Goal: Task Accomplishment & Management: Use online tool/utility

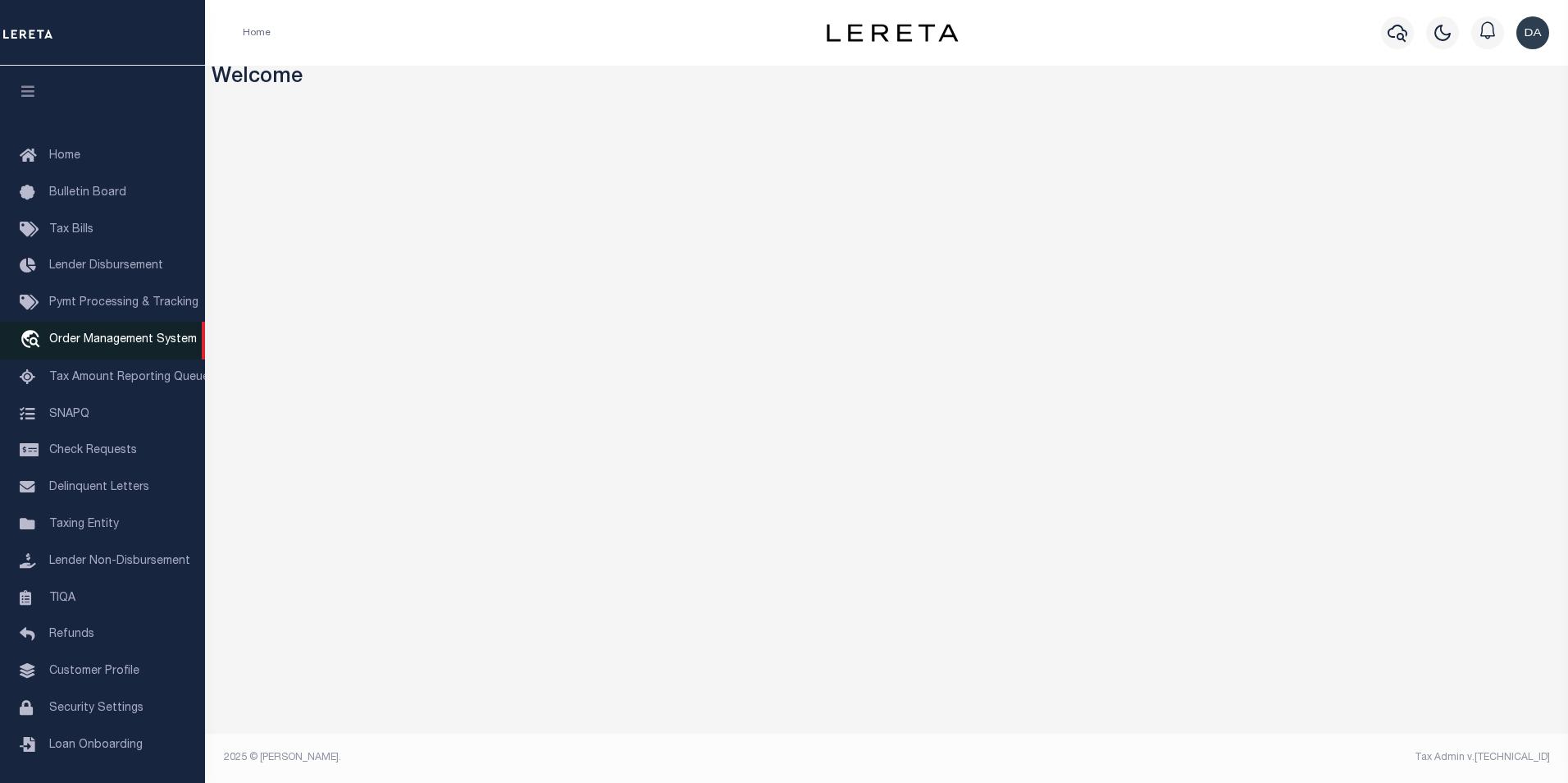
click at [156, 345] on span "Order Management System" at bounding box center [123, 339] width 148 height 11
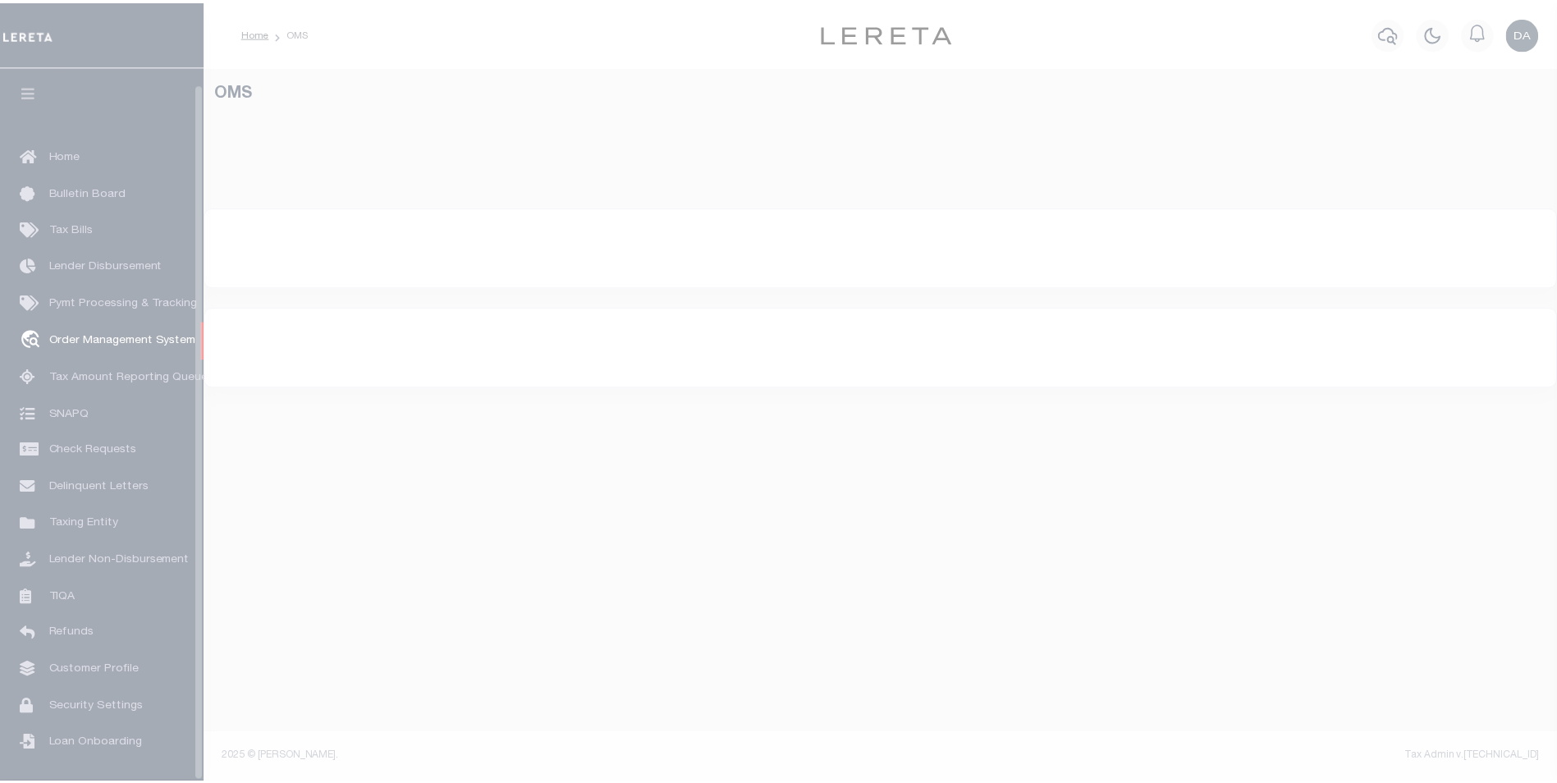
scroll to position [16, 0]
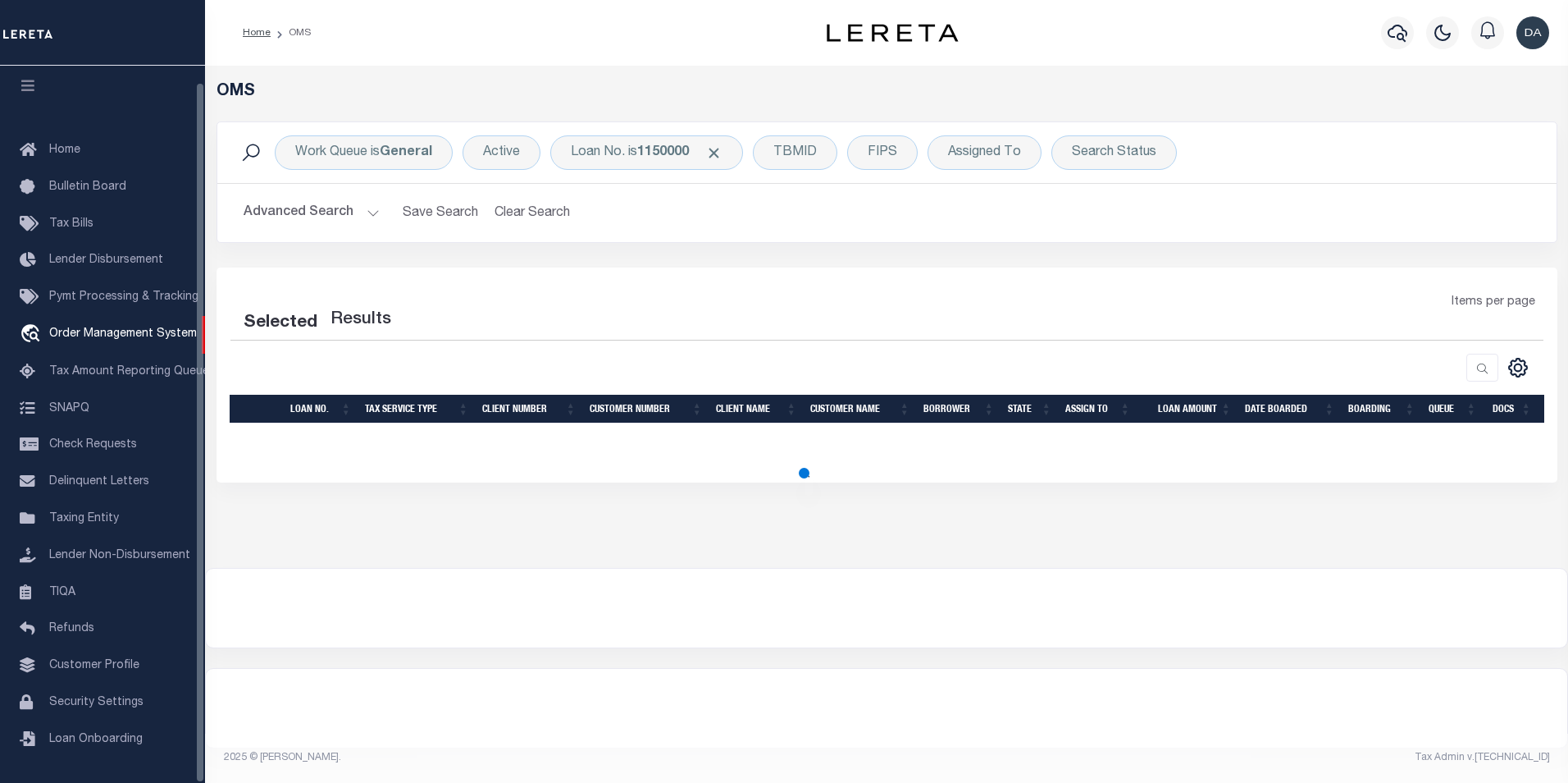
select select "200"
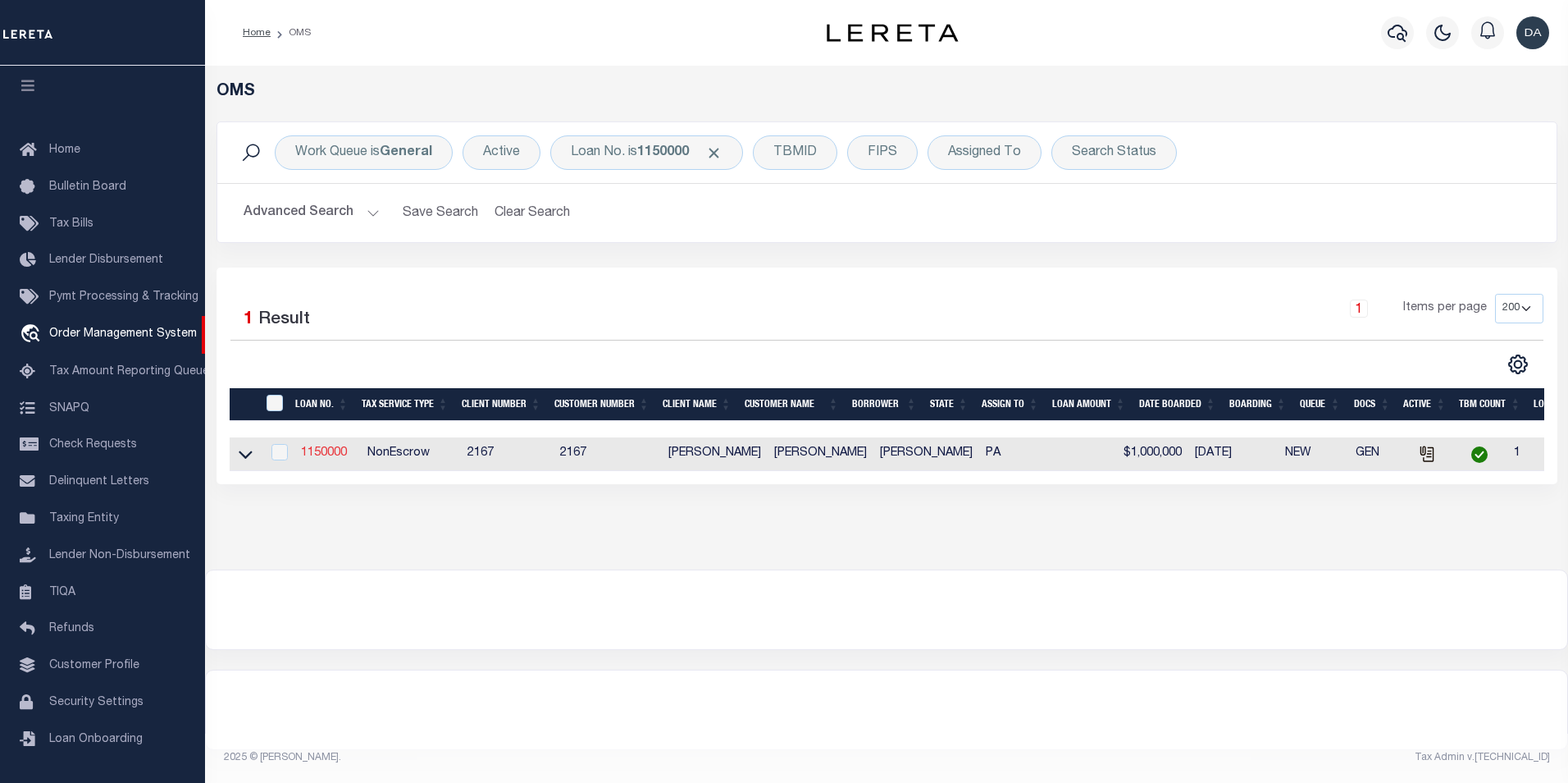
click at [322, 455] on link "1150000" at bounding box center [324, 452] width 46 height 11
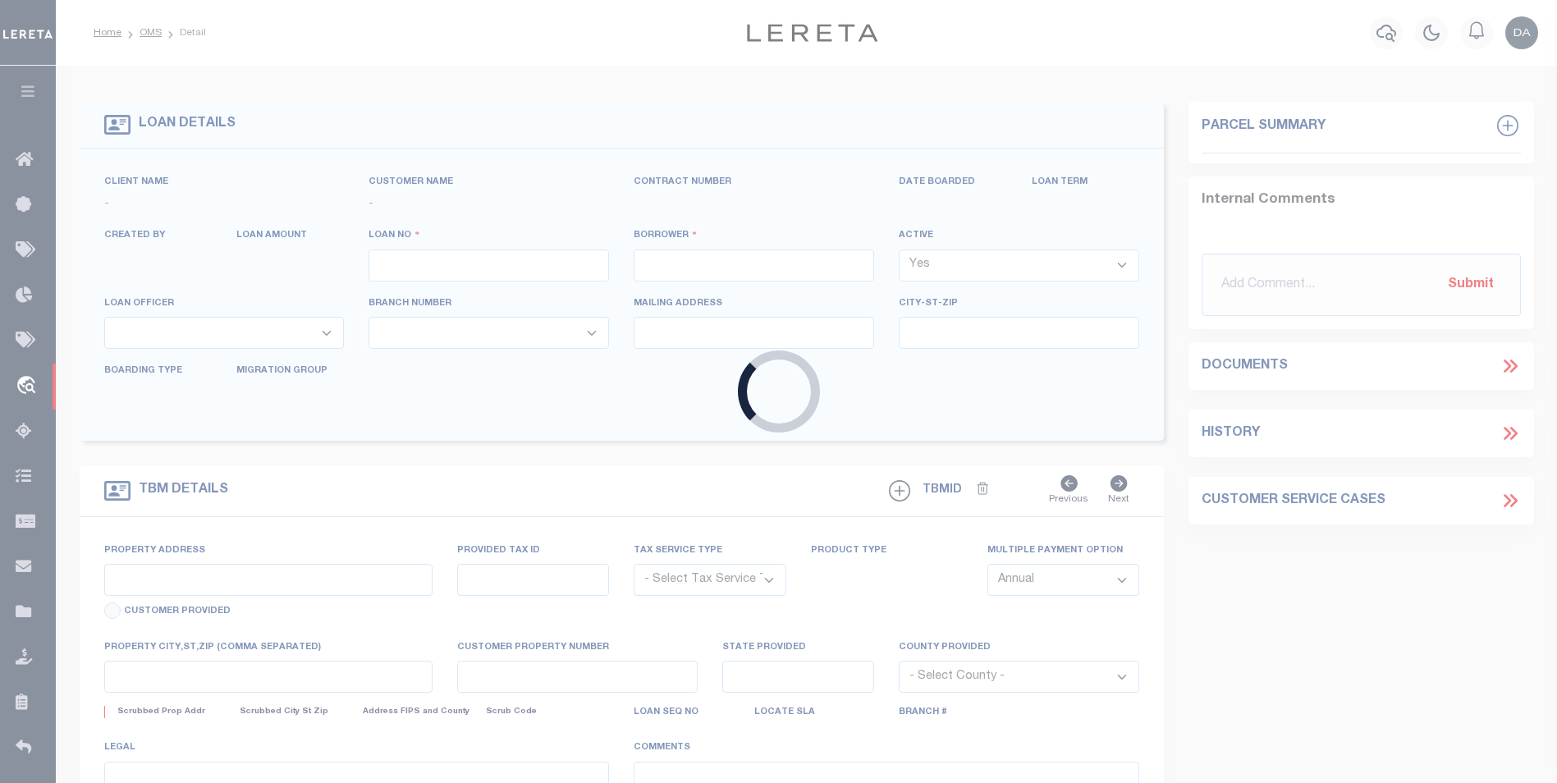
type input "1150000"
type input "david garcia"
select select
type input "06/21/2025"
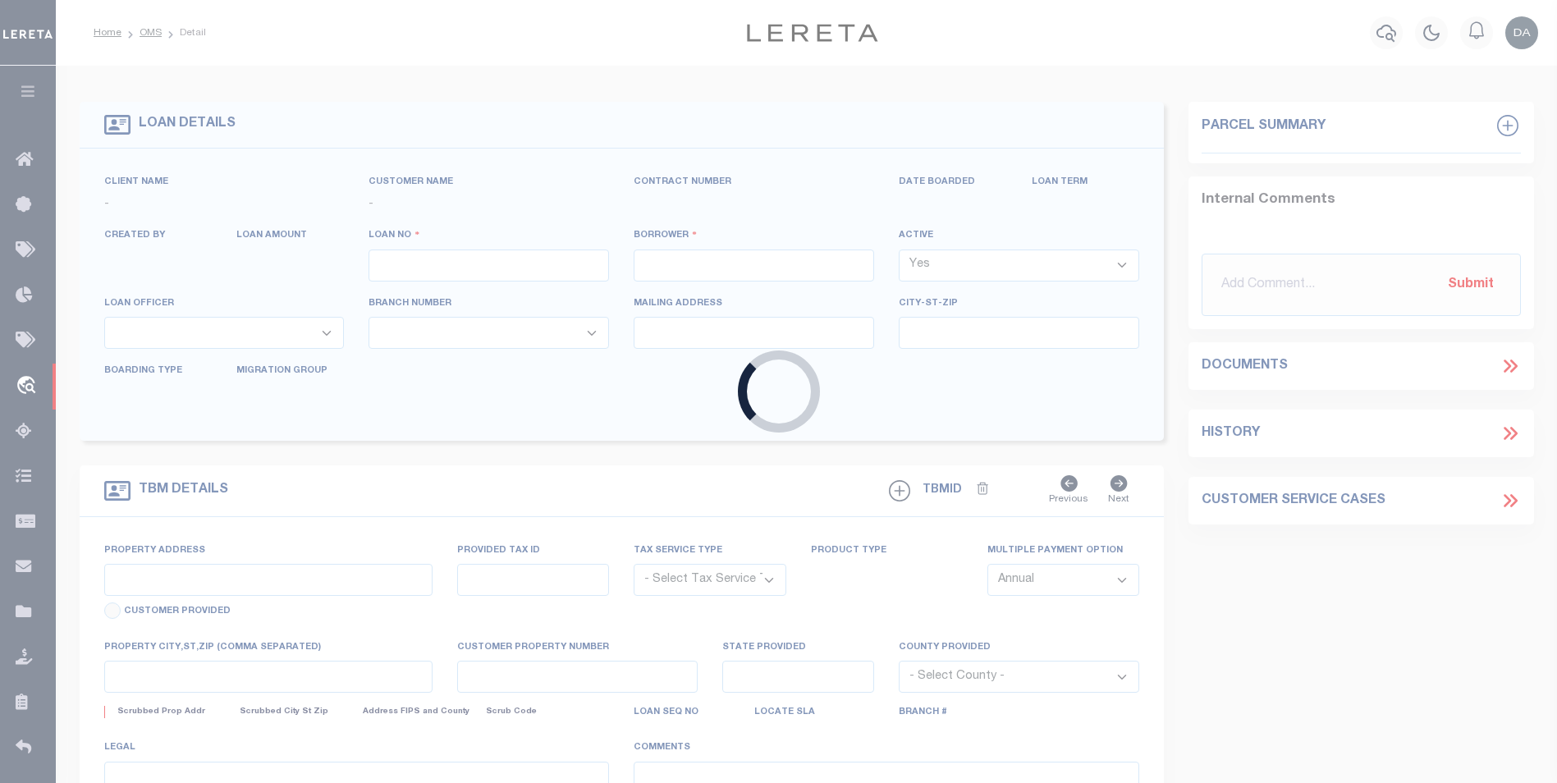
select select "10"
select select "NonEscrow"
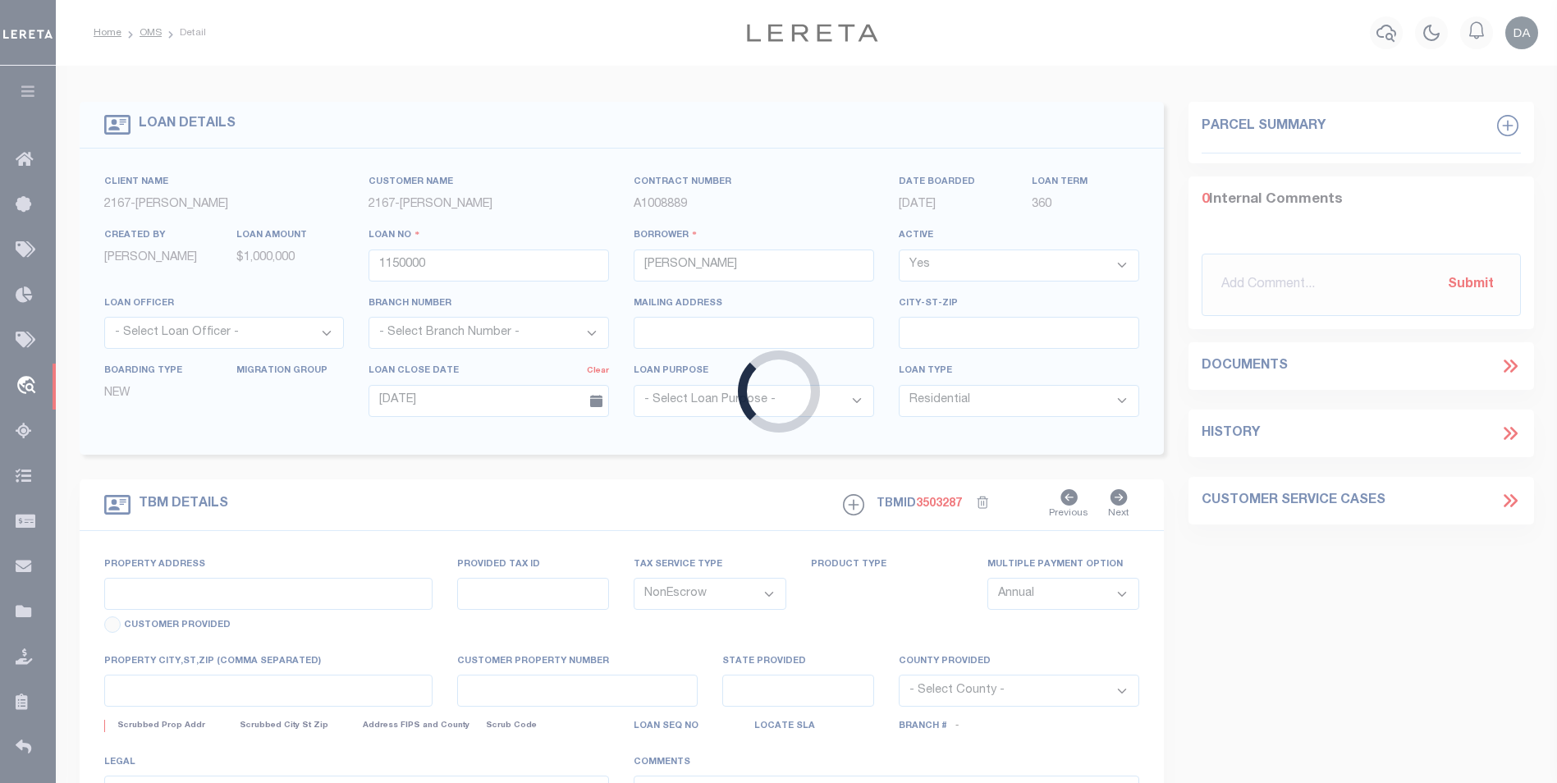
type input "2620 S SHERIDAN ST"
select select
type input "PHILADELPHIA PA 19148-4608"
type input "PA"
select select
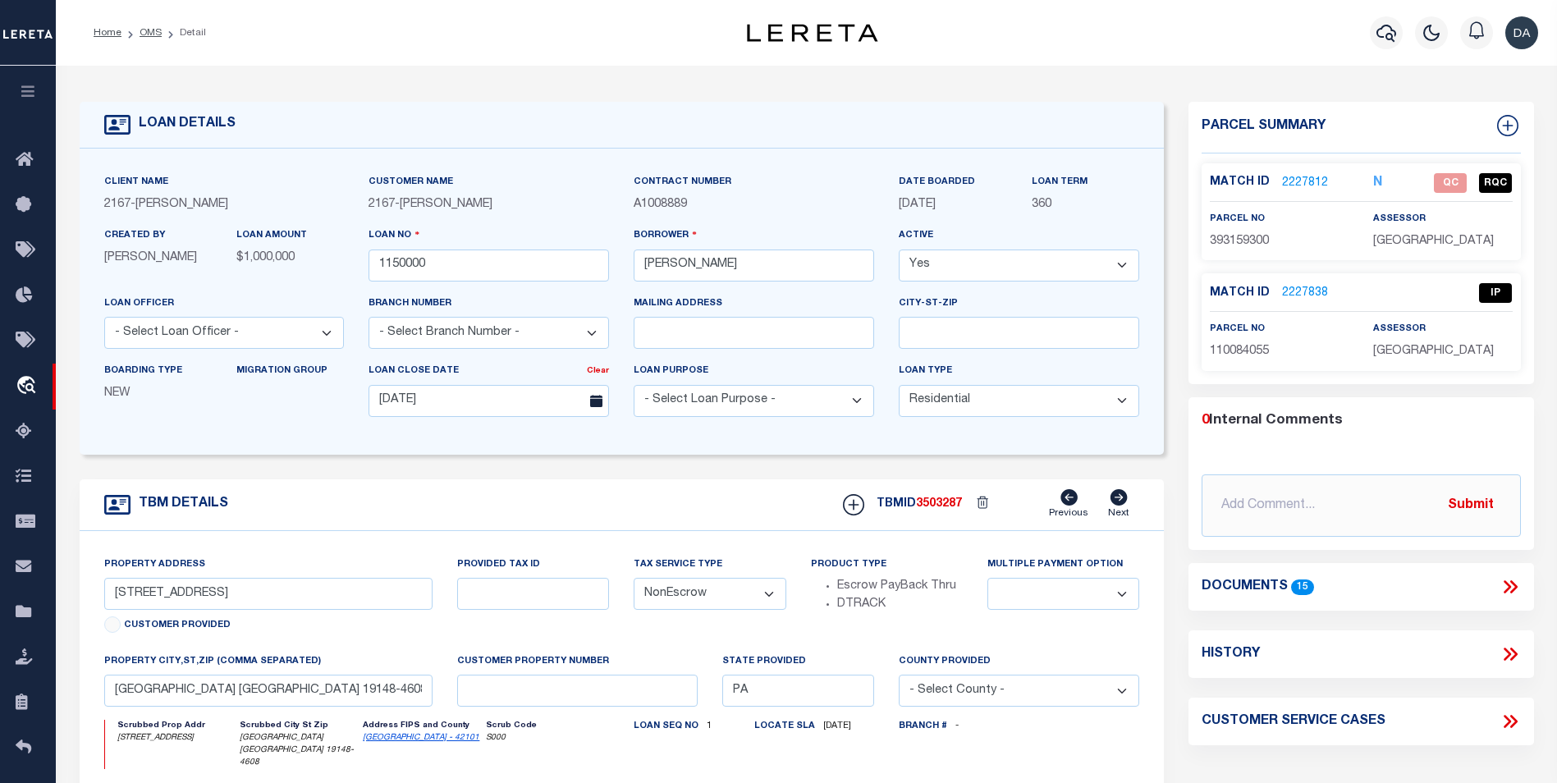
click at [1514, 583] on icon at bounding box center [1509, 586] width 21 height 21
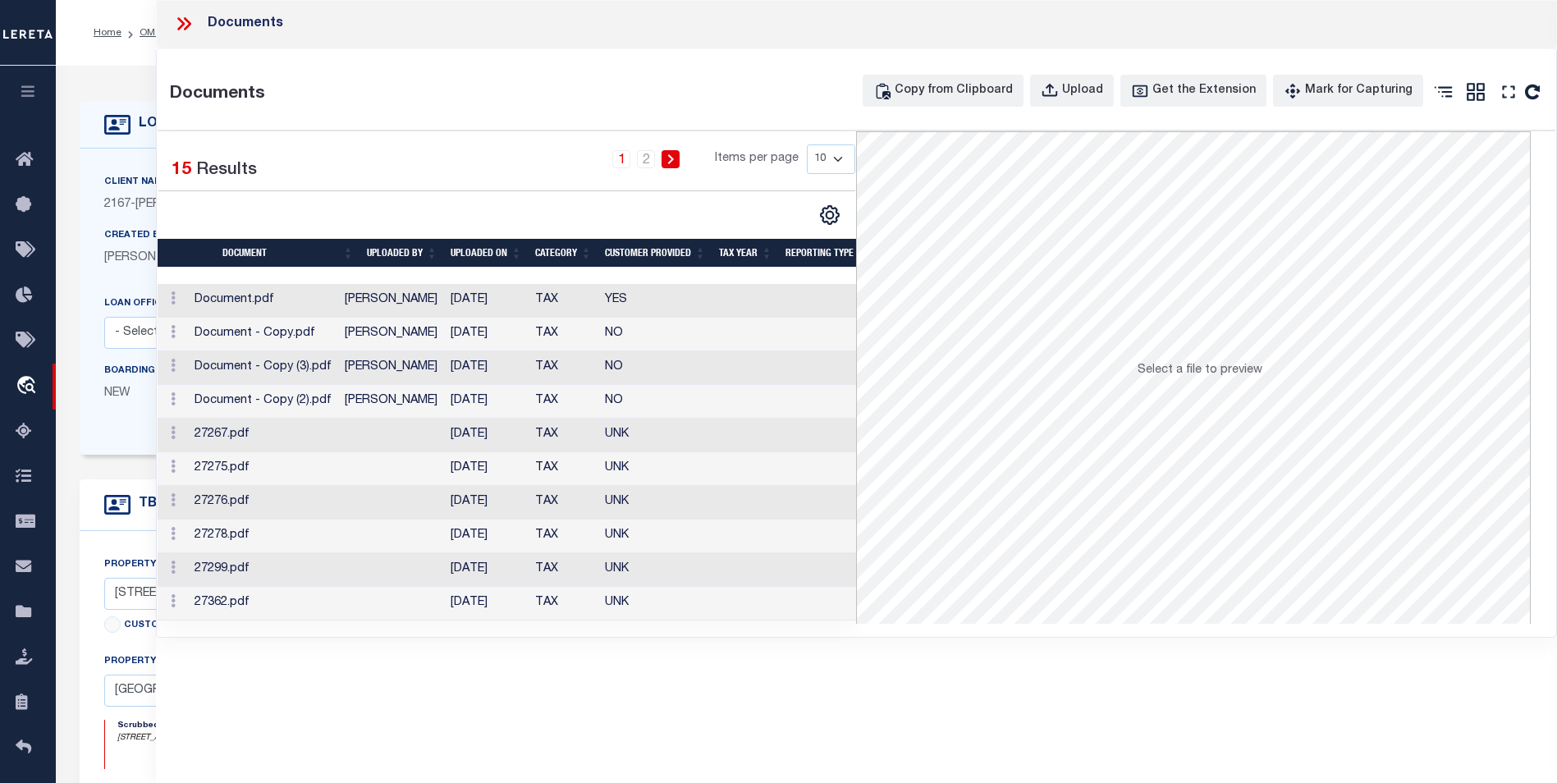
click at [309, 305] on td "Document.pdf" at bounding box center [263, 301] width 150 height 34
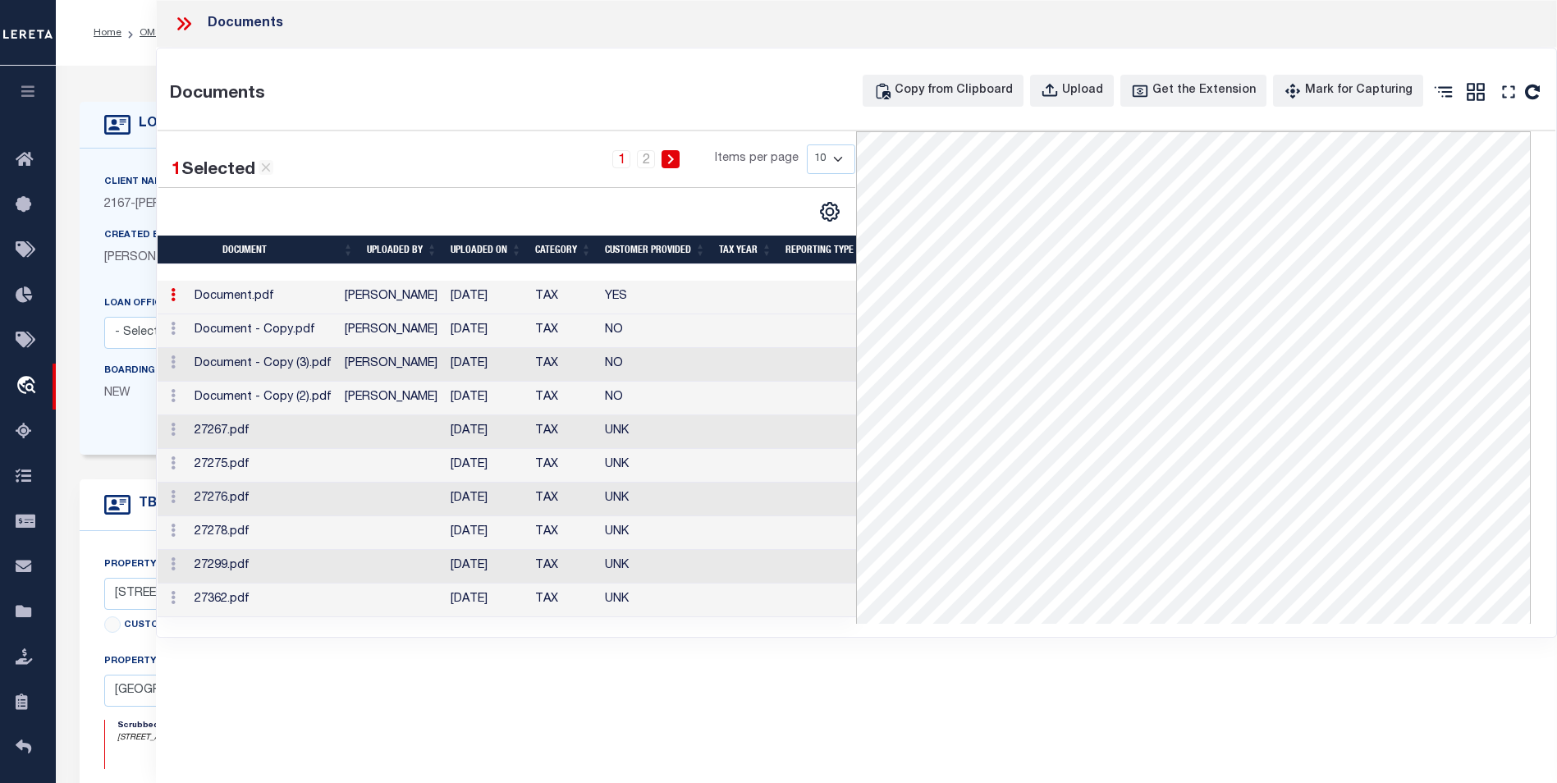
click at [187, 30] on icon at bounding box center [183, 23] width 21 height 21
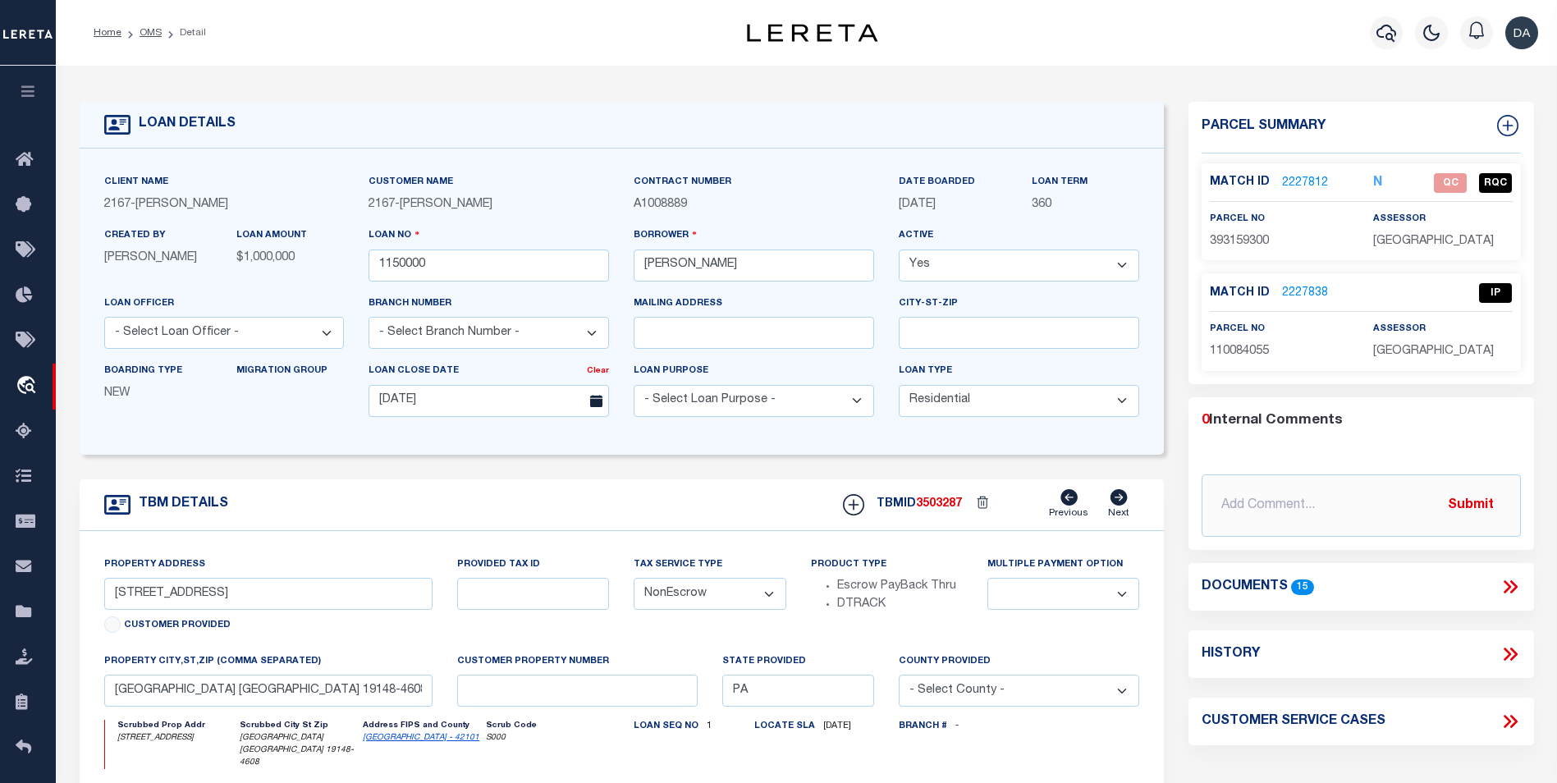
click at [460, 482] on div "TBM DETAILS TBMID 3503287 Previous Next" at bounding box center [622, 505] width 1085 height 52
click at [29, 98] on icon "button" at bounding box center [28, 91] width 19 height 15
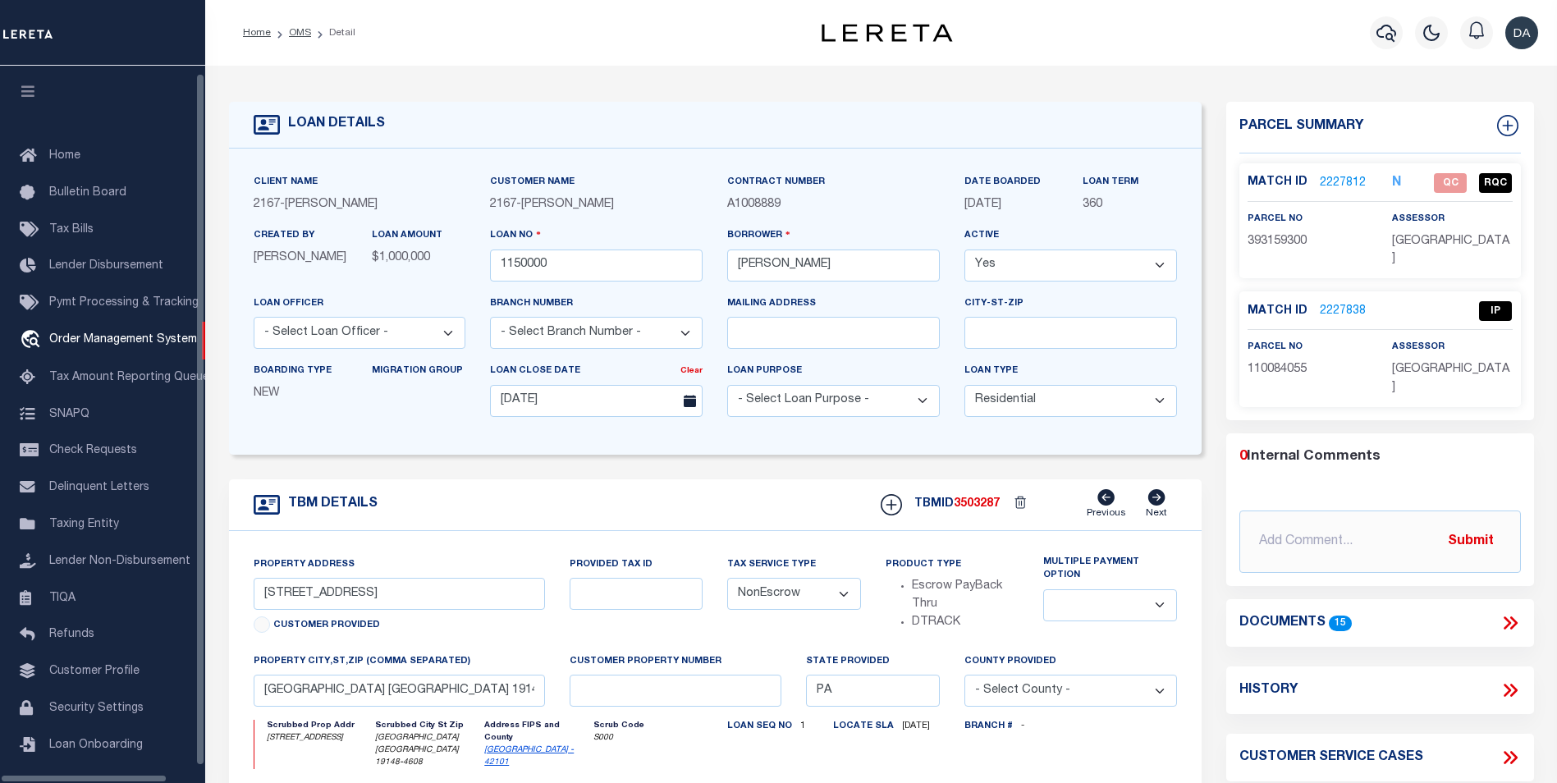
scroll to position [16, 0]
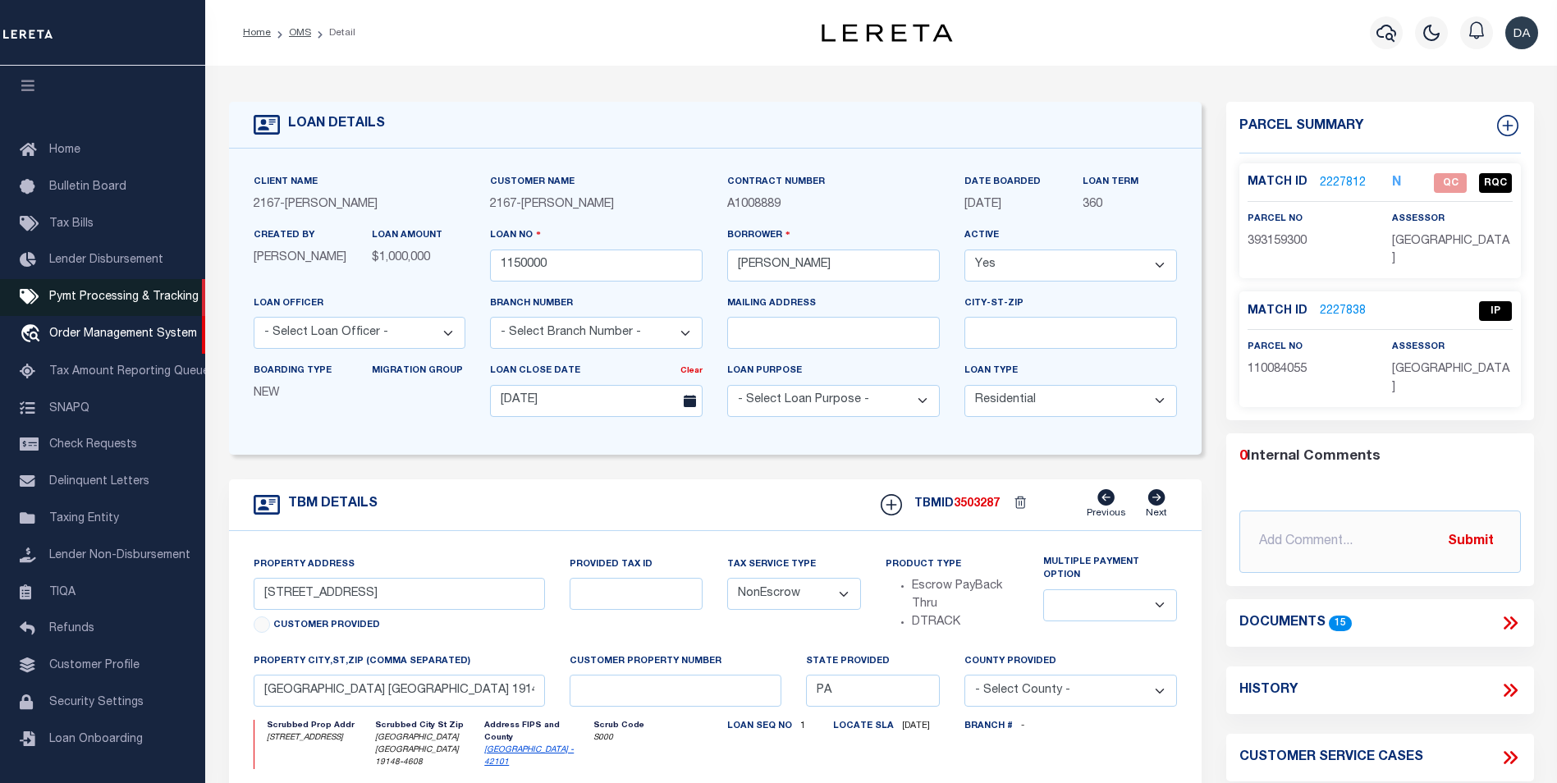
click at [77, 281] on link "Pymt Processing & Tracking" at bounding box center [102, 297] width 205 height 37
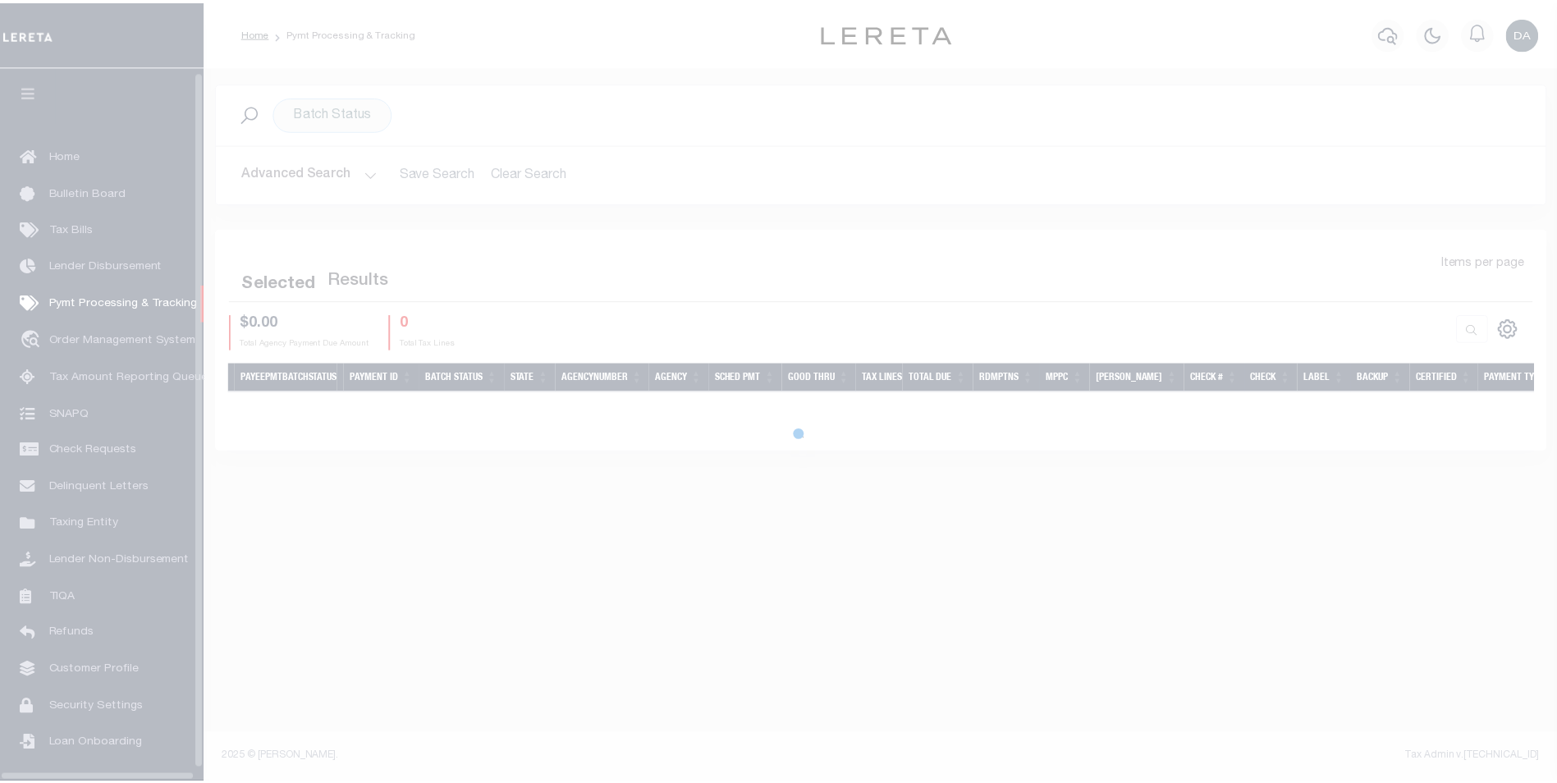
scroll to position [16, 0]
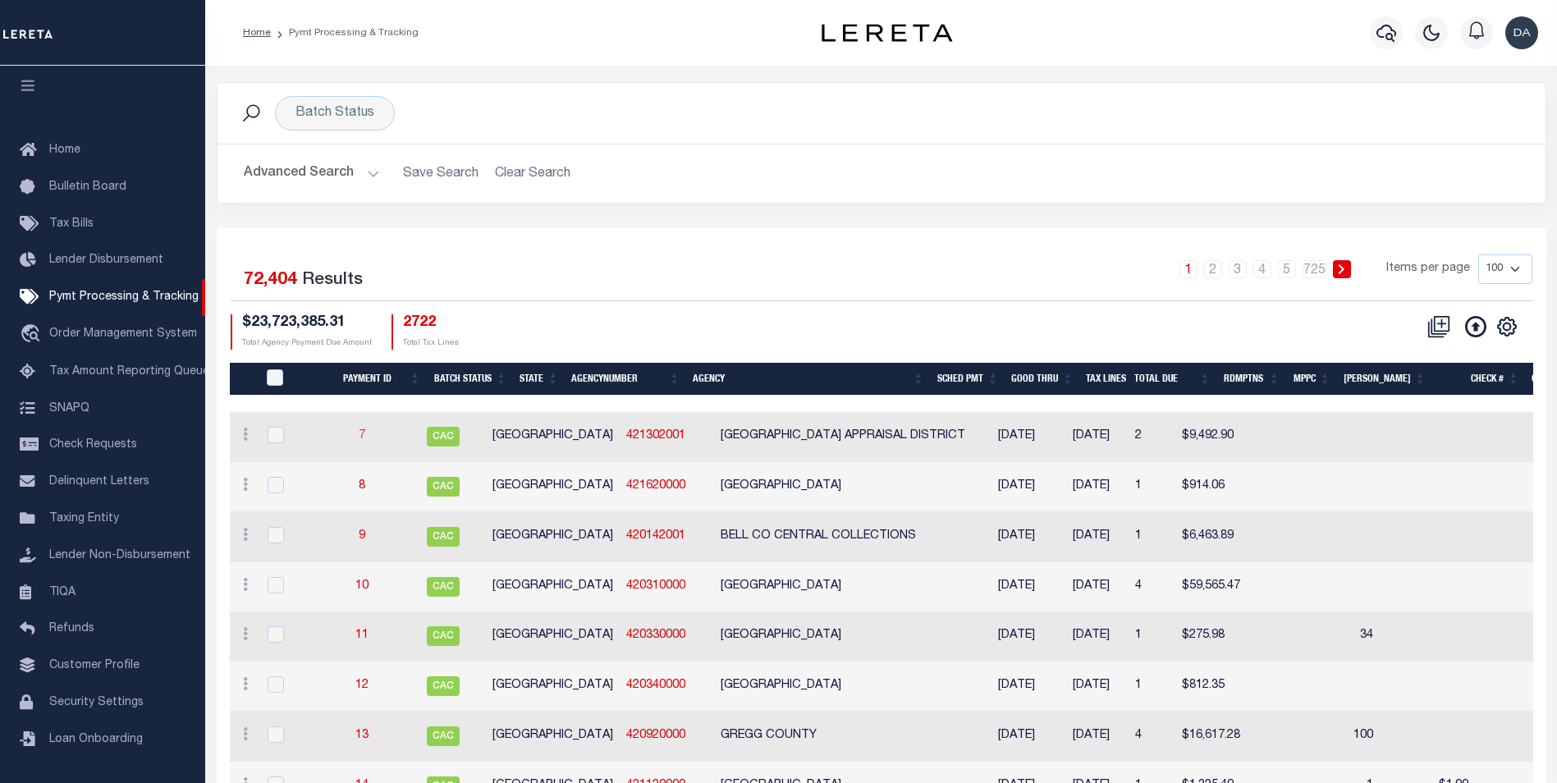
click at [365, 434] on link "7" at bounding box center [362, 435] width 7 height 11
select select "CAC"
type input "[DATE]"
type input "$9,492.9"
select select "CHK"
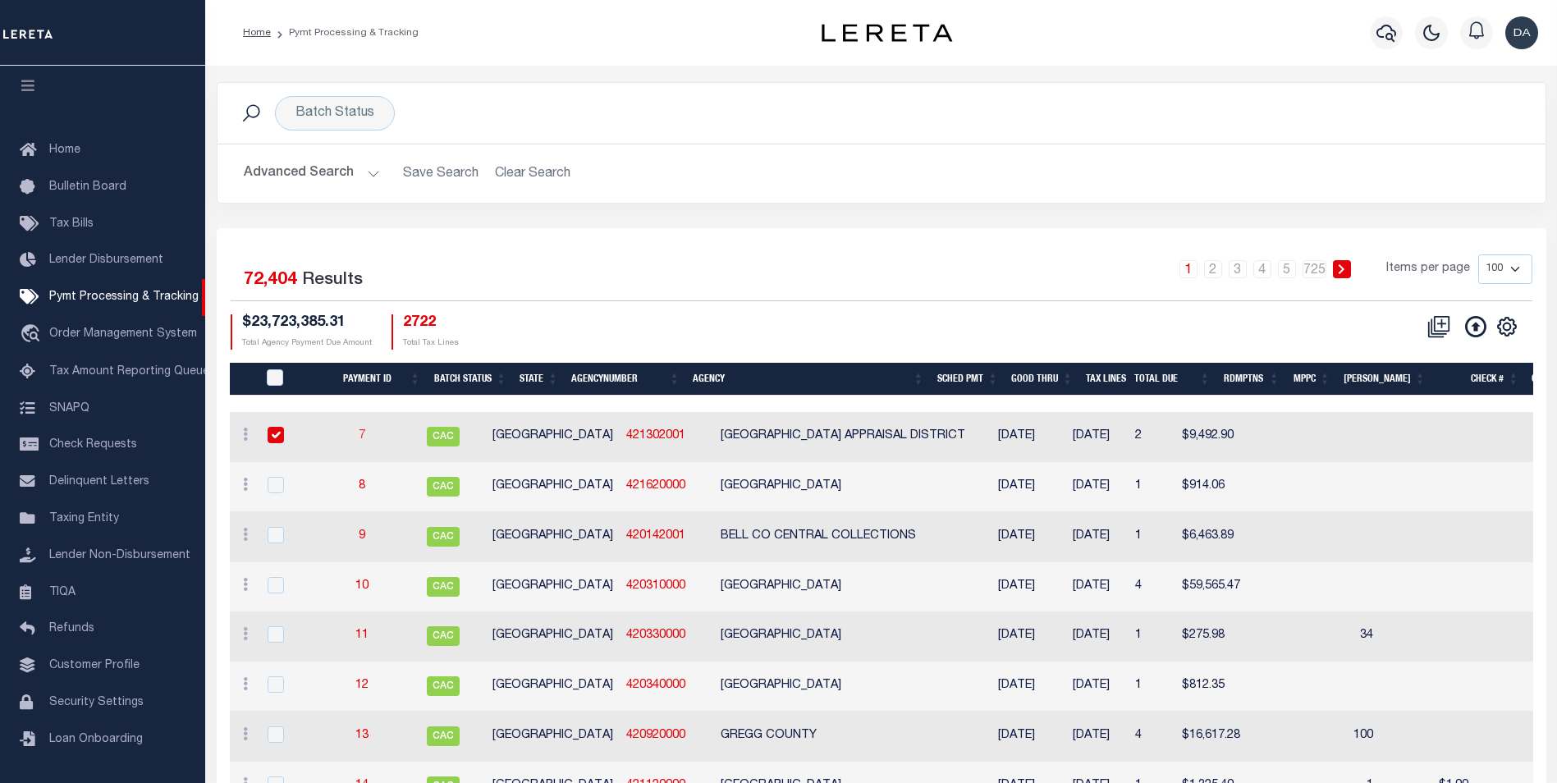
type input "5006"
select select
select select "FDX"
type input "[DATE]"
type input "771639700214"
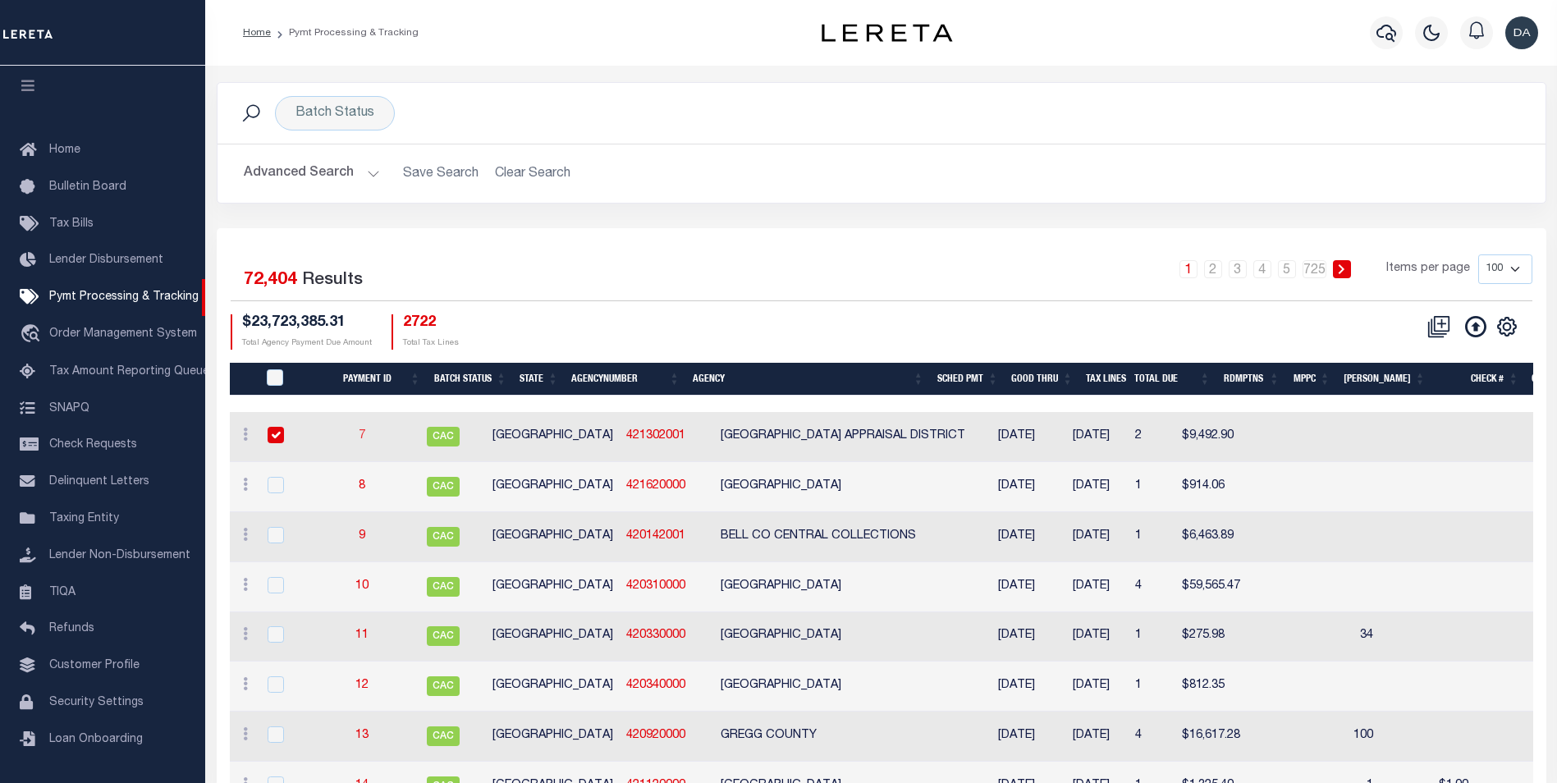
type input "E.WOOLLS"
select select "PAP"
type input "10/28/2014"
type input "TRUE"
select select "70"
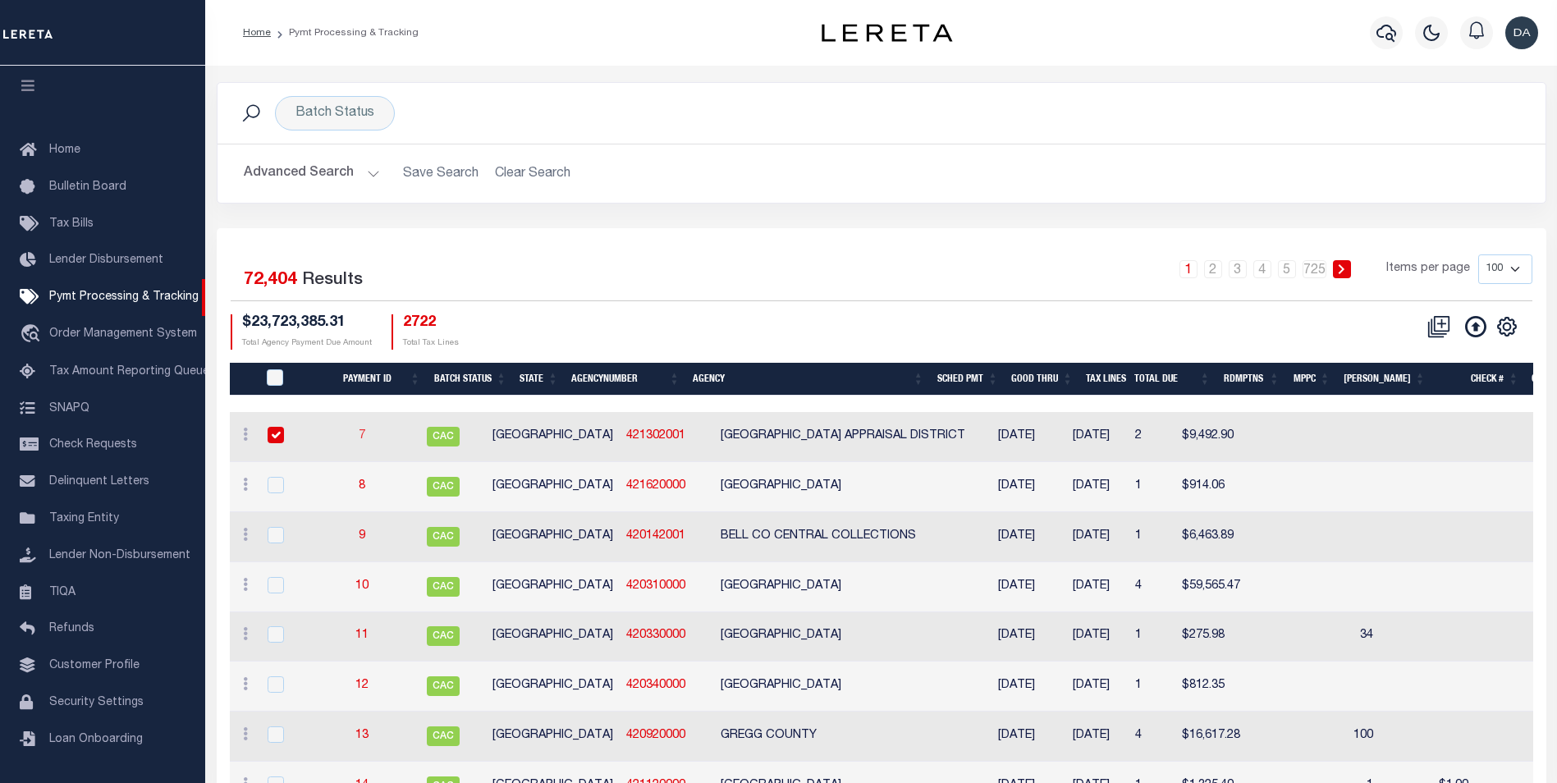
select select "44"
radio input "true"
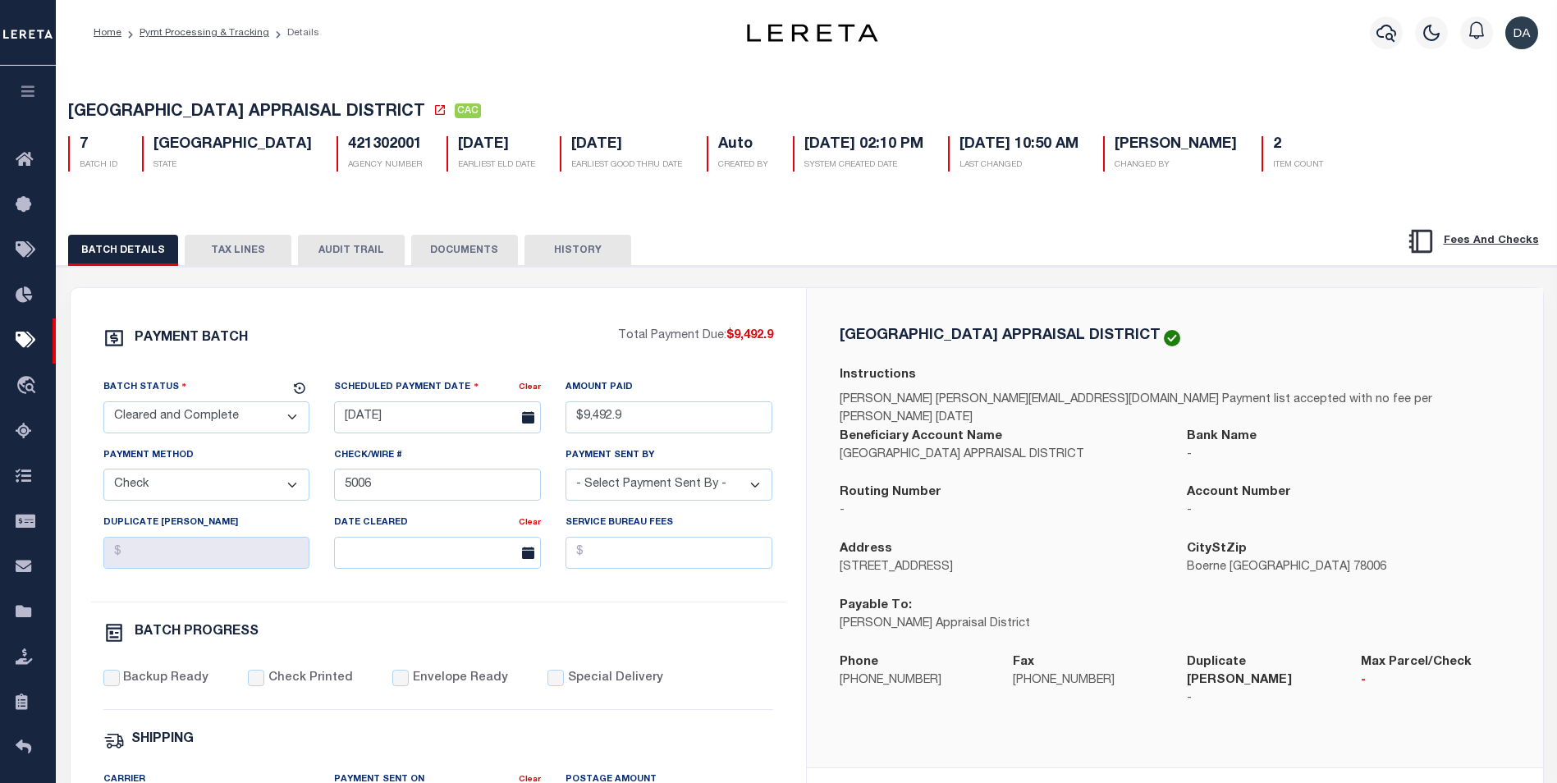
click at [481, 247] on button "DOCUMENTS" at bounding box center [464, 250] width 107 height 31
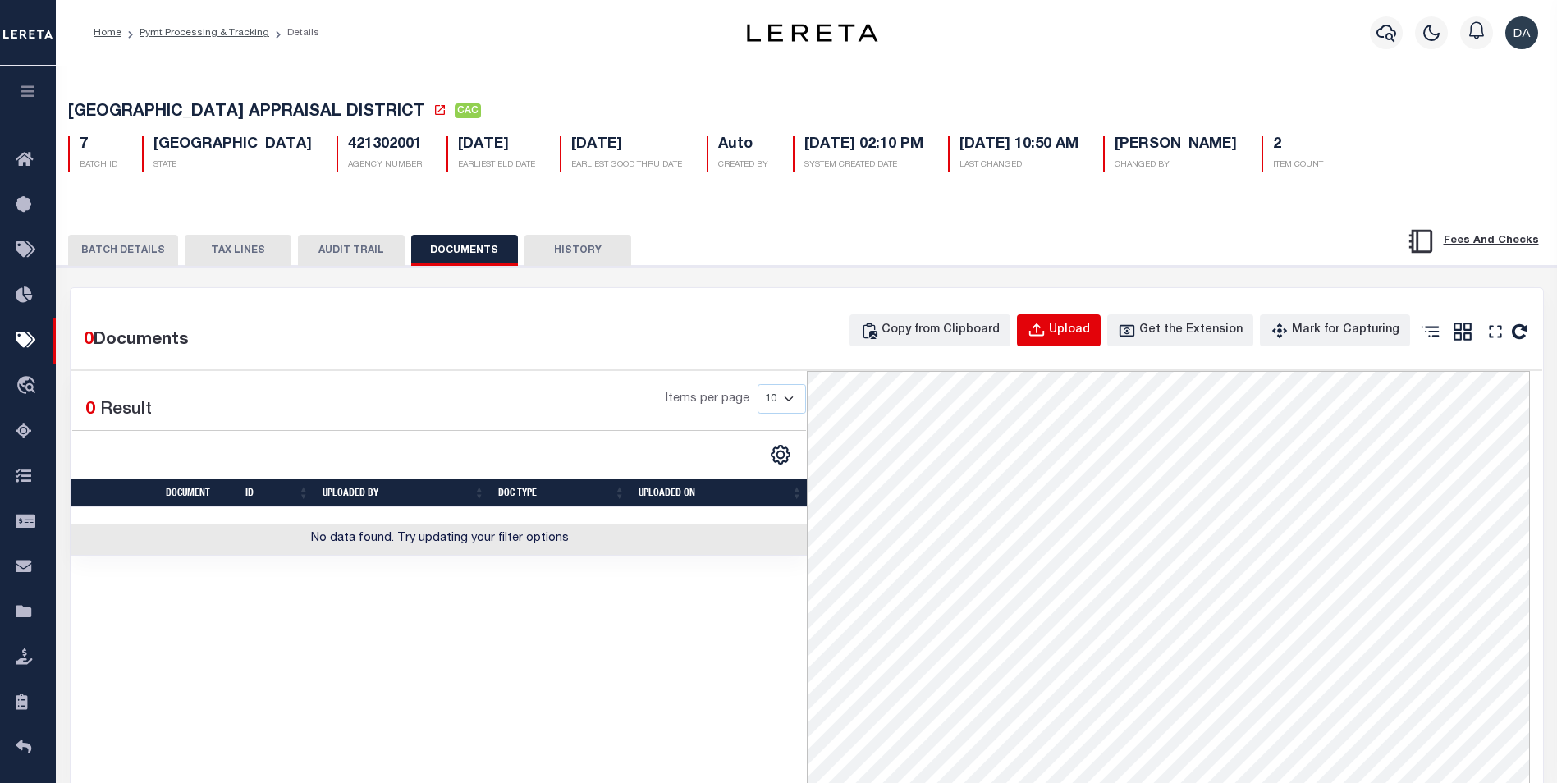
click at [1081, 334] on div "Upload" at bounding box center [1069, 331] width 41 height 18
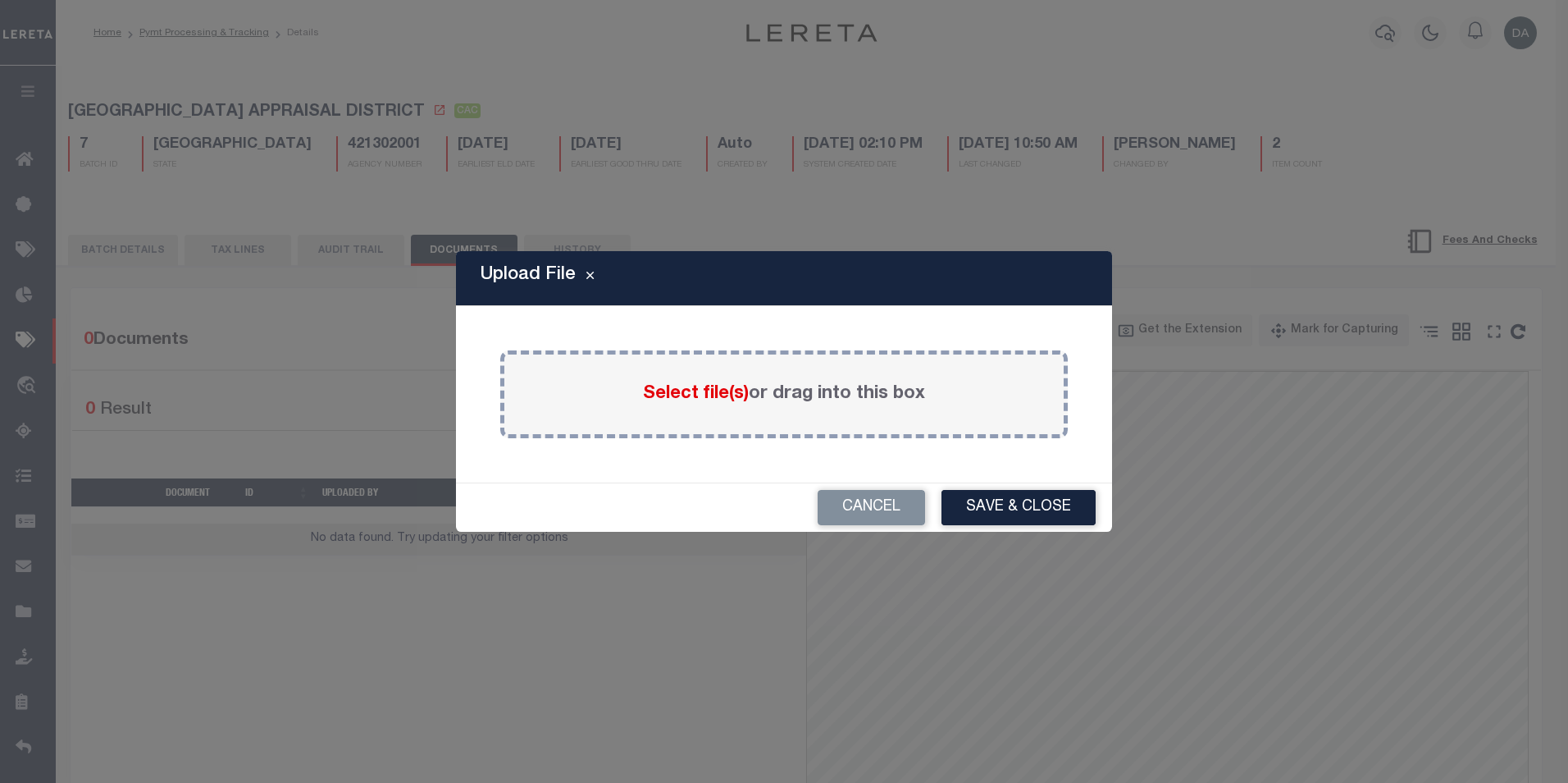
click at [684, 396] on span "Select file(s)" at bounding box center [696, 394] width 106 height 18
click at [0, 0] on input "Select file(s) or drag into this box" at bounding box center [0, 0] width 0 height 0
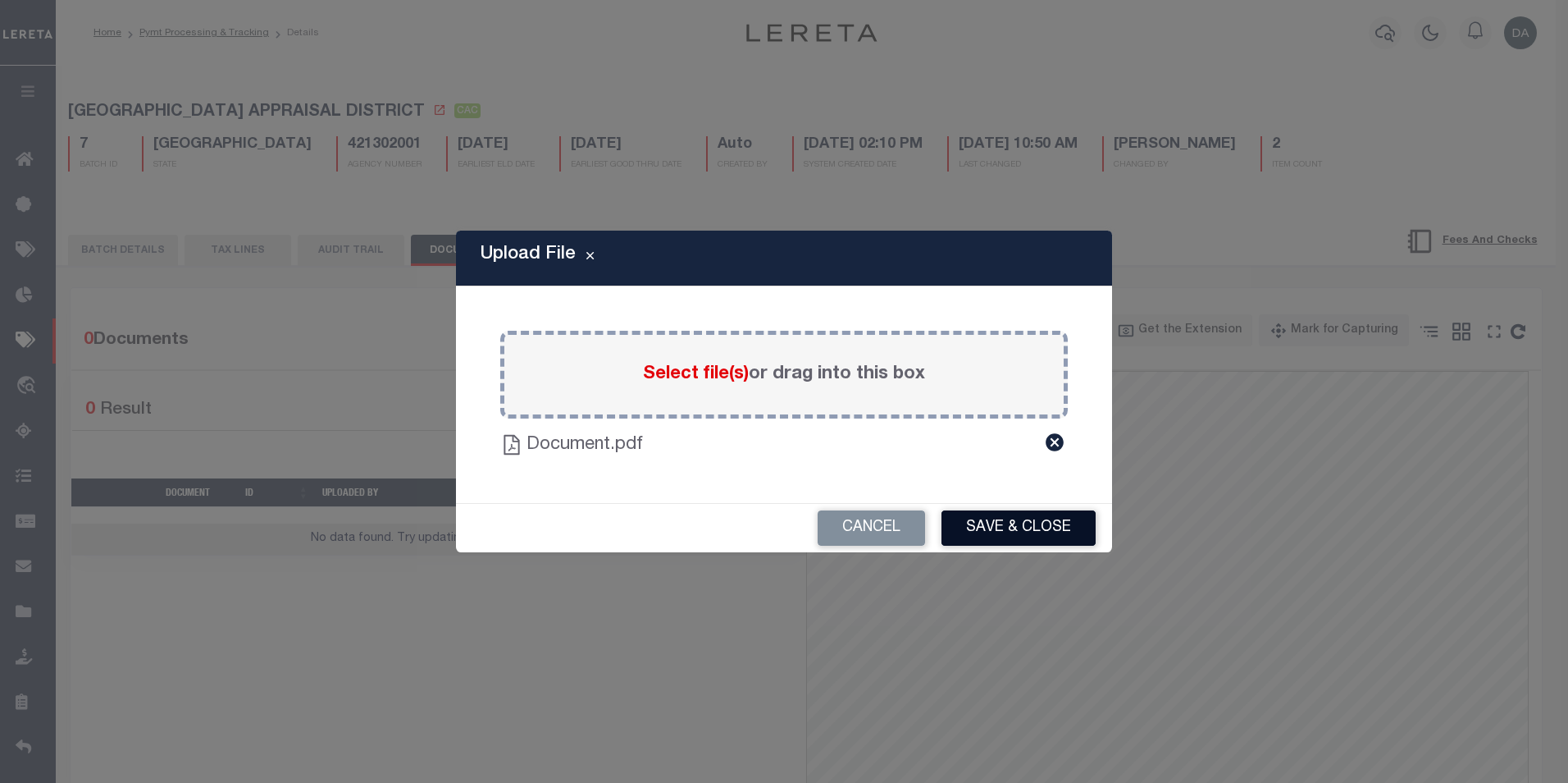
click at [1012, 520] on button "Save & Close" at bounding box center [1018, 527] width 154 height 35
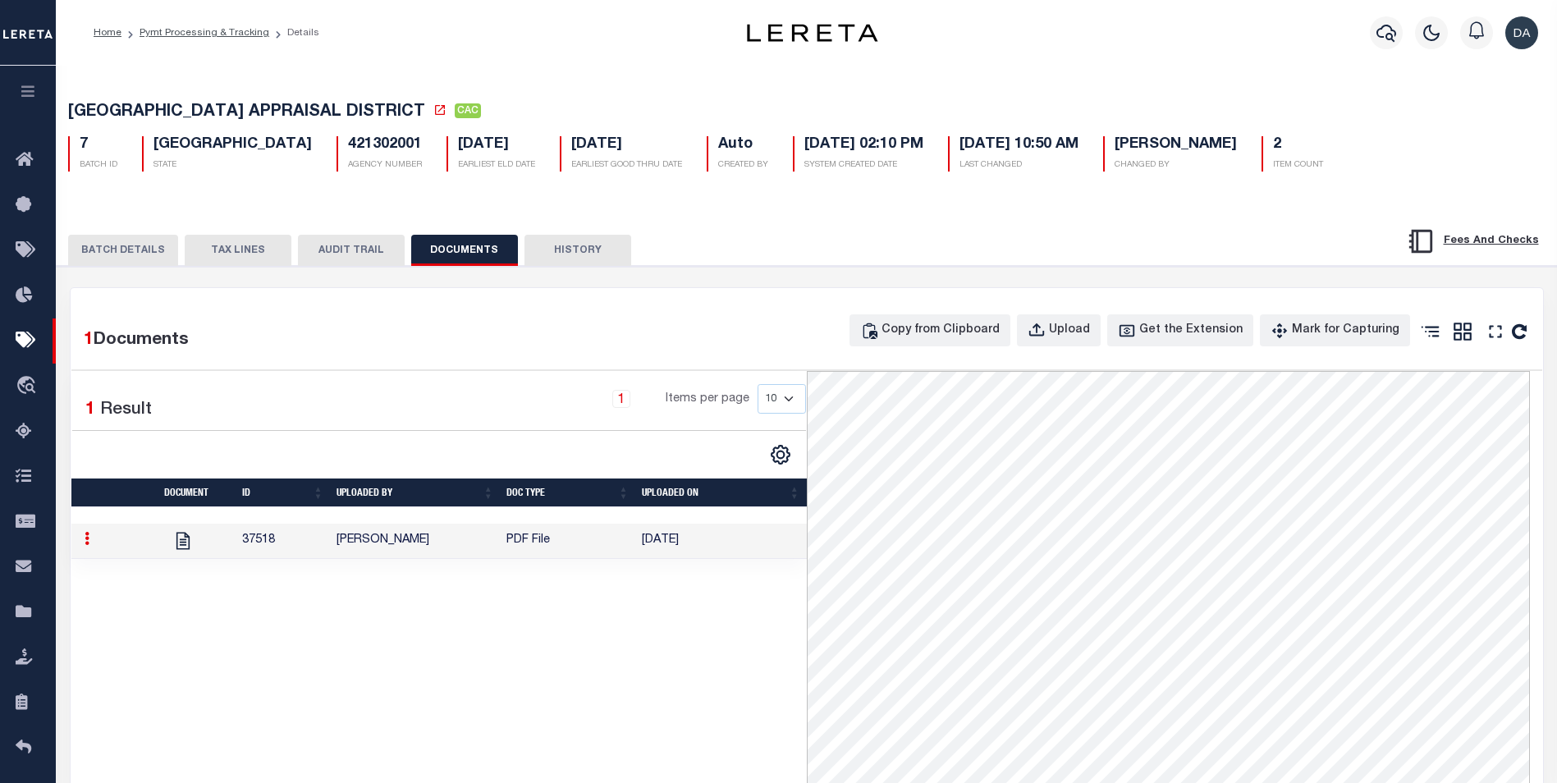
click at [149, 542] on td at bounding box center [183, 541] width 104 height 35
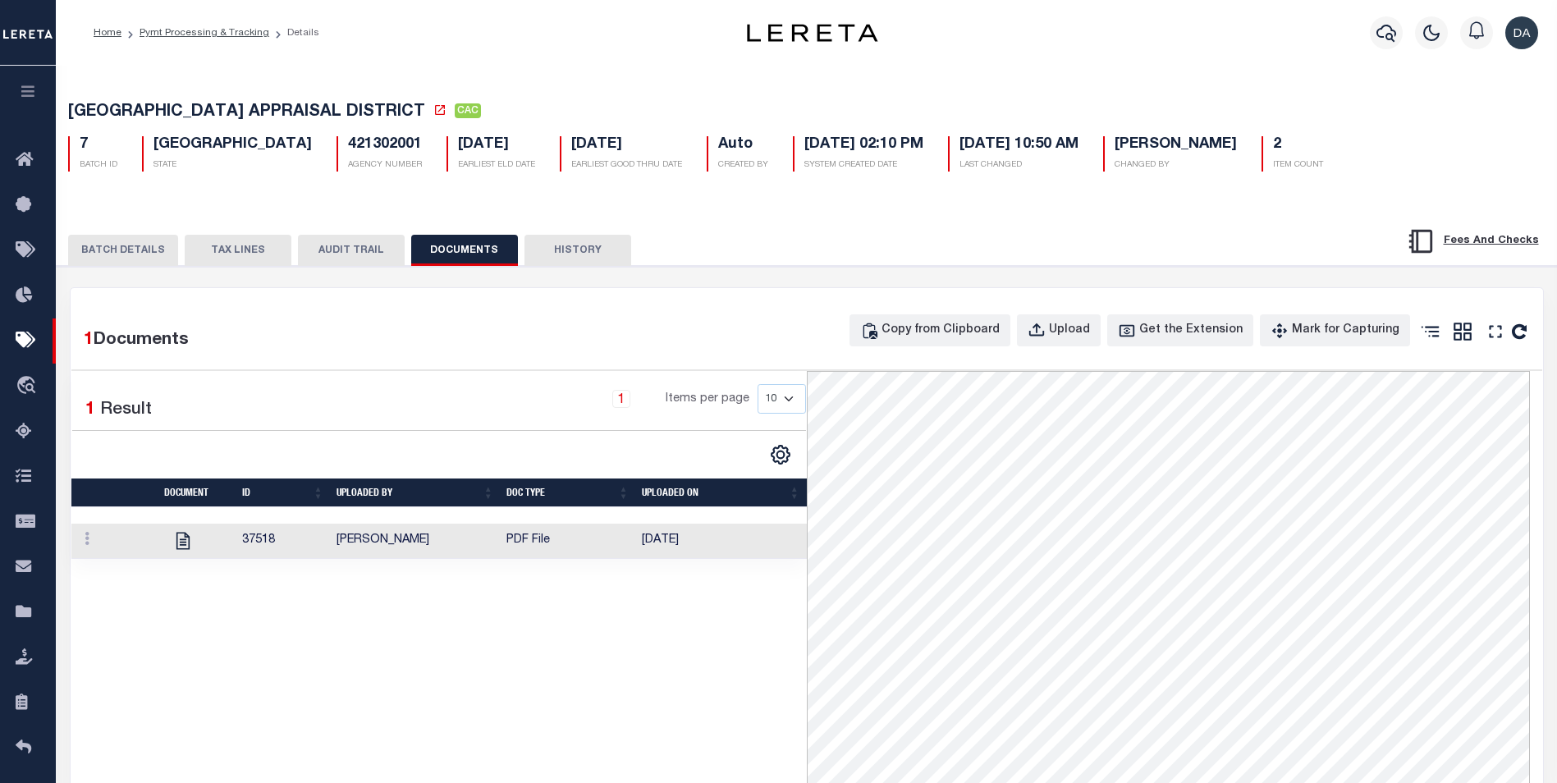
click at [554, 255] on button "HISTORY" at bounding box center [577, 250] width 107 height 31
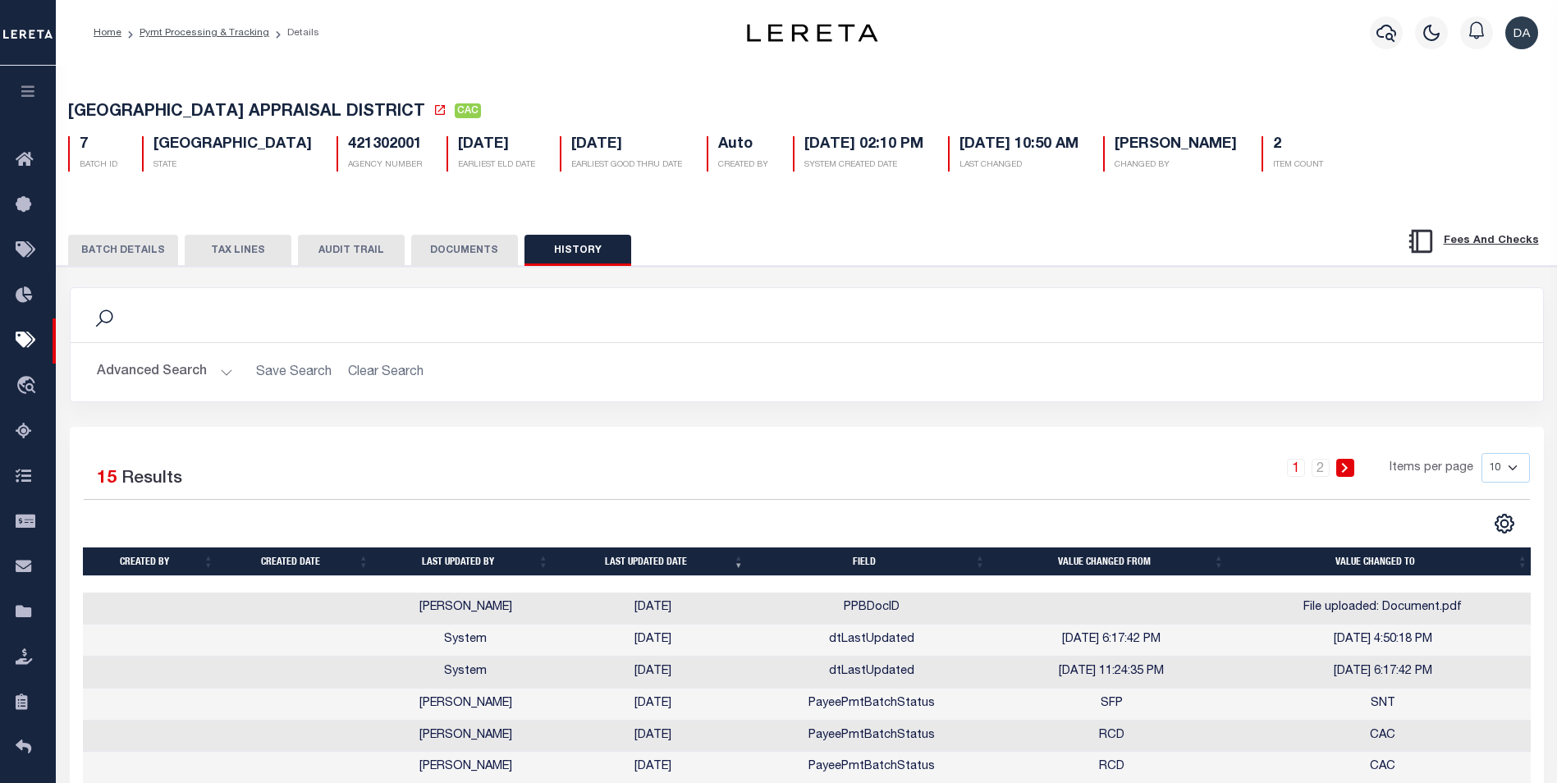
click at [457, 252] on button "DOCUMENTS" at bounding box center [464, 250] width 107 height 31
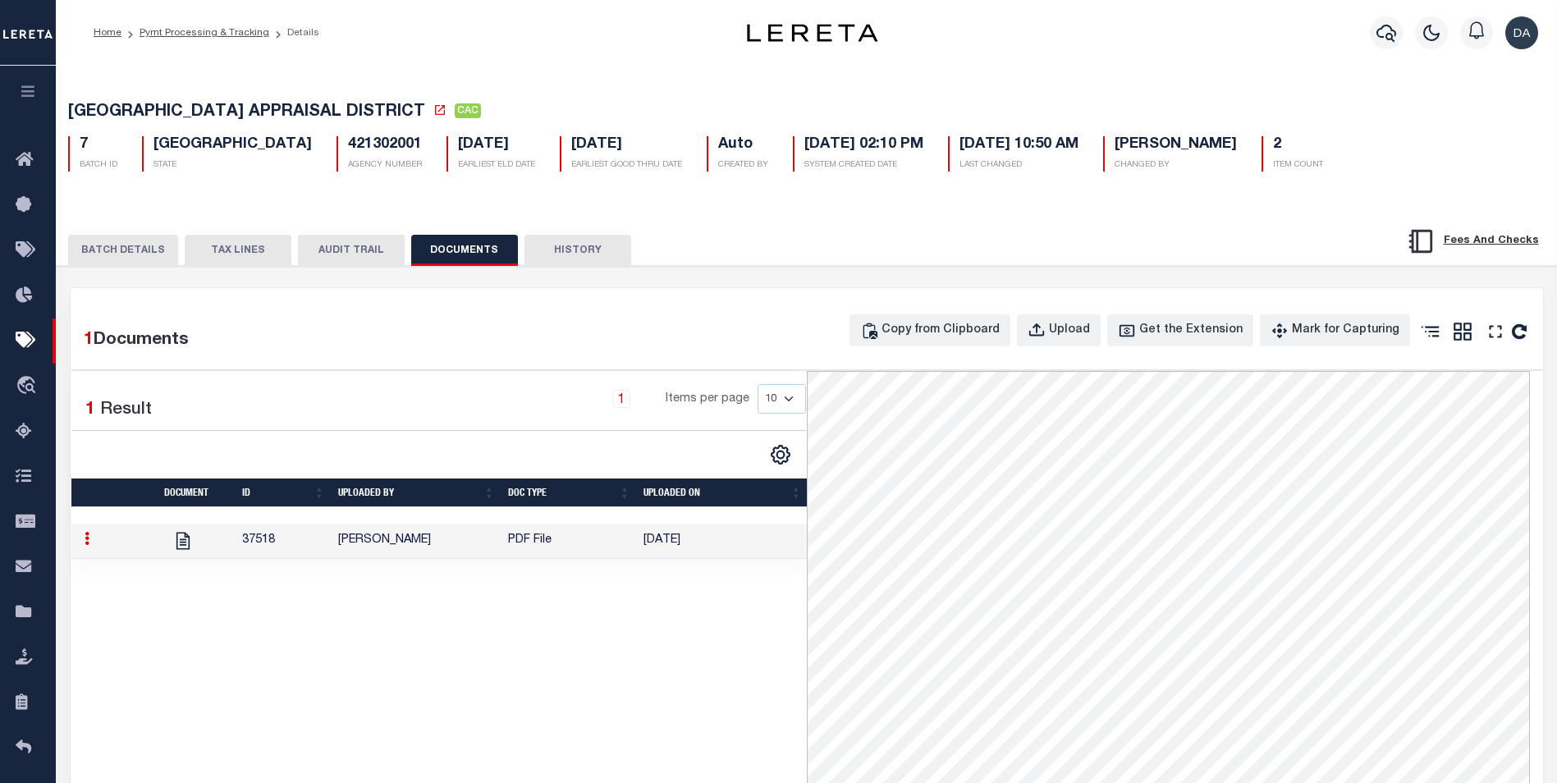
click at [38, 90] on button "button" at bounding box center [28, 94] width 56 height 56
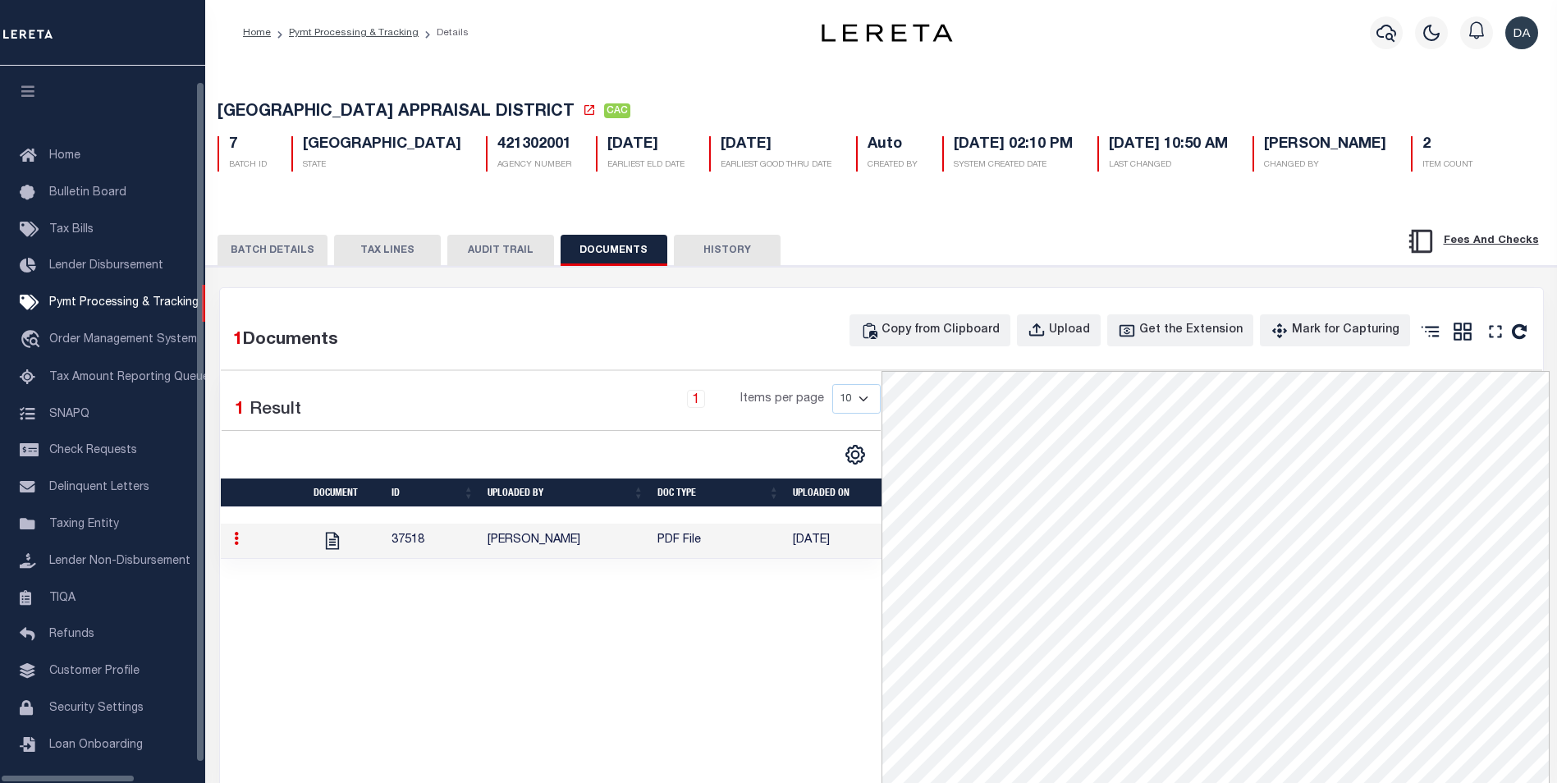
scroll to position [16, 0]
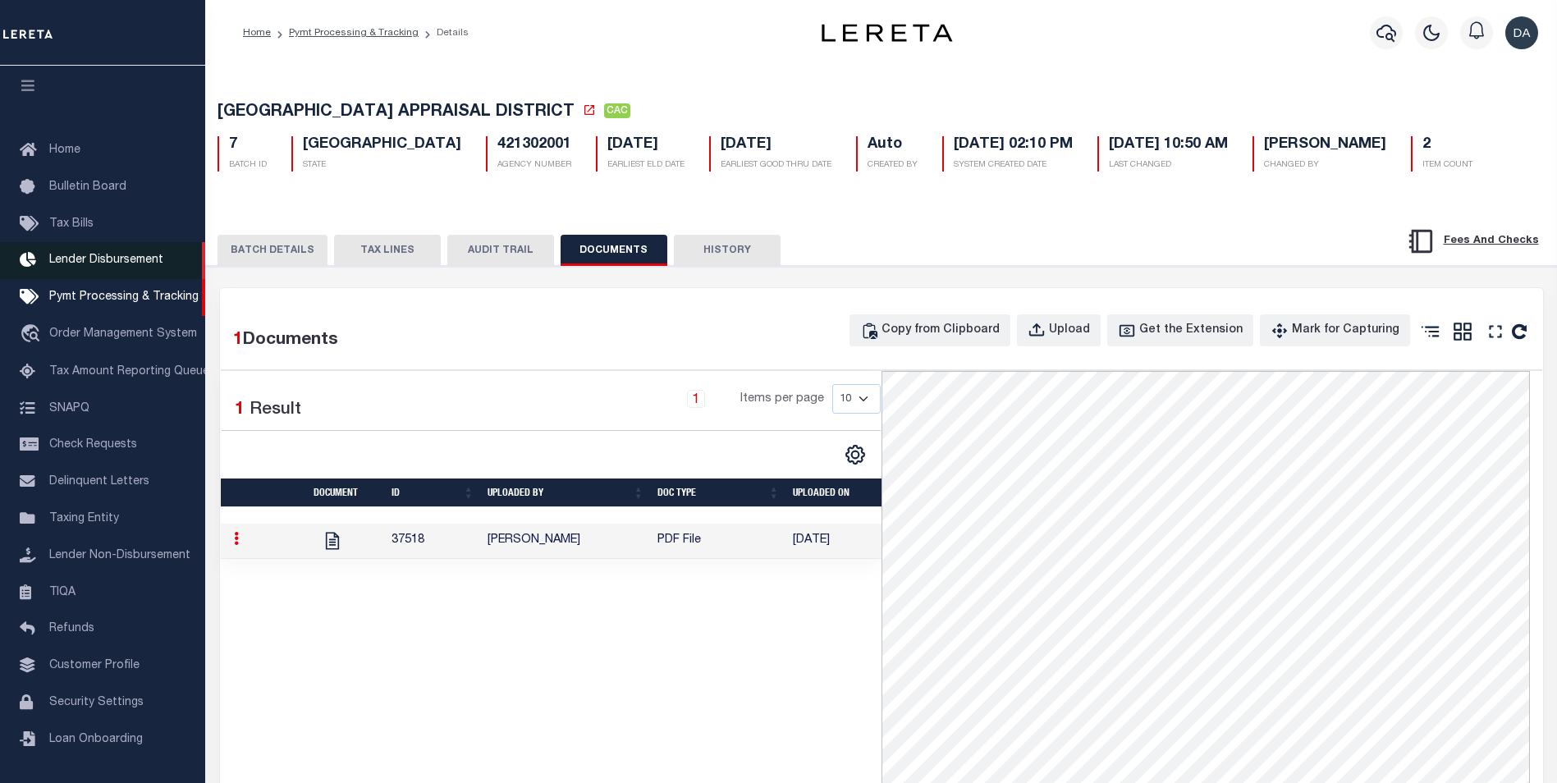
click at [107, 254] on span "Lender Disbursement" at bounding box center [106, 259] width 114 height 11
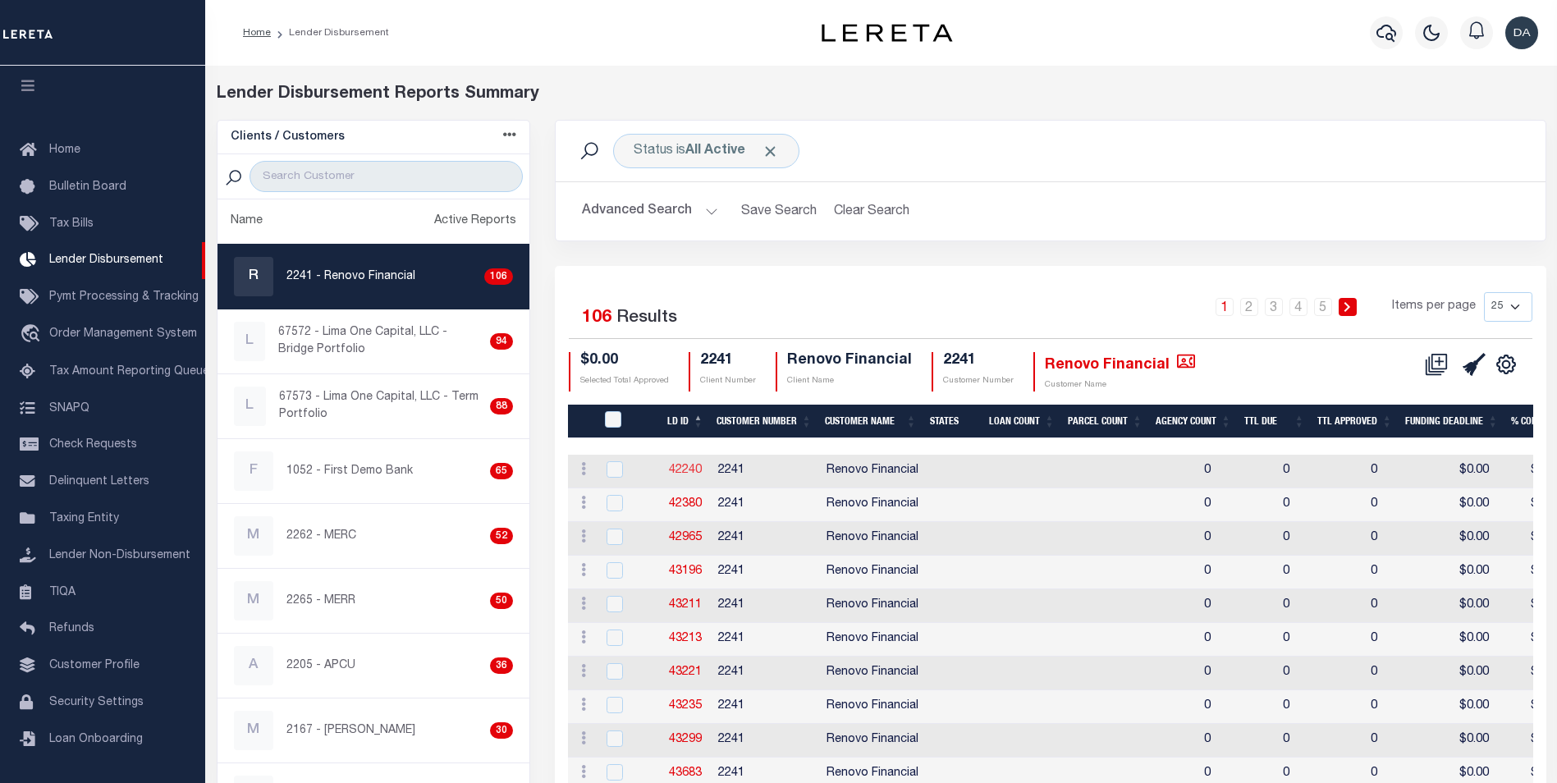
click at [677, 469] on link "42240" at bounding box center [685, 469] width 33 height 11
checkbox input "true"
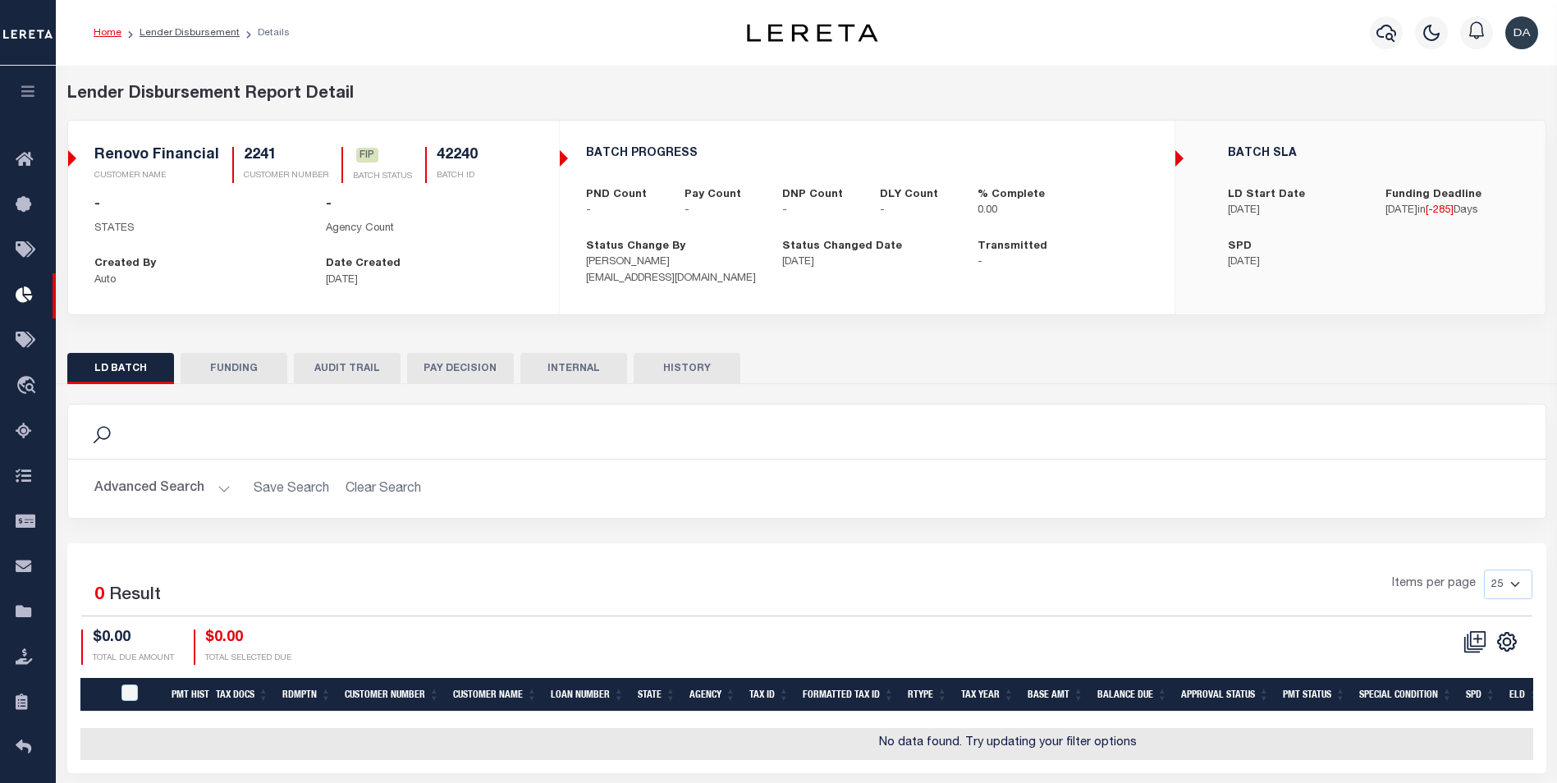
scroll to position [87, 0]
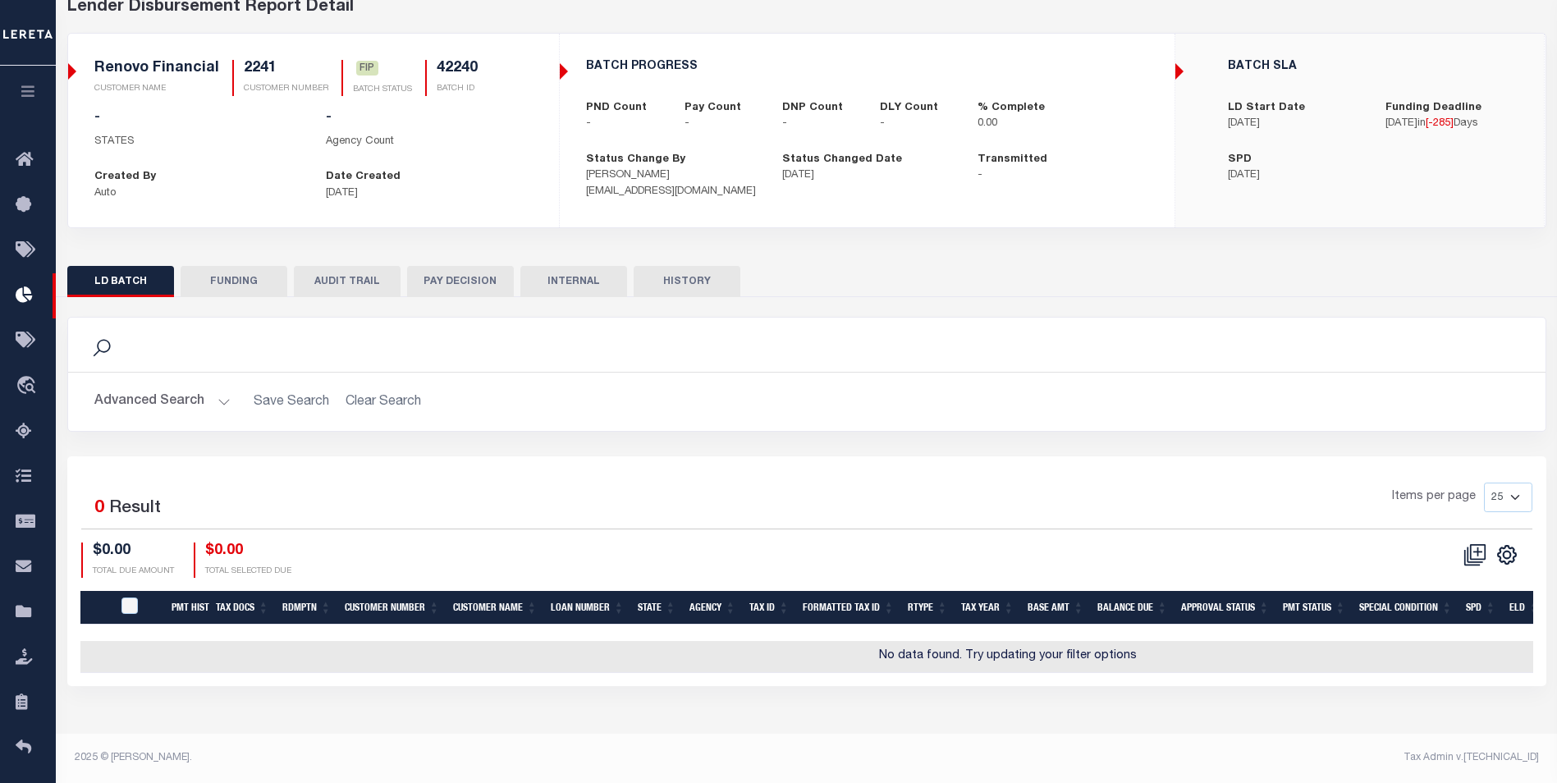
click at [253, 285] on button "FUNDING" at bounding box center [234, 281] width 107 height 31
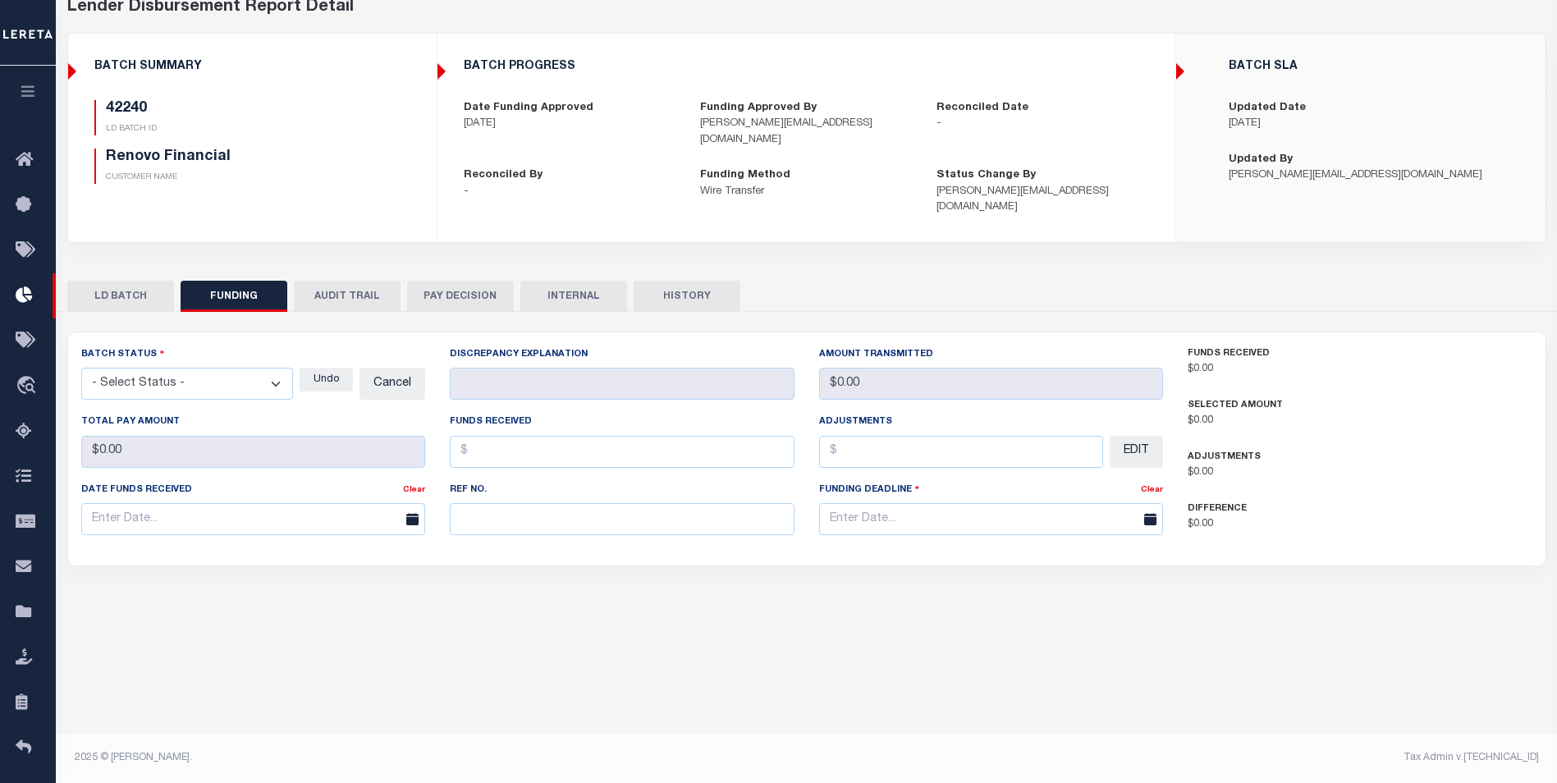
type input "Delay Payment 12.26.2024"
type input "$0"
type input "12/26/2024"
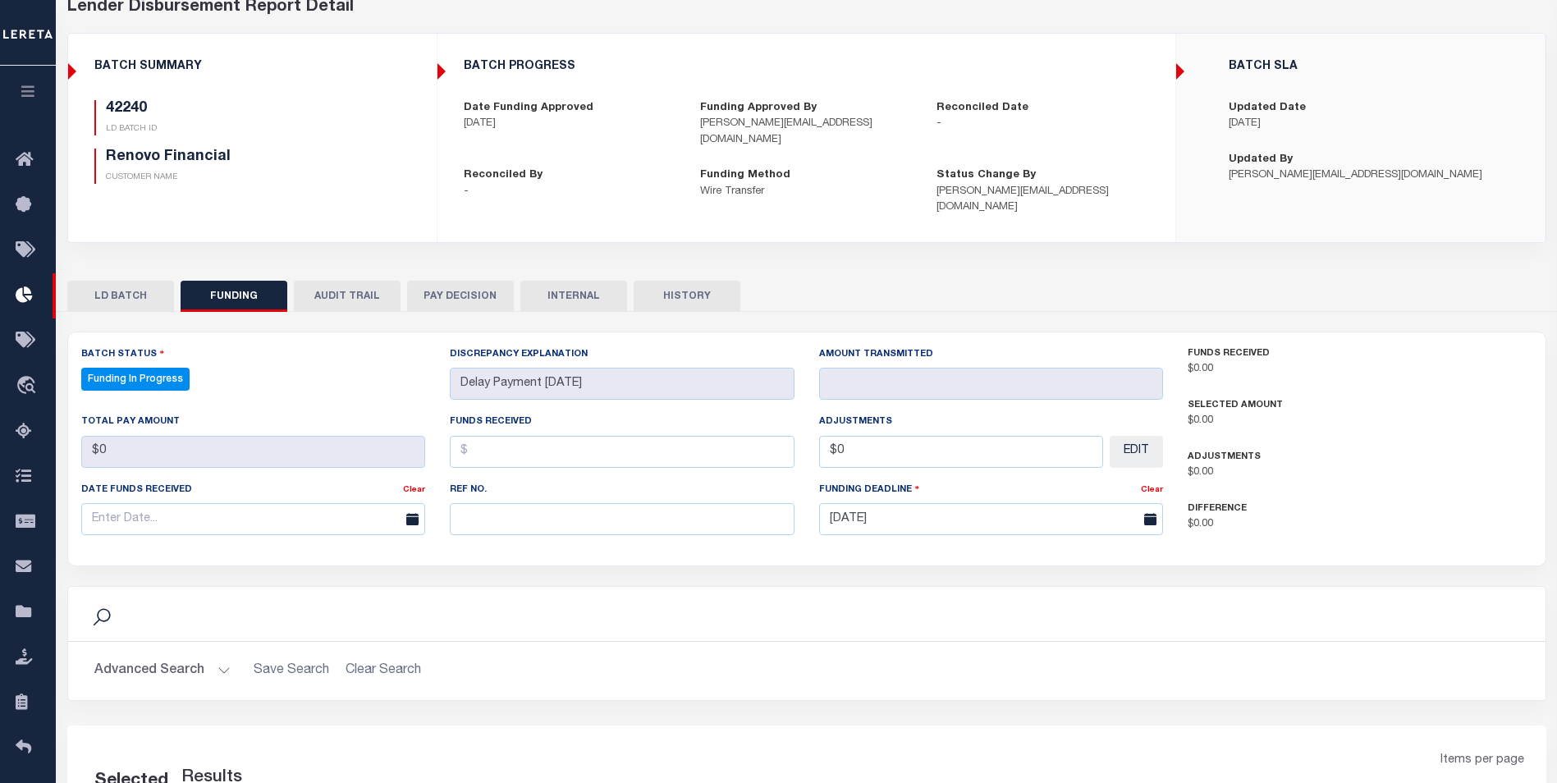
select select "100"
click at [336, 281] on button "AUDIT TRAIL" at bounding box center [347, 296] width 107 height 31
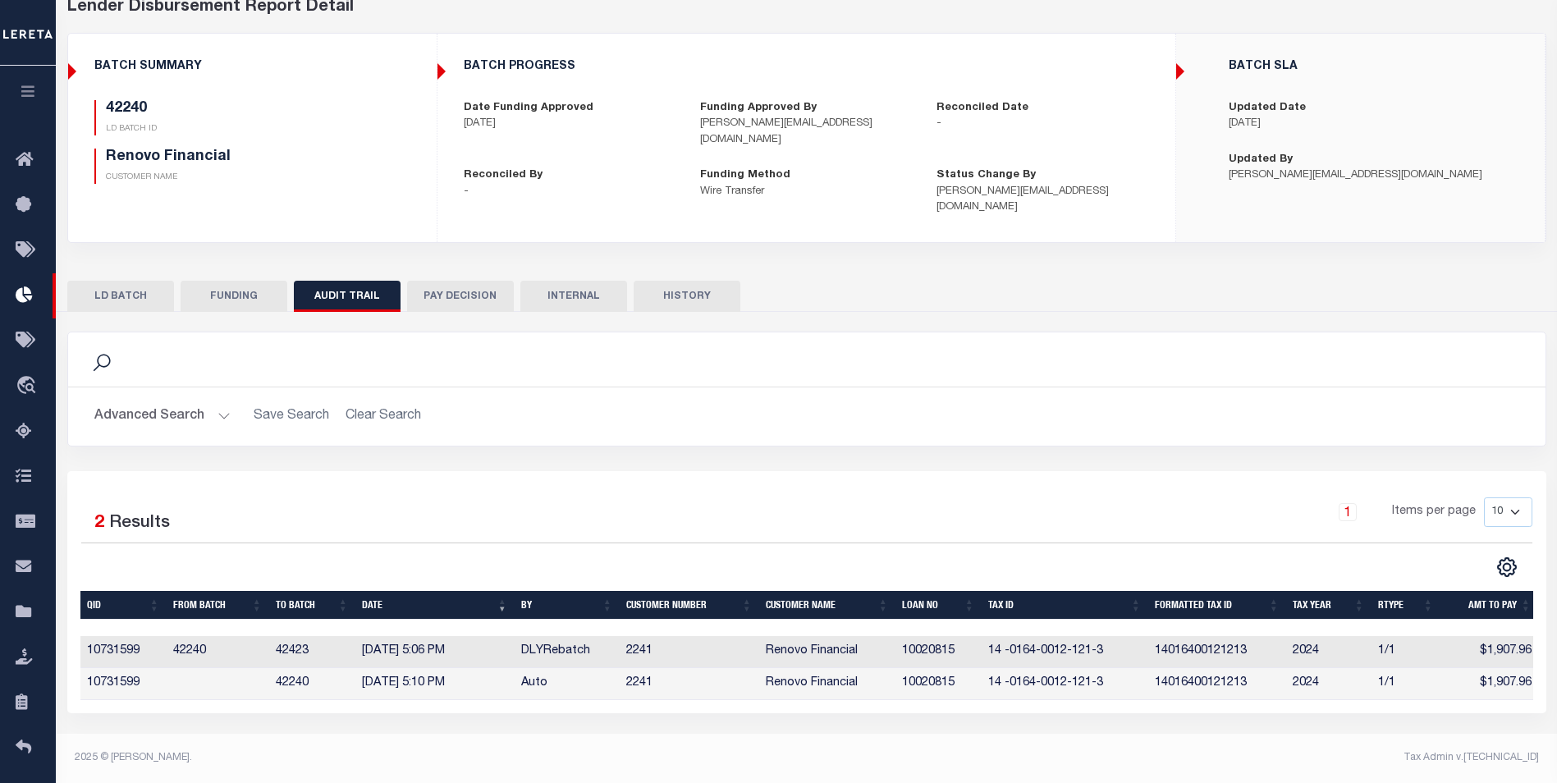
scroll to position [0, 5]
click at [718, 288] on button "HISTORY" at bounding box center [686, 296] width 107 height 31
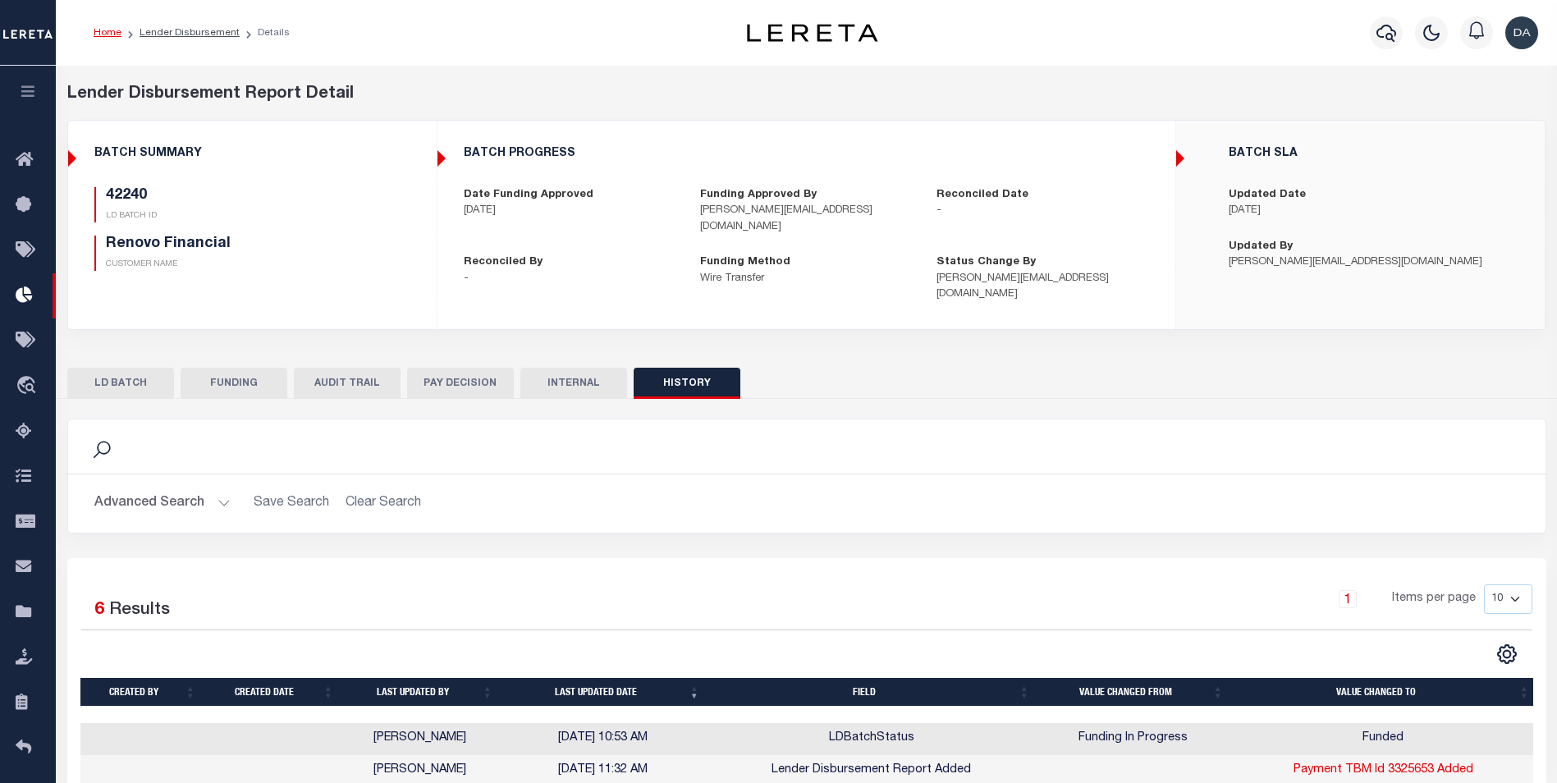
click at [21, 87] on icon "button" at bounding box center [28, 91] width 19 height 15
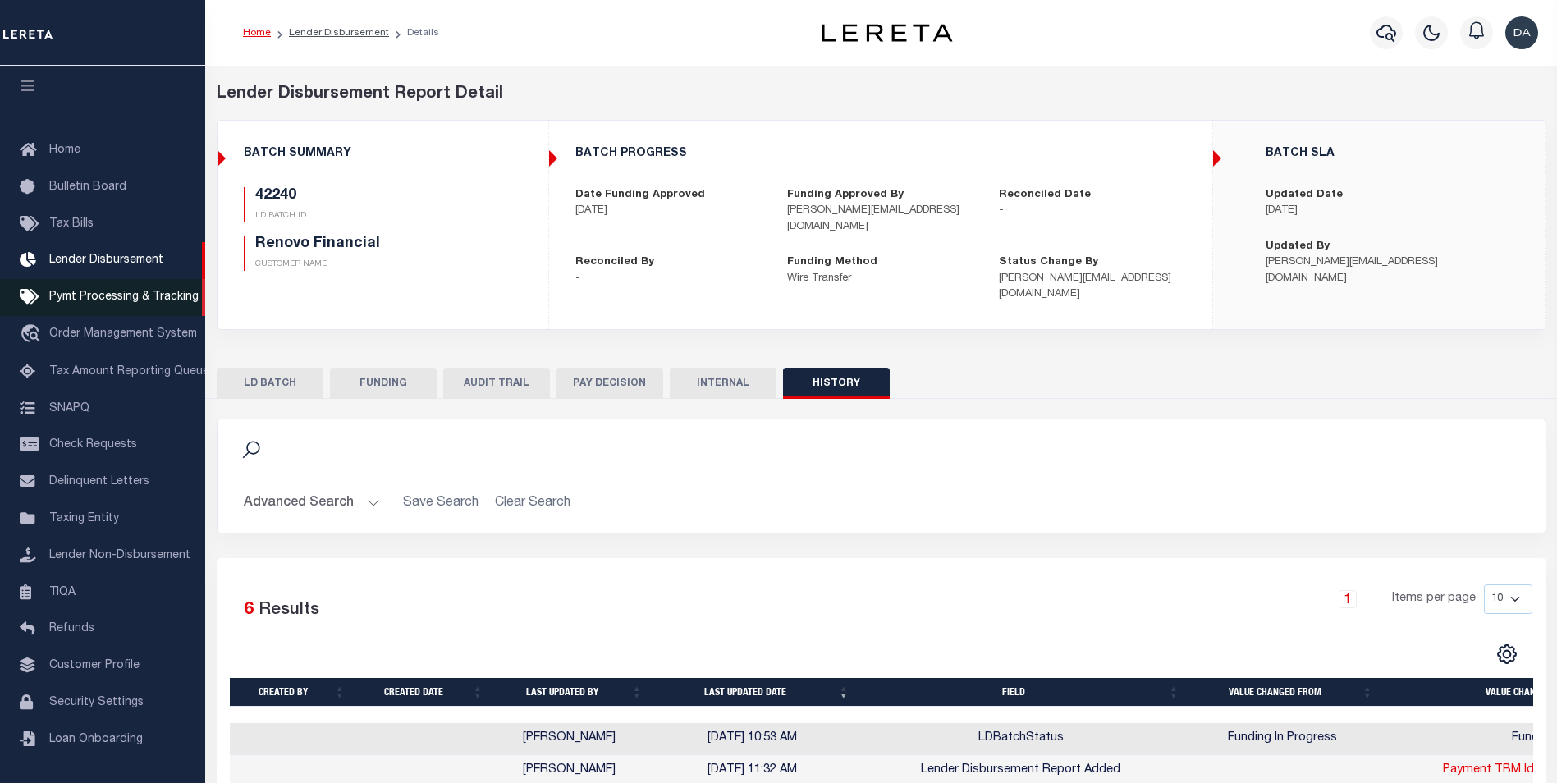
click at [116, 295] on span "Pymt Processing & Tracking" at bounding box center [123, 296] width 149 height 11
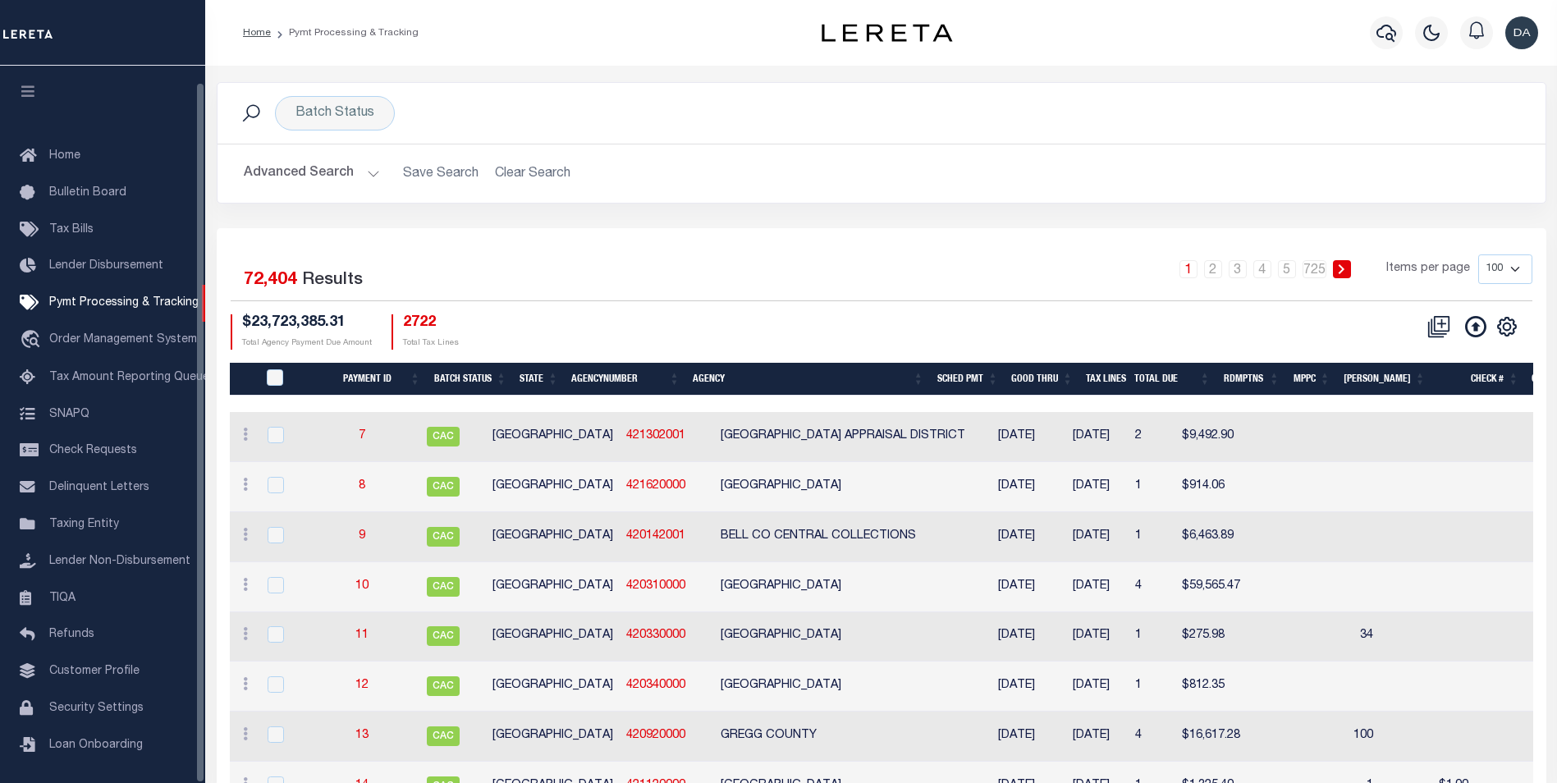
scroll to position [16, 0]
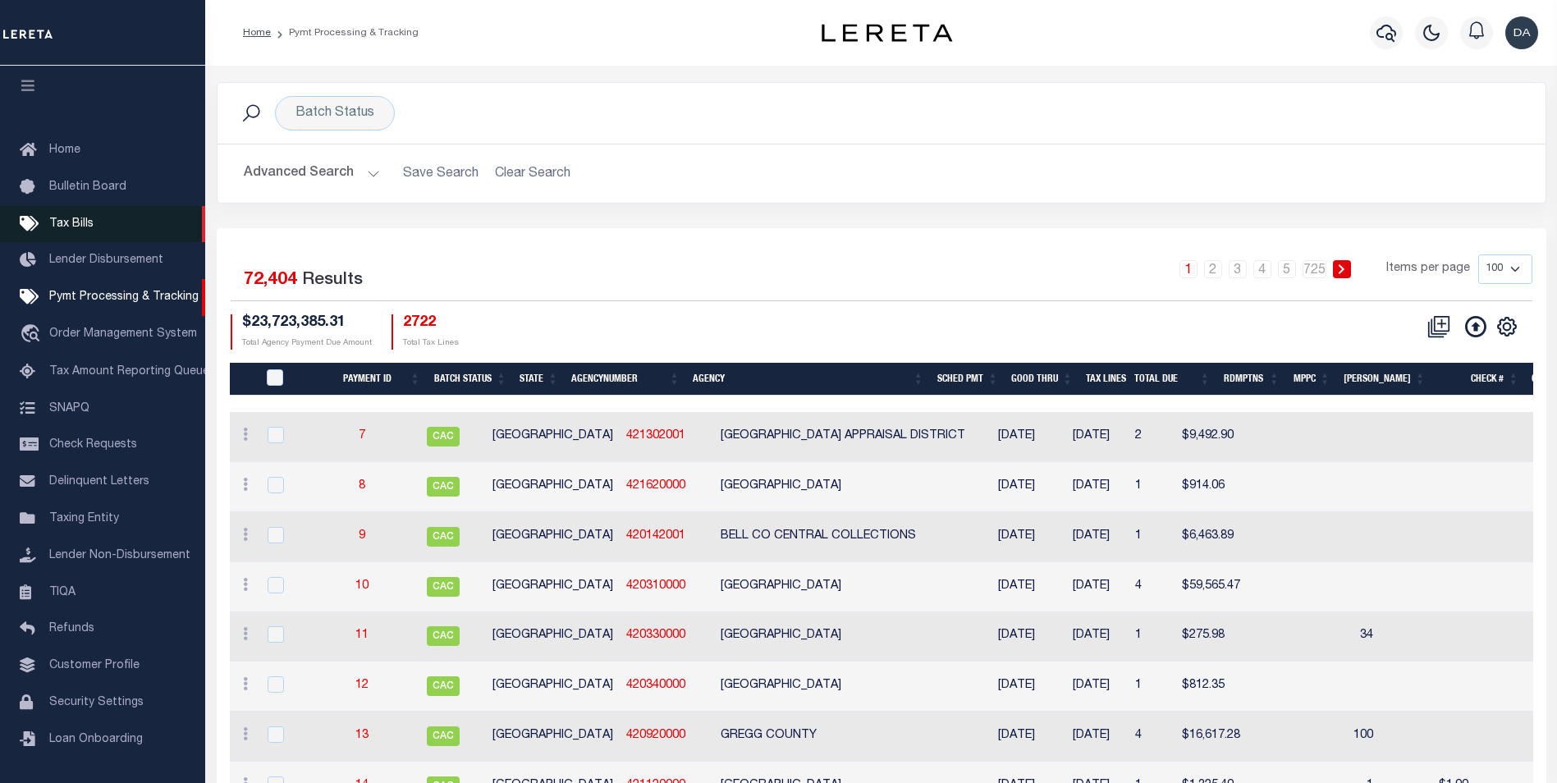
click at [103, 218] on link "Tax Bills" at bounding box center [102, 224] width 205 height 37
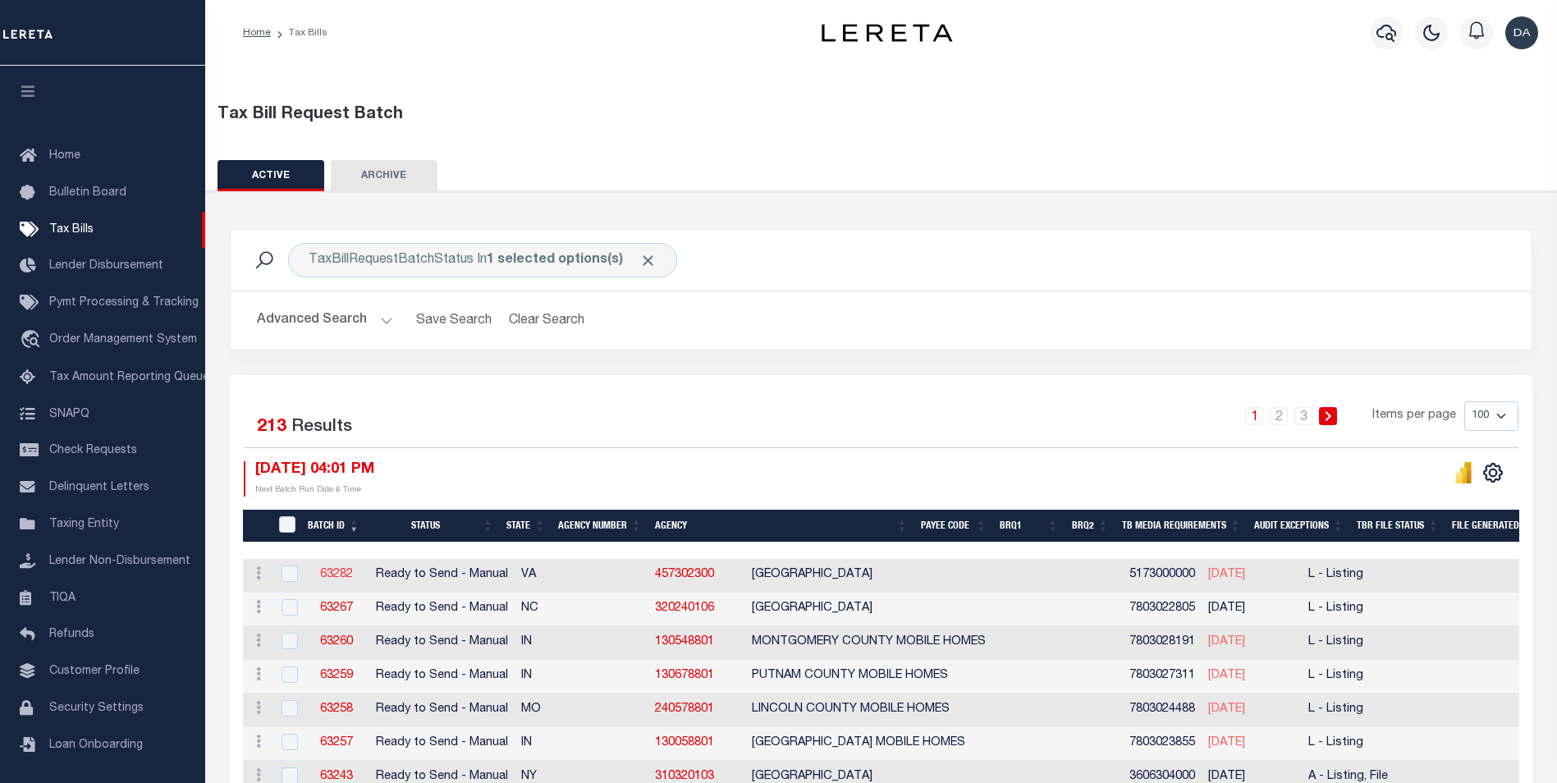
click at [345, 576] on link "63282" at bounding box center [336, 574] width 33 height 11
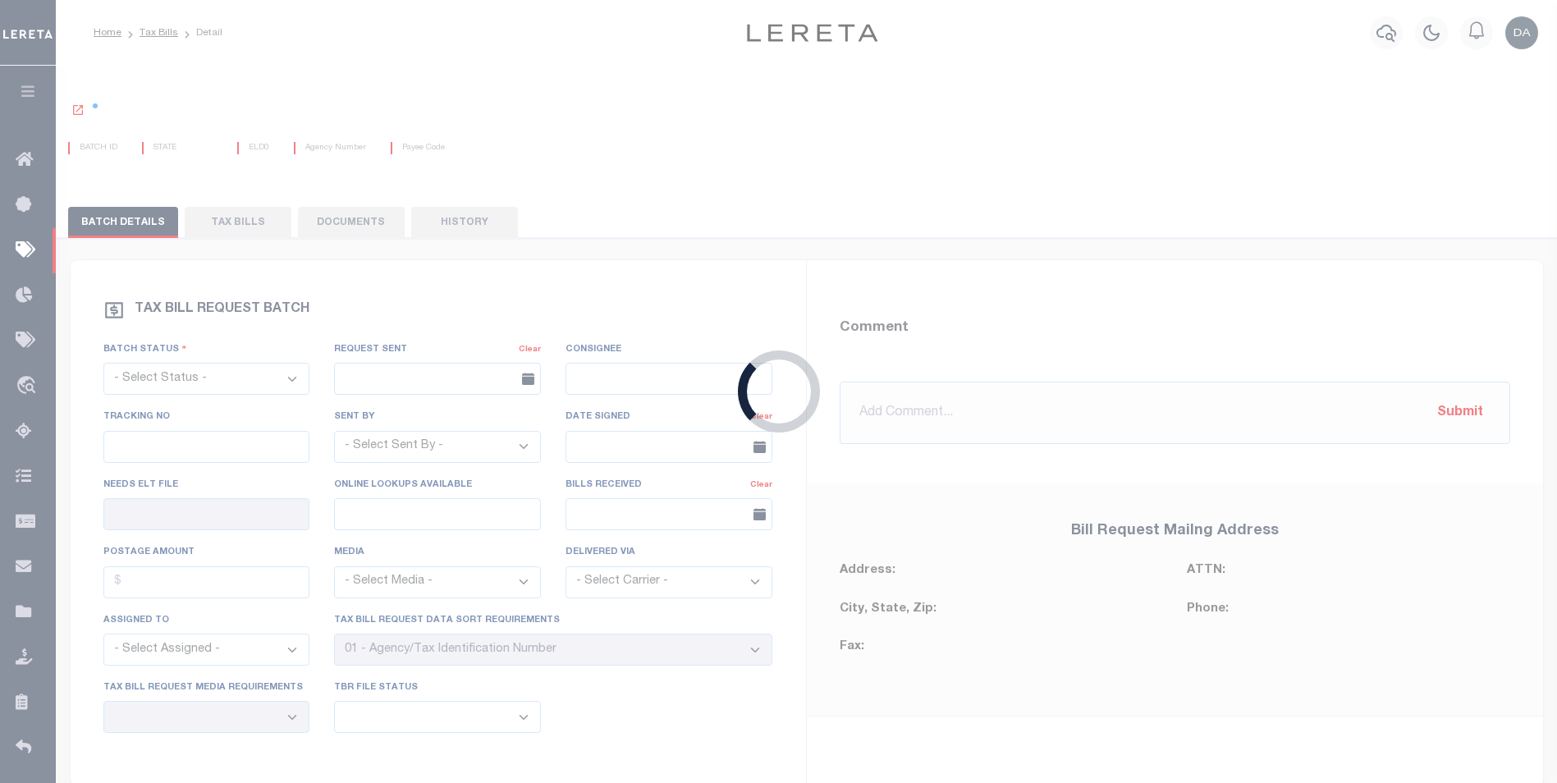
select select "RTS"
type input "No"
type input "Yes"
select select "30"
select select "20"
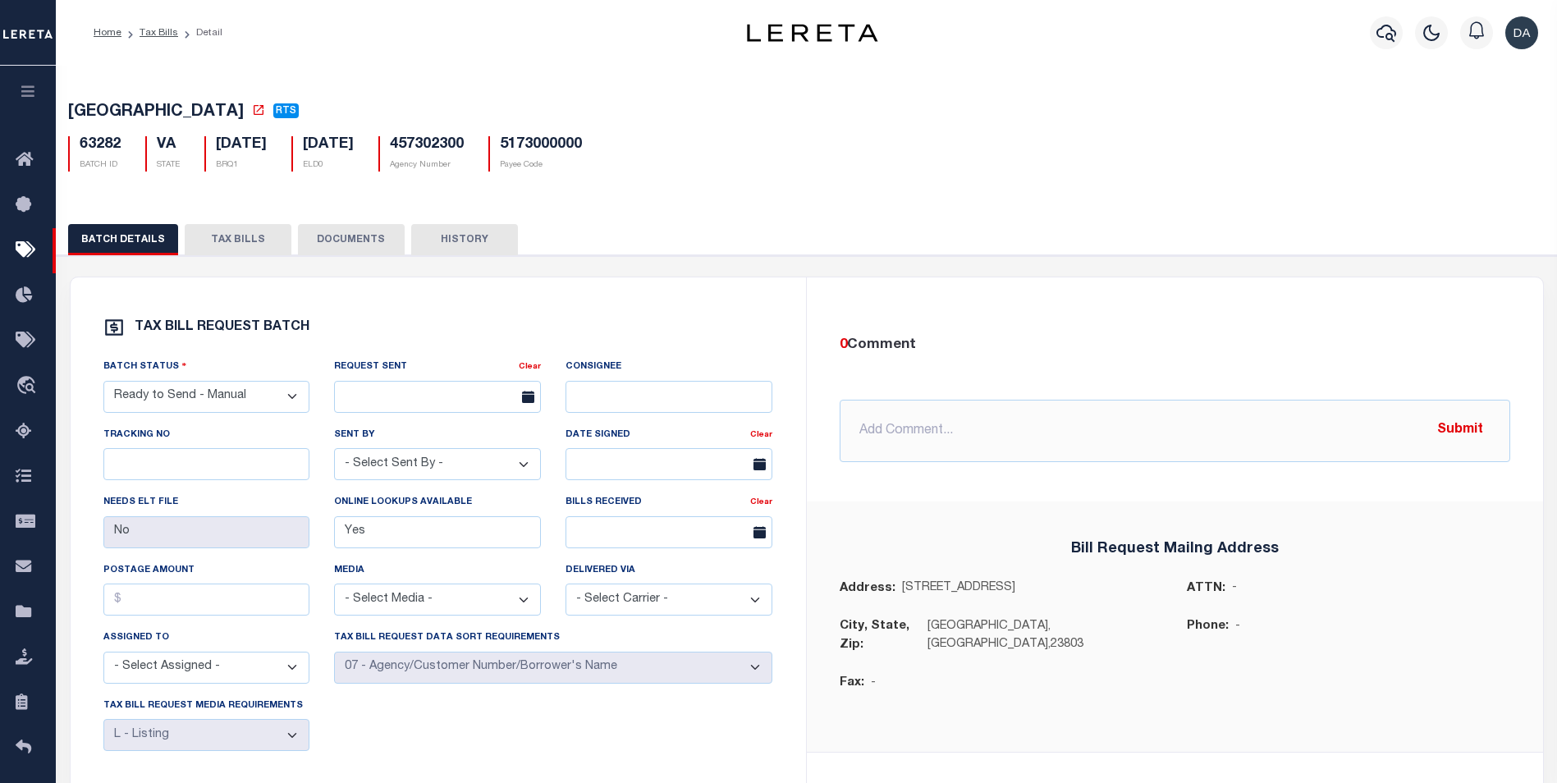
click at [341, 246] on button "DOCUMENTS" at bounding box center [351, 239] width 107 height 31
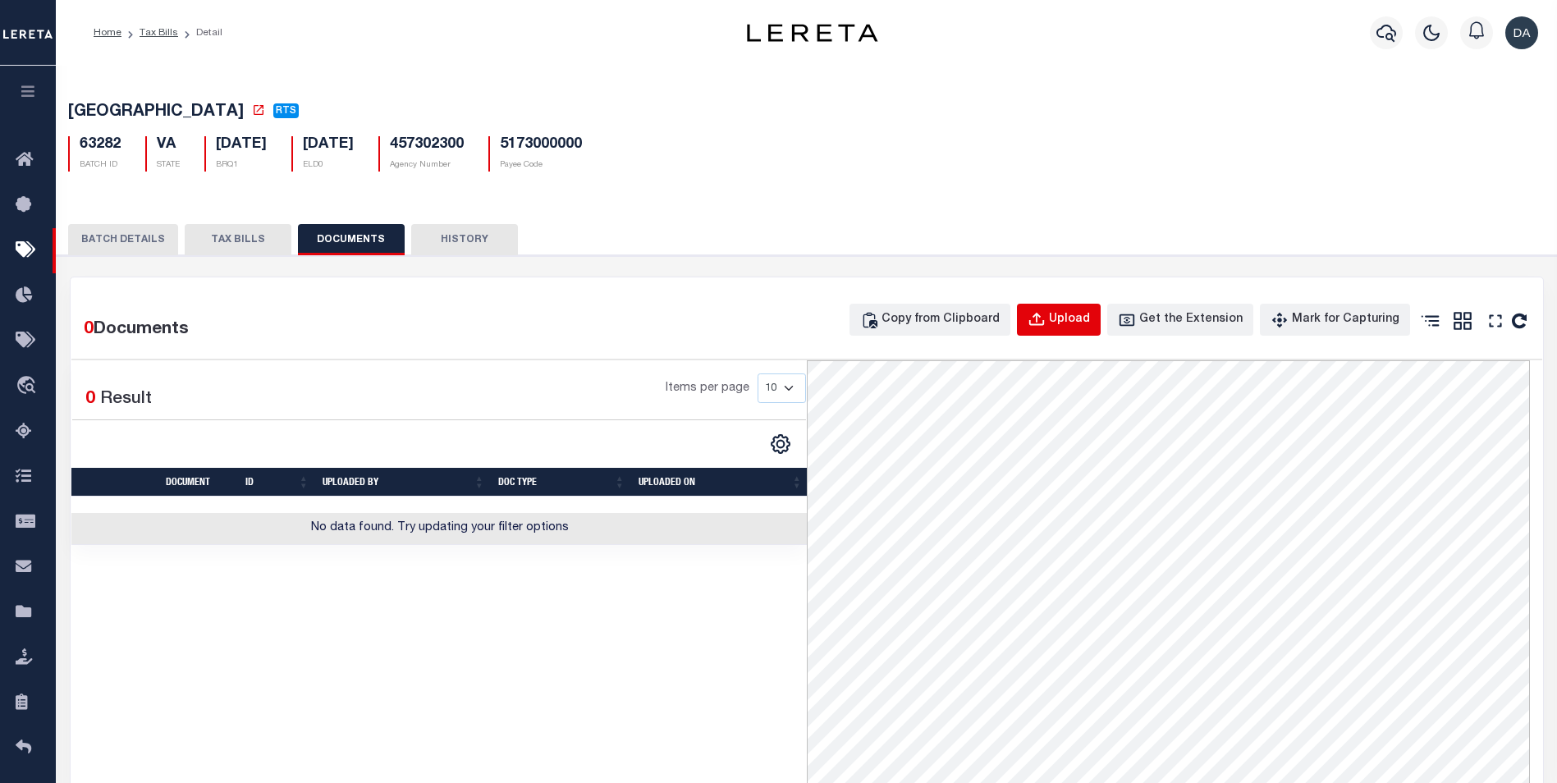
click at [1043, 323] on icon "button" at bounding box center [1035, 319] width 15 height 13
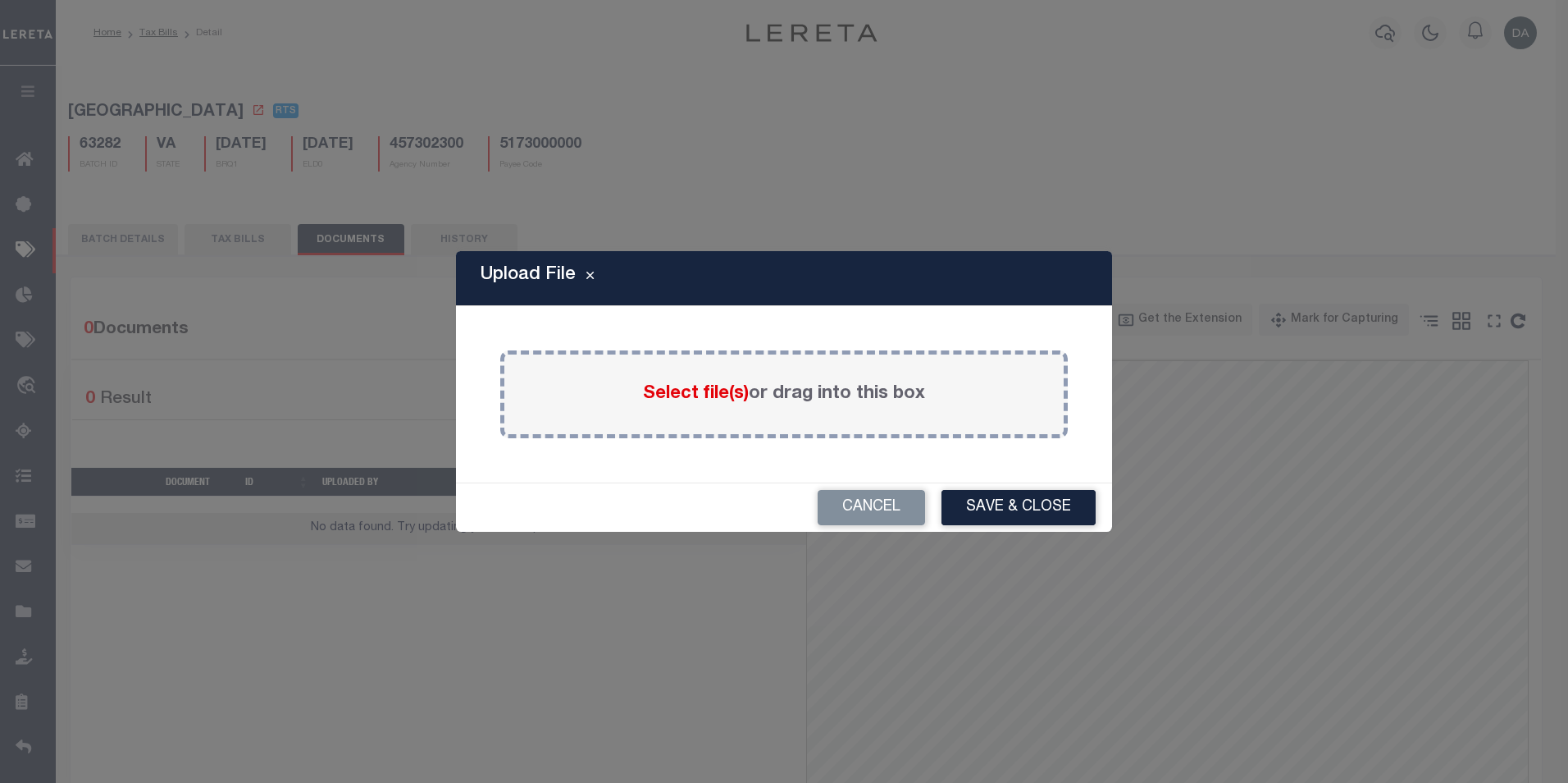
click at [680, 389] on span "Select file(s)" at bounding box center [696, 394] width 106 height 18
click at [0, 0] on input "Select file(s) or drag into this box" at bounding box center [0, 0] width 0 height 0
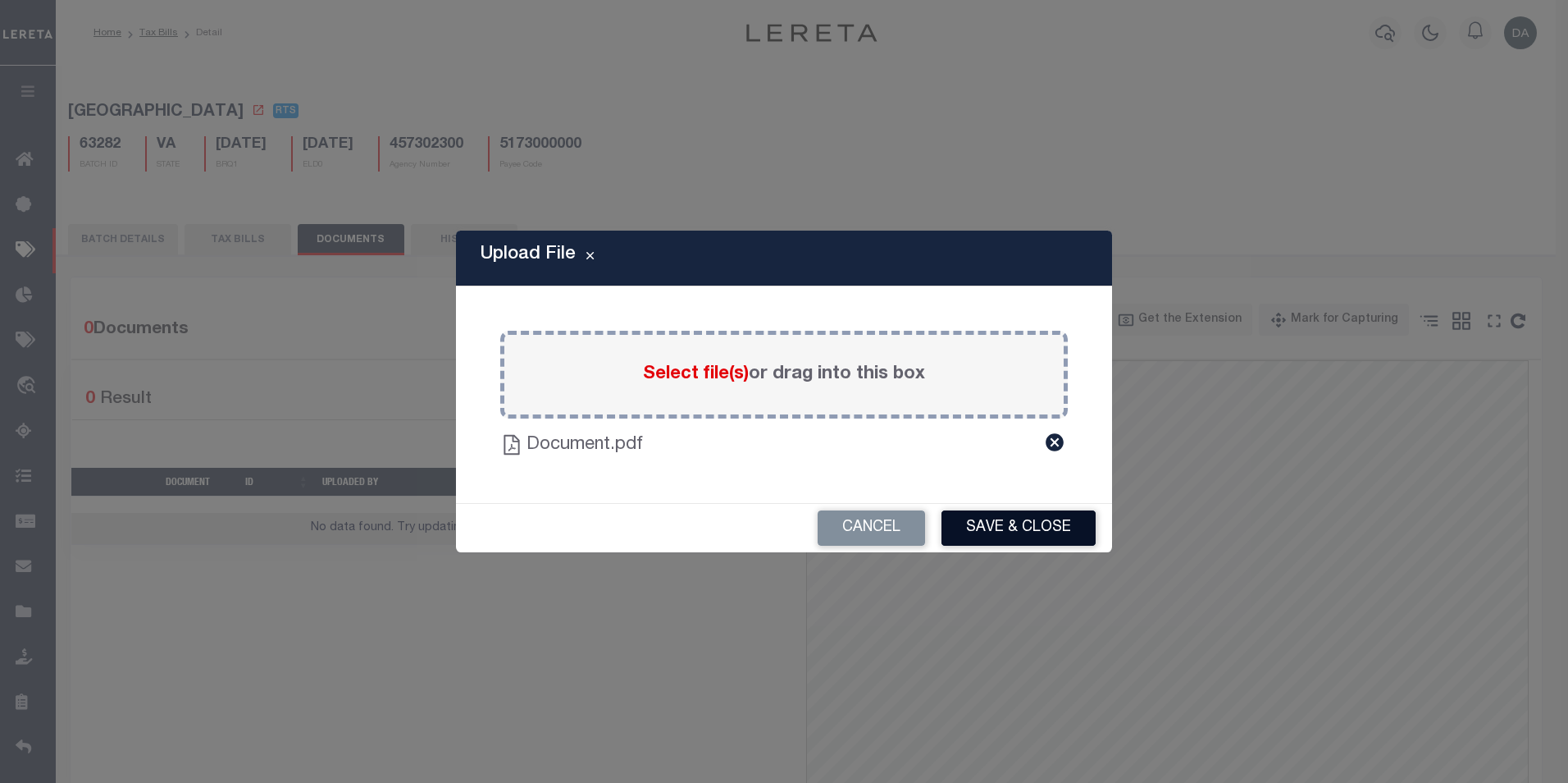
click at [1019, 526] on button "Save & Close" at bounding box center [1018, 527] width 154 height 35
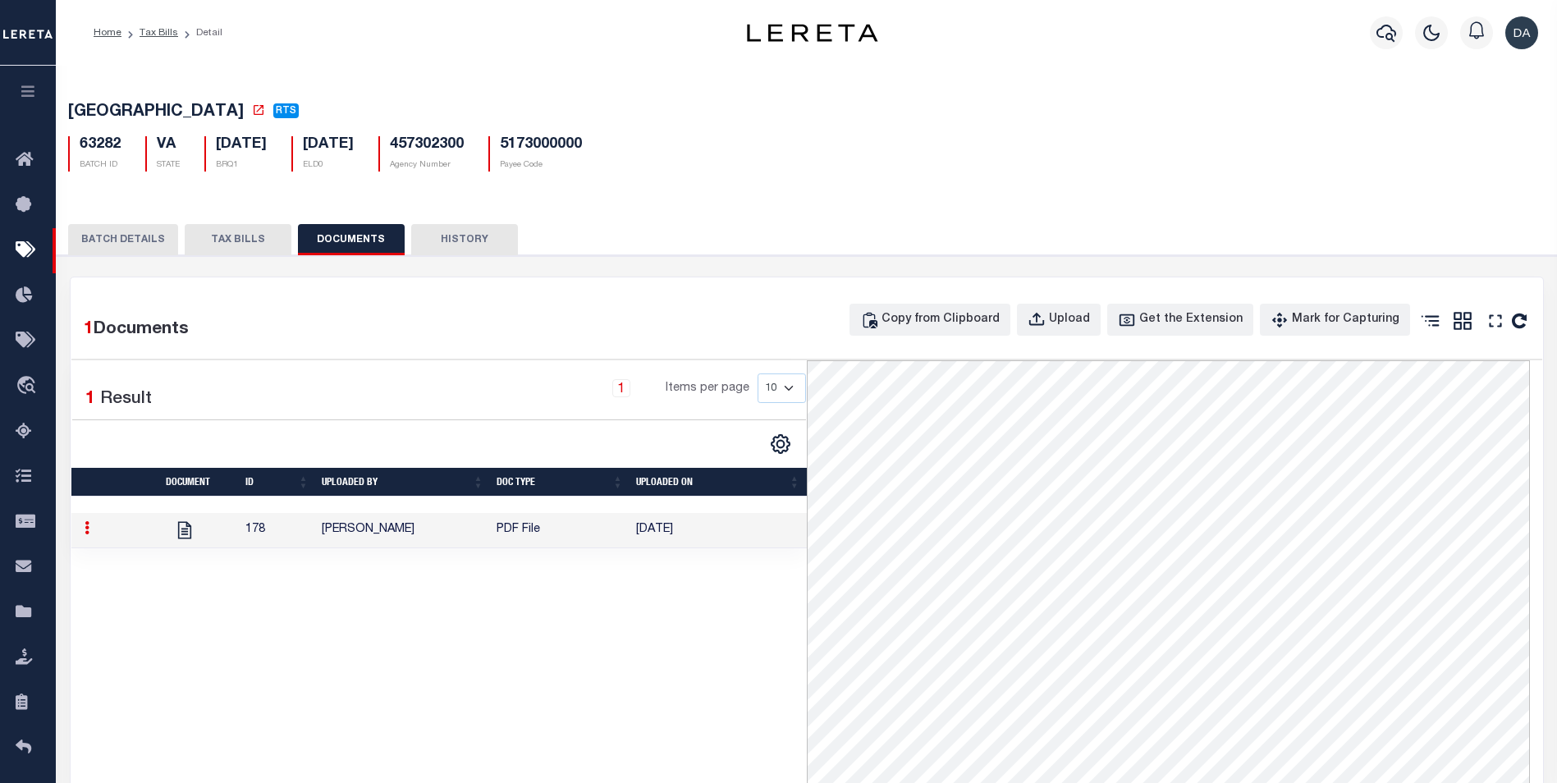
click at [322, 536] on td "David Garcia" at bounding box center [402, 530] width 175 height 35
click at [34, 93] on icon "button" at bounding box center [28, 91] width 19 height 15
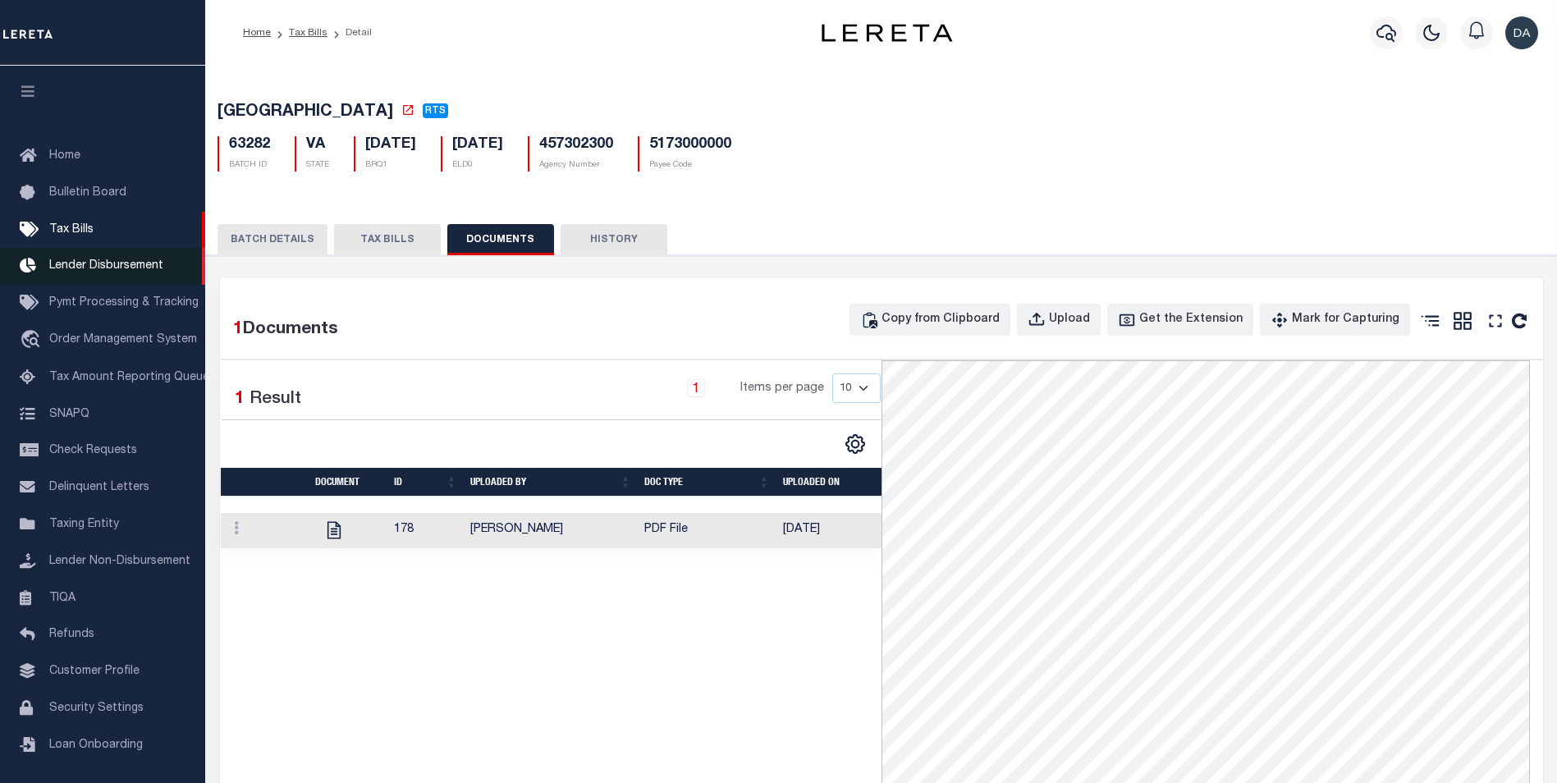
click at [136, 269] on span "Lender Disbursement" at bounding box center [106, 265] width 114 height 11
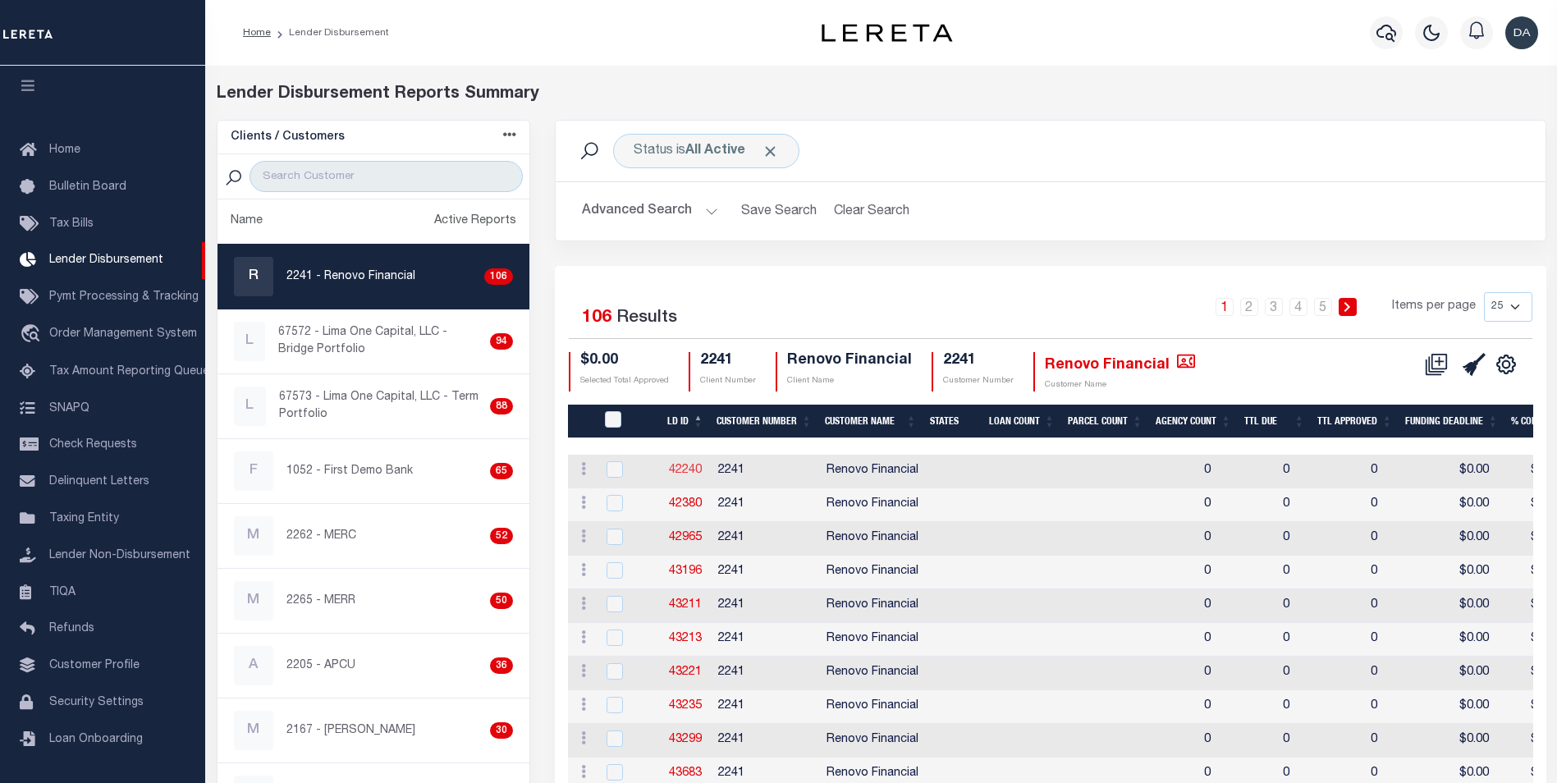
click at [675, 467] on link "42240" at bounding box center [685, 469] width 33 height 11
checkbox input "true"
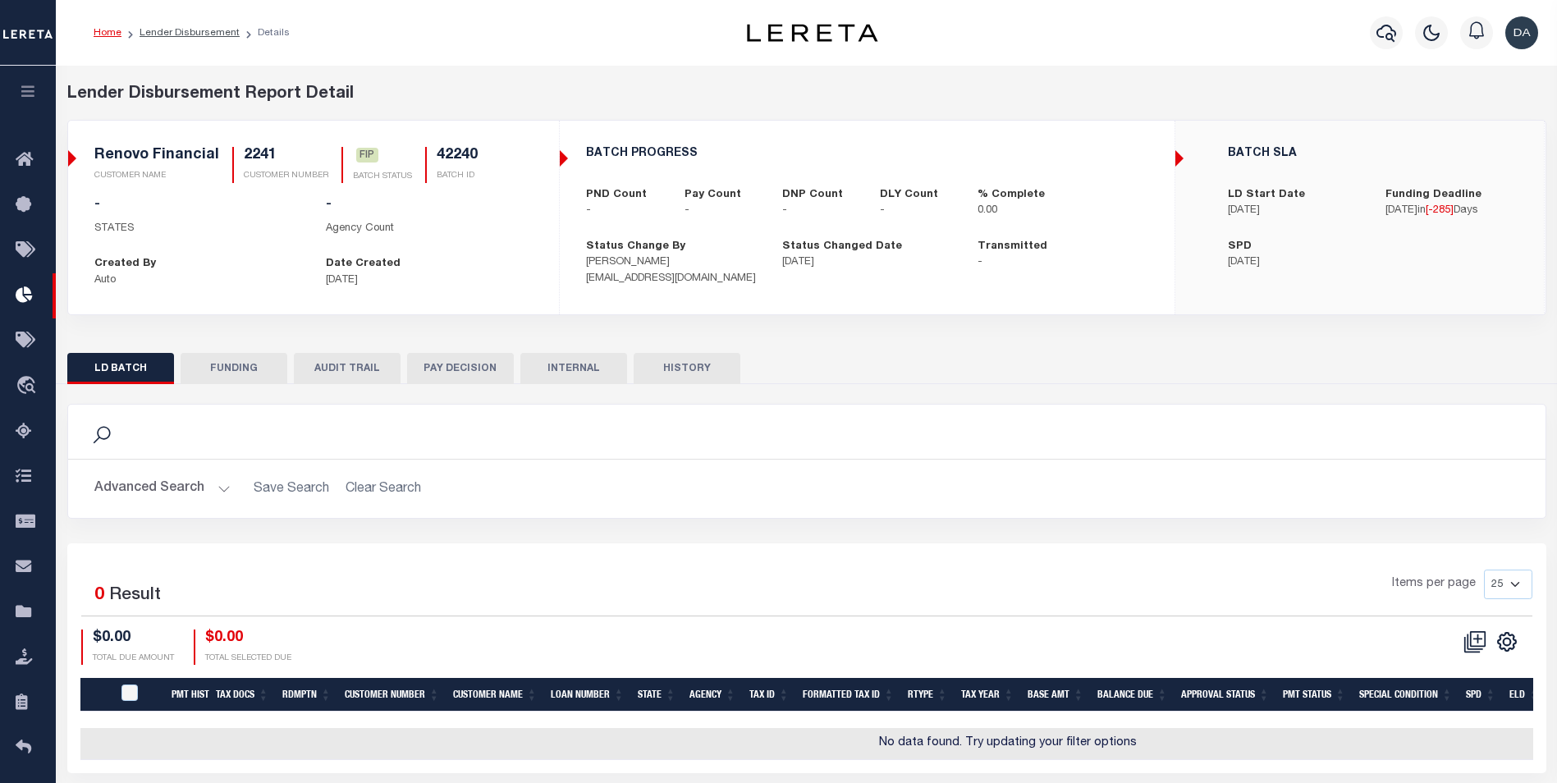
scroll to position [87, 0]
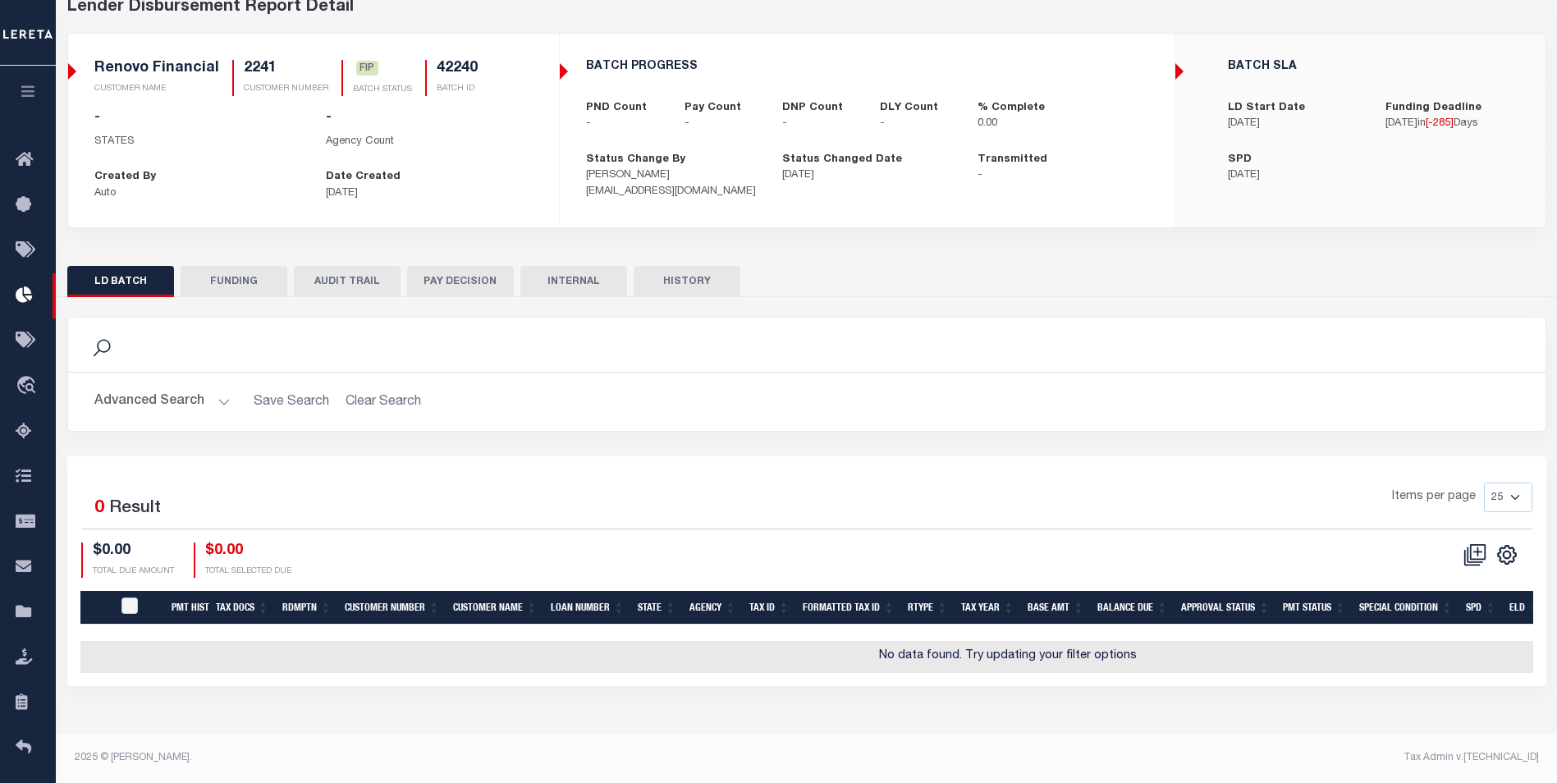
click at [226, 287] on button "FUNDING" at bounding box center [234, 281] width 107 height 31
type input "Delay Payment 12.26.2024"
type input "$0"
type input "12/26/2024"
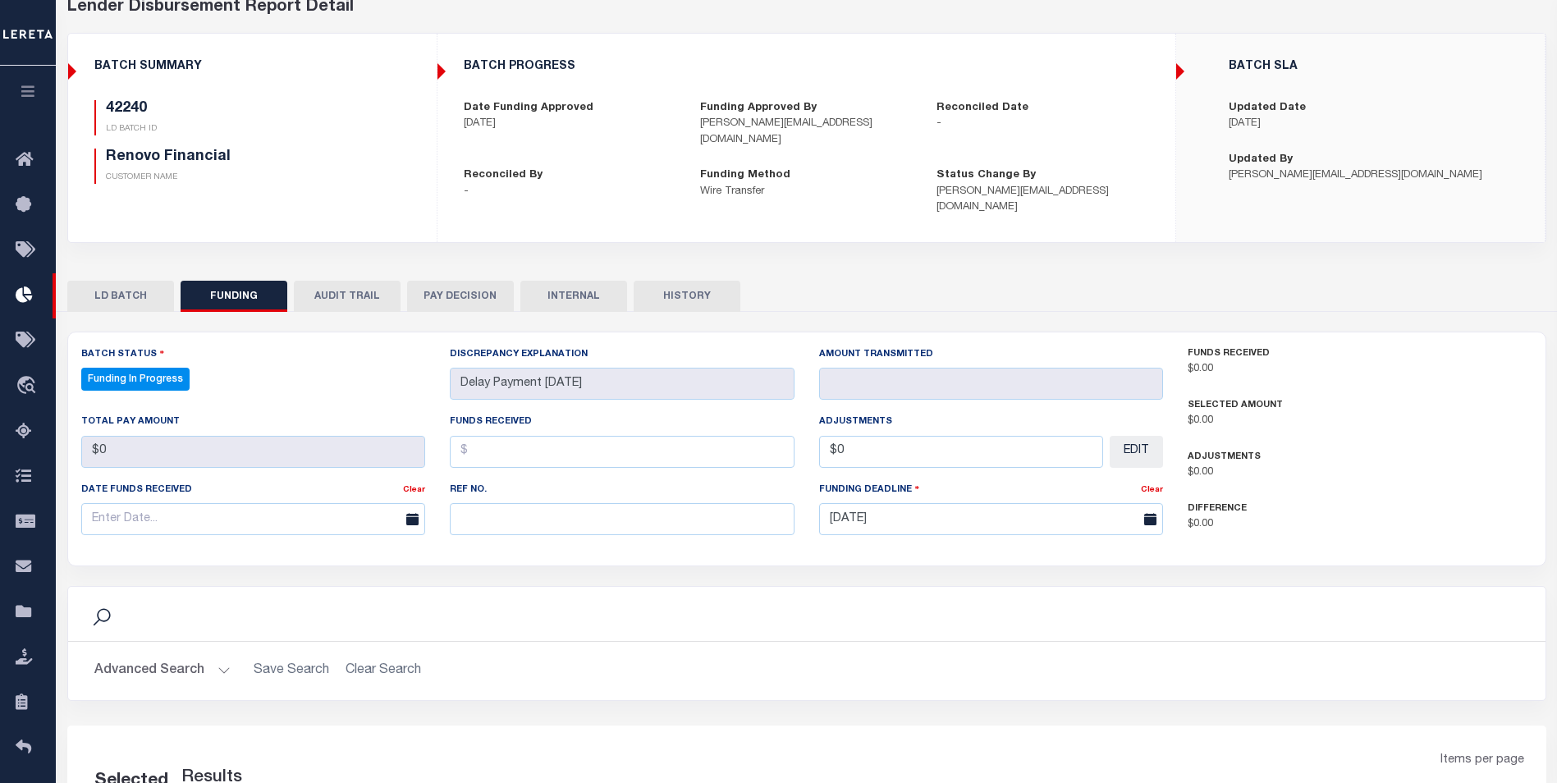
select select "100"
click at [330, 281] on button "AUDIT TRAIL" at bounding box center [347, 296] width 107 height 31
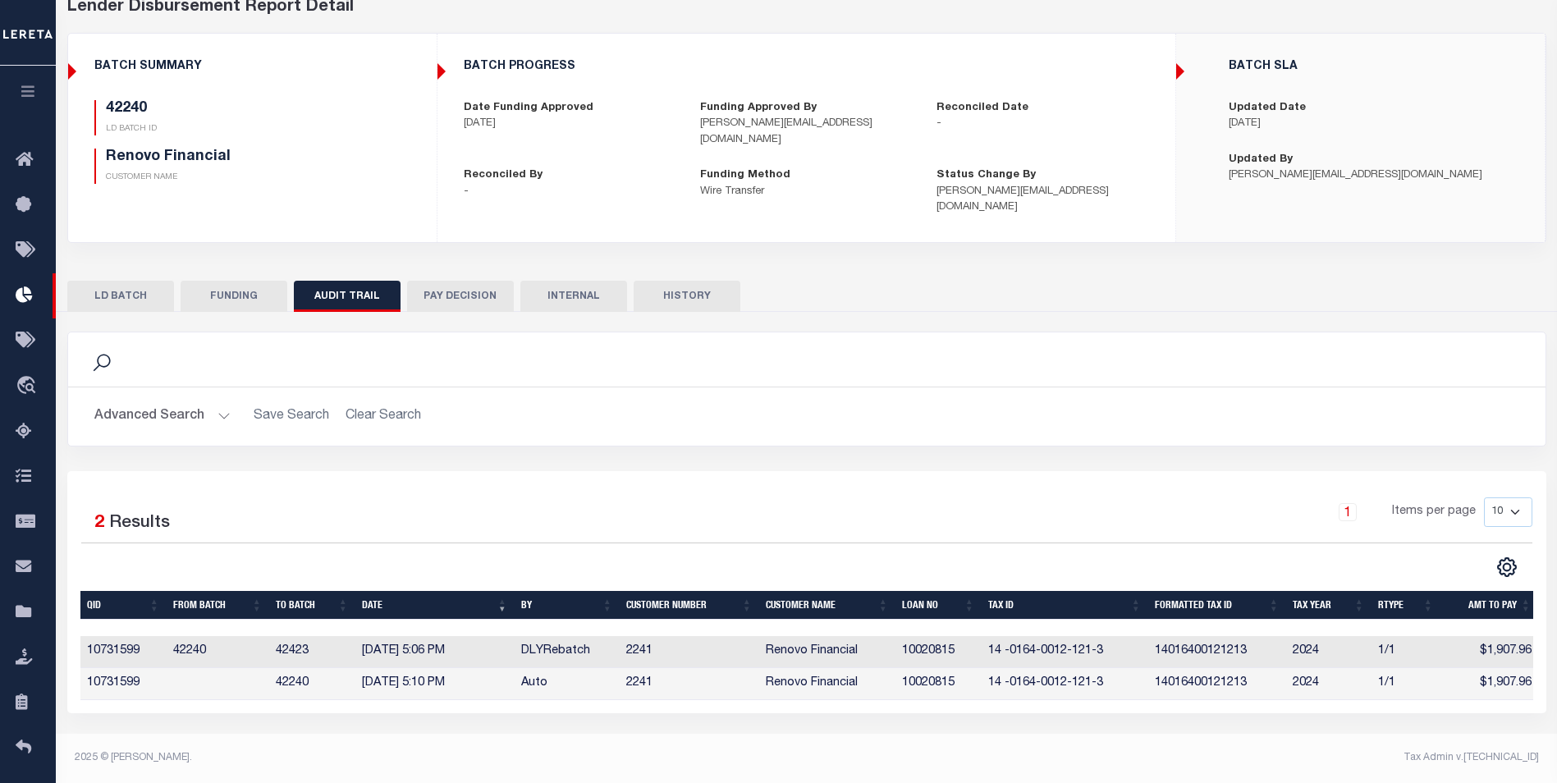
click at [126, 641] on td "10731599" at bounding box center [123, 652] width 86 height 32
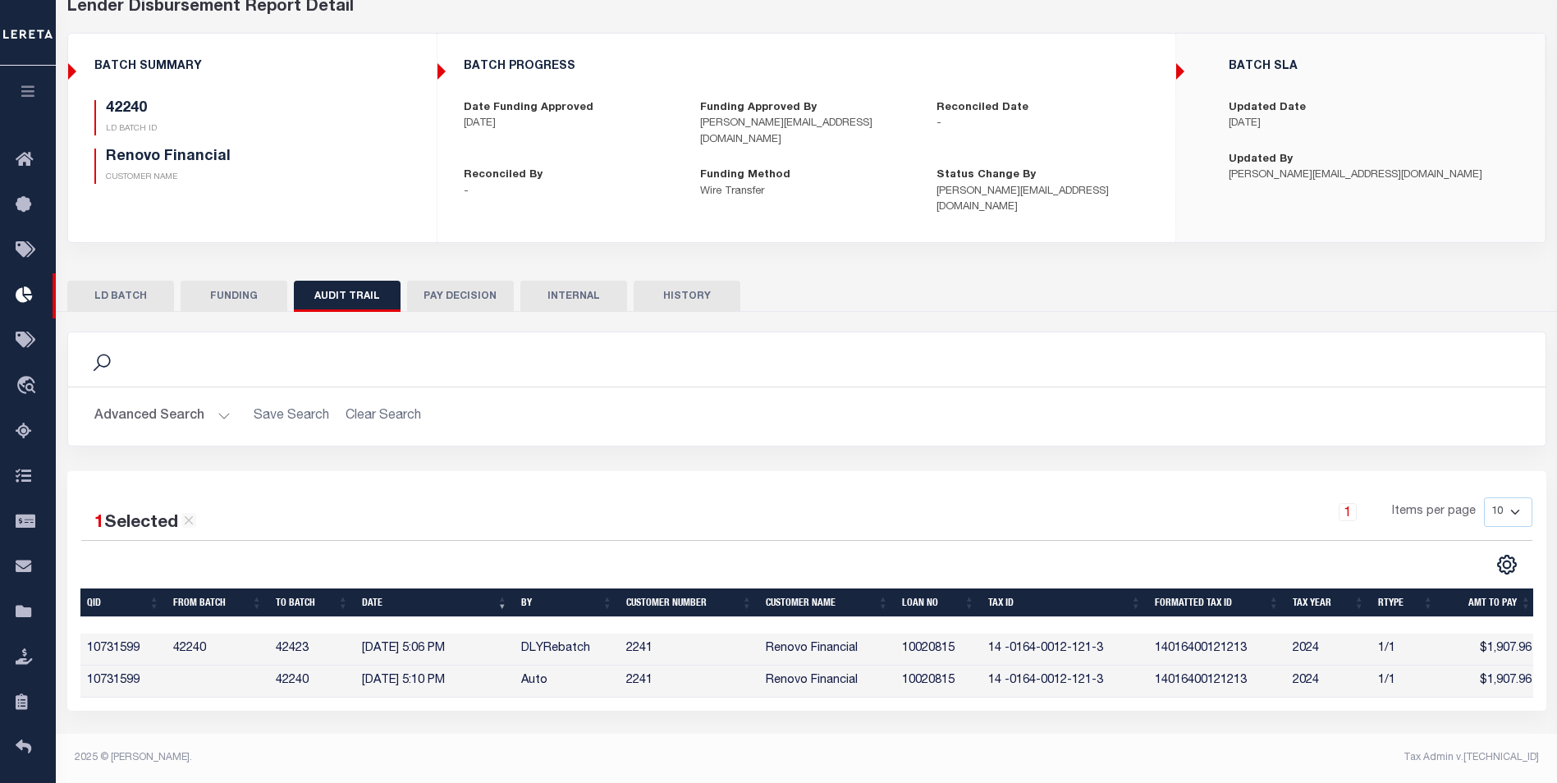
click at [468, 268] on div "LD BATCH FUNDING AUDIT TRAIL PAY DECISION INTERNAL HISTORY" at bounding box center [806, 489] width 1503 height 443
click at [456, 281] on button "PAY DECISION" at bounding box center [460, 296] width 107 height 31
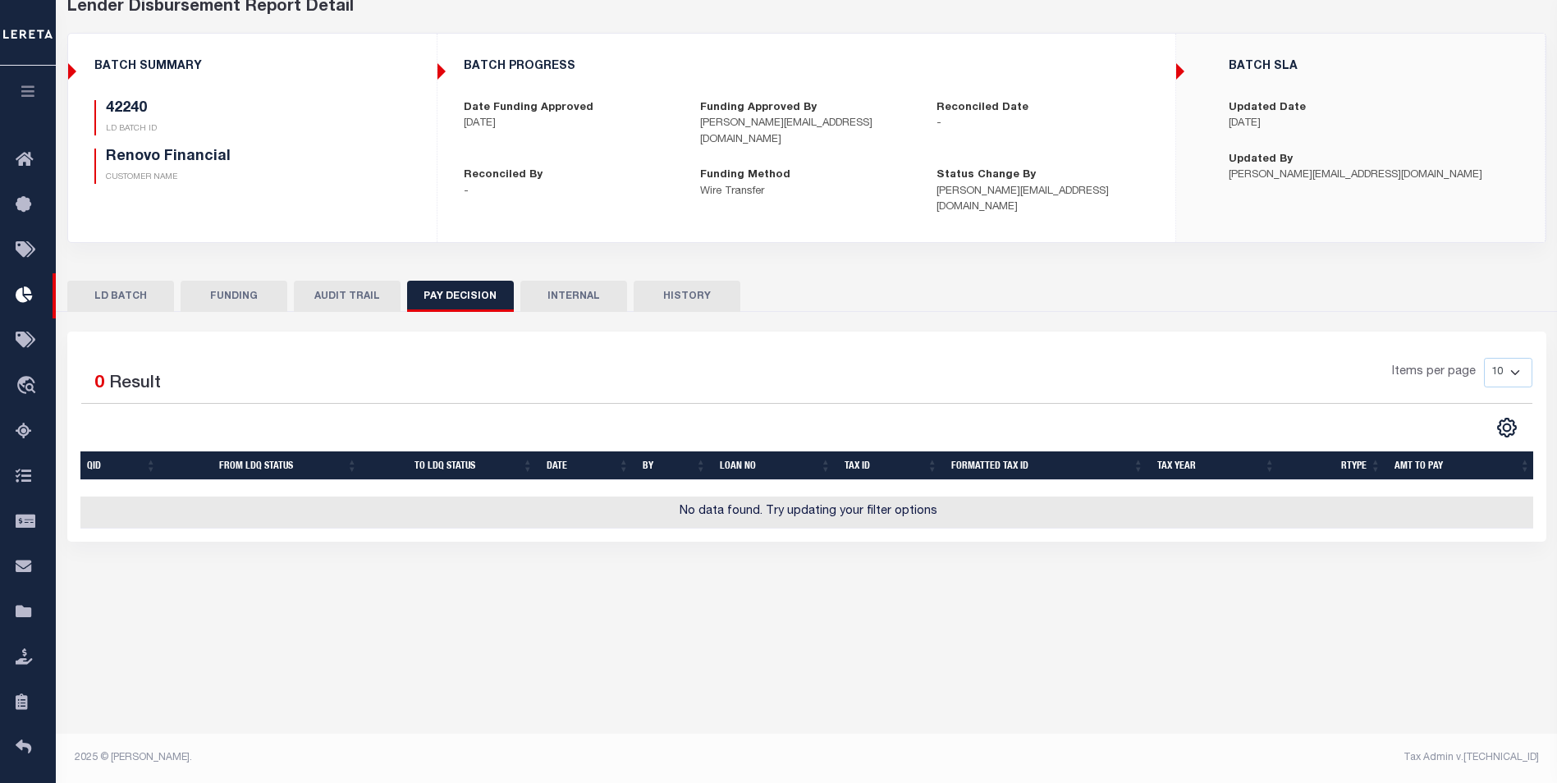
click at [579, 281] on button "INTERNAL" at bounding box center [573, 296] width 107 height 31
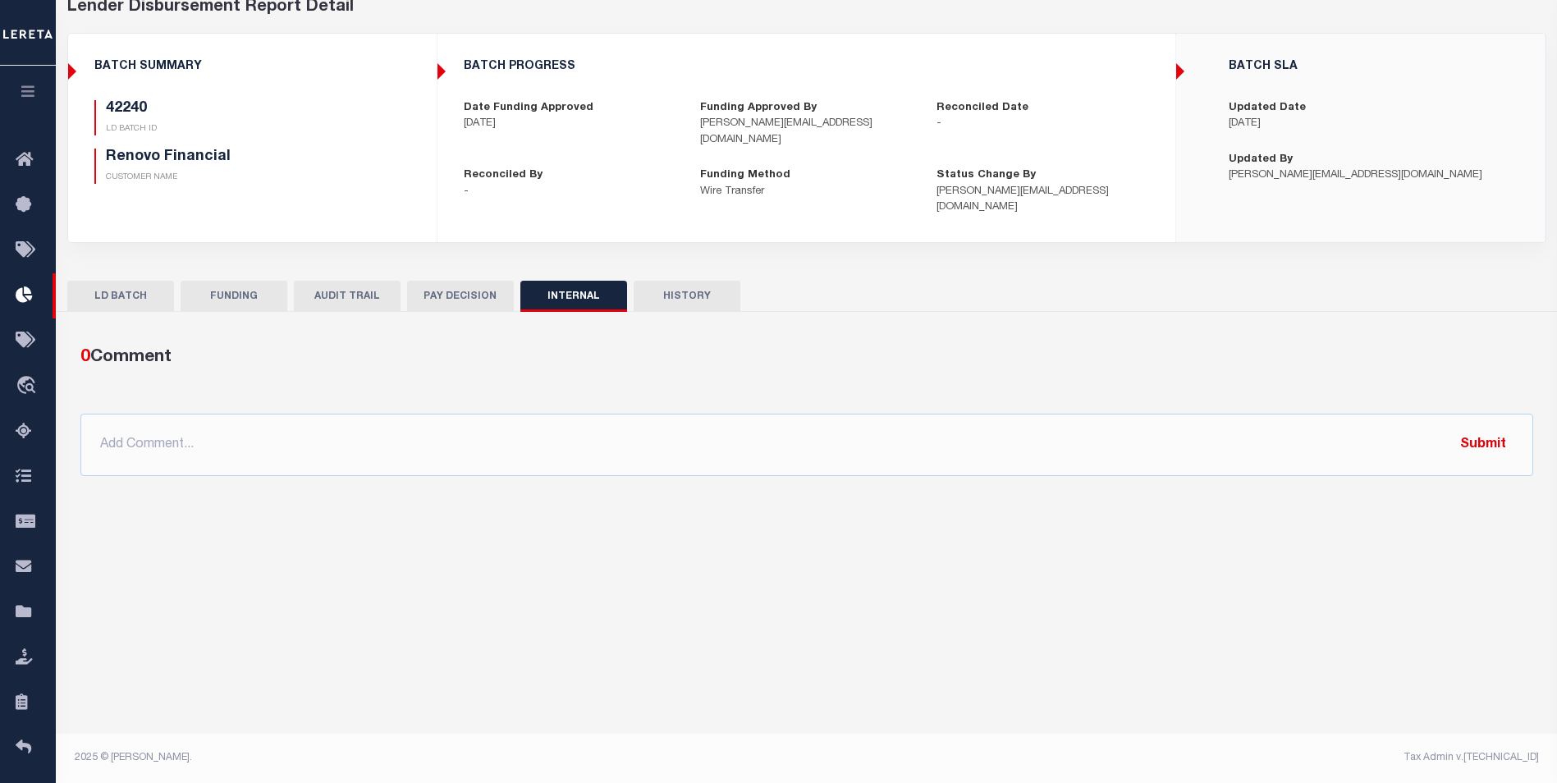
click at [659, 286] on button "HISTORY" at bounding box center [686, 296] width 107 height 31
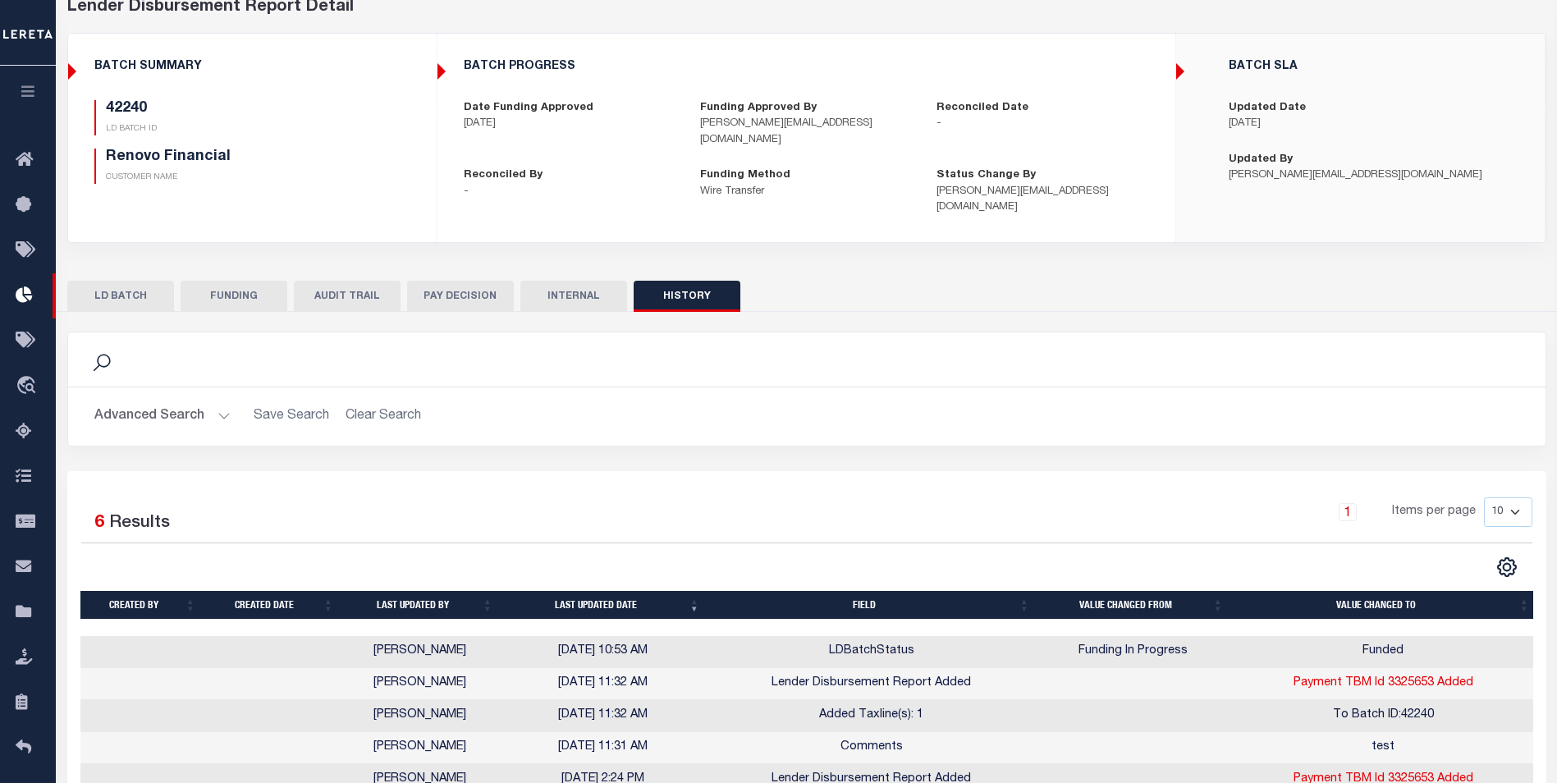
click at [316, 636] on td at bounding box center [272, 652] width 138 height 32
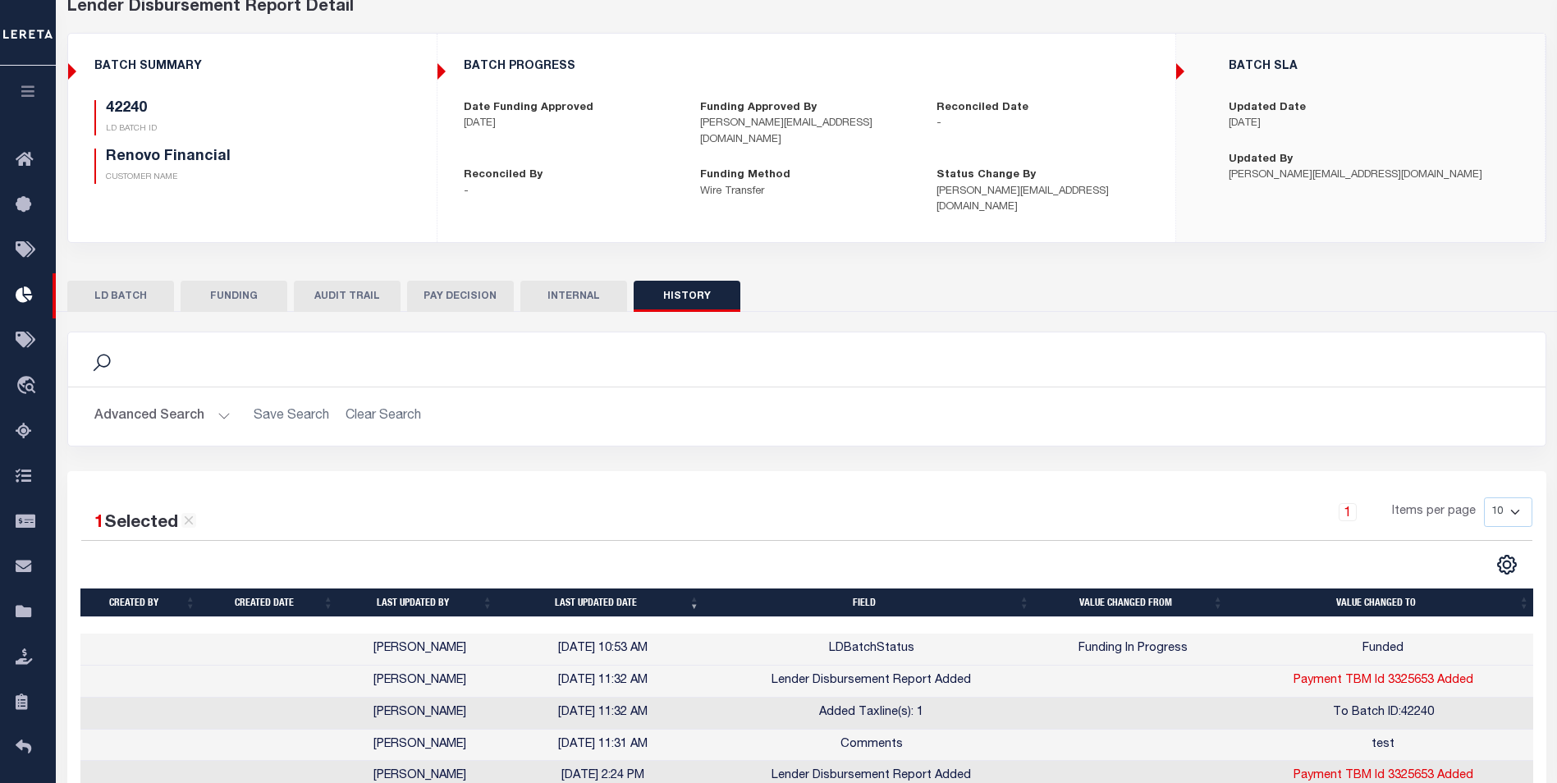
scroll to position [0, 0]
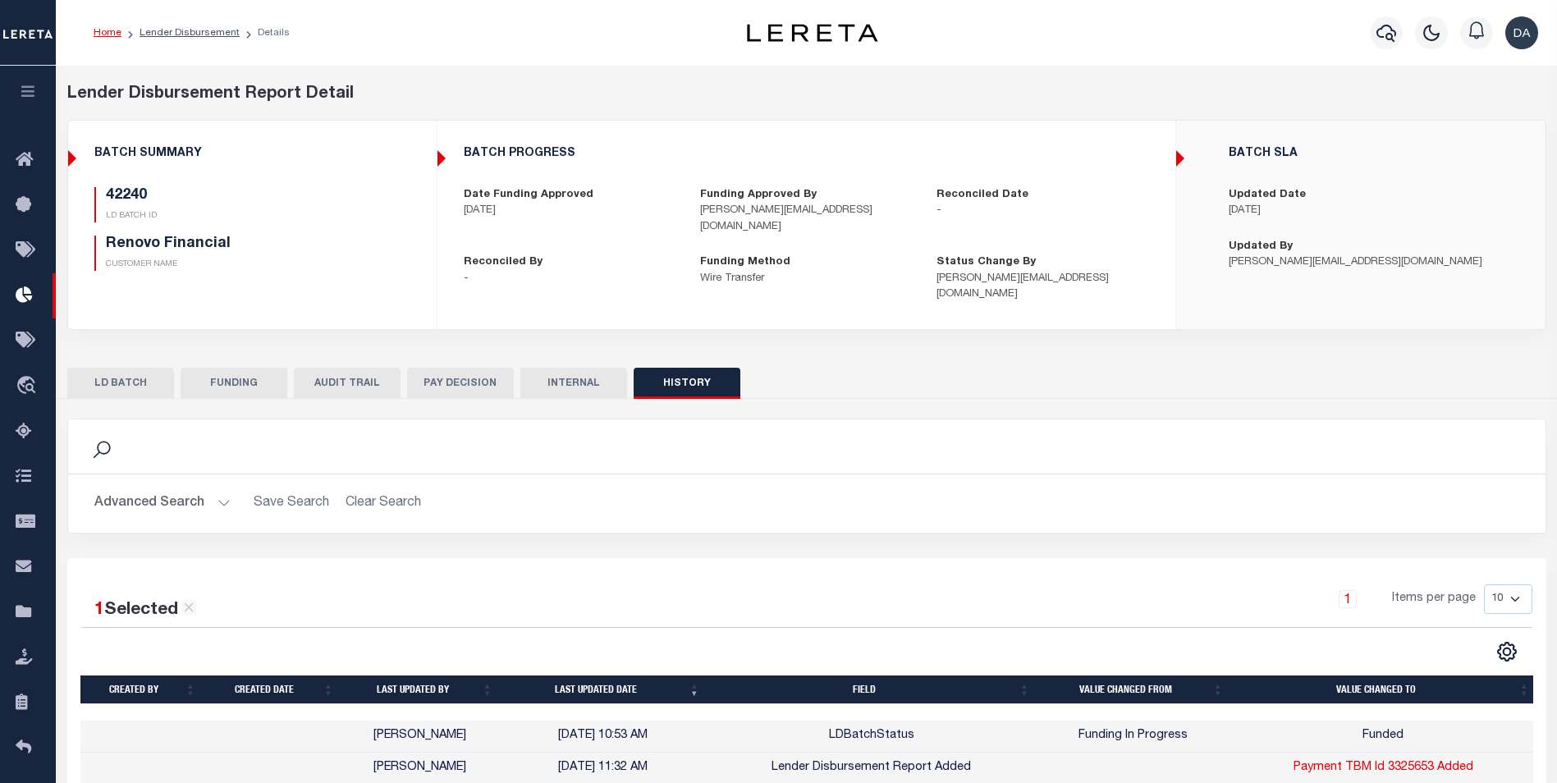
click at [35, 84] on button "button" at bounding box center [28, 94] width 56 height 56
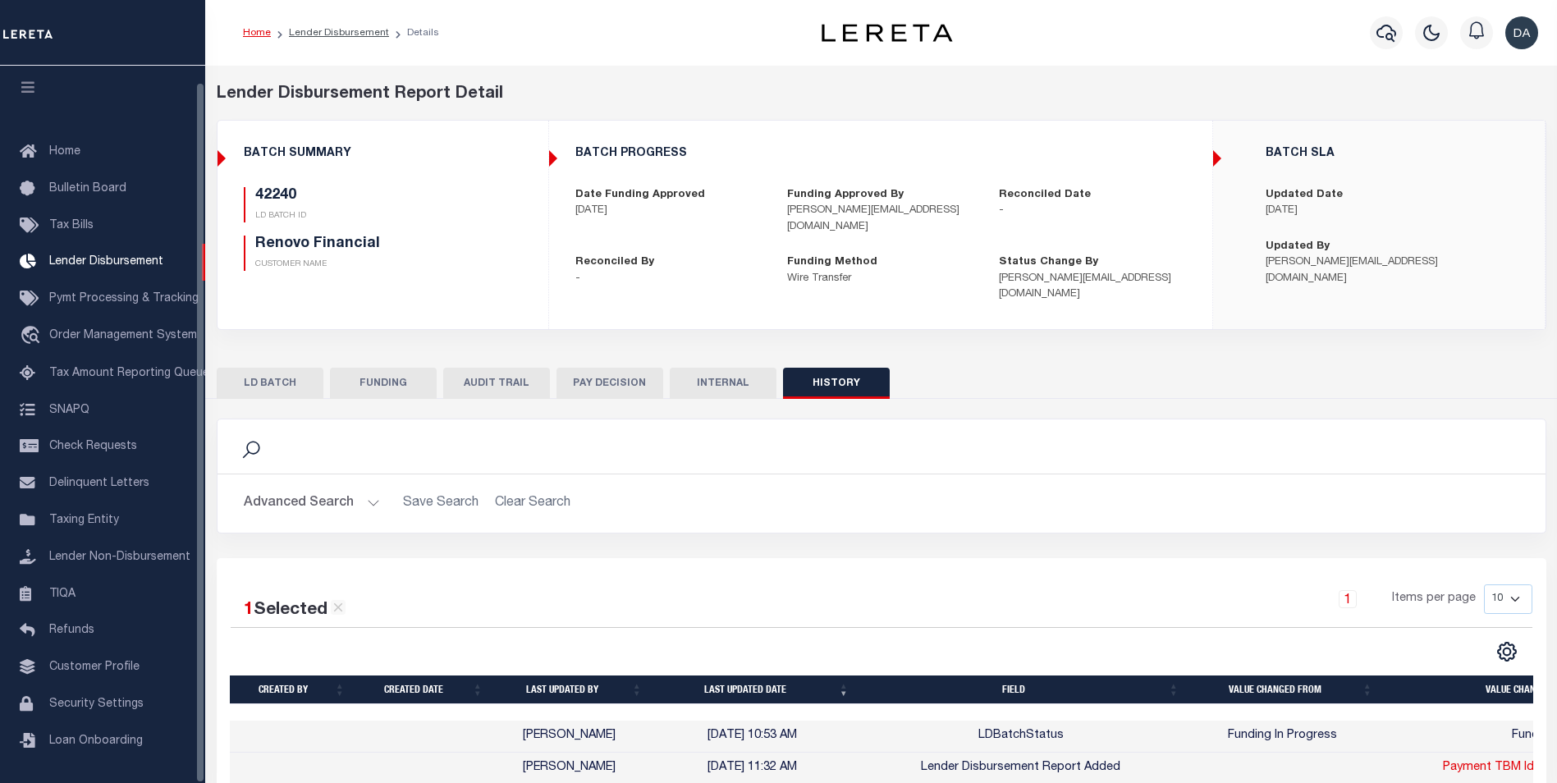
scroll to position [16, 0]
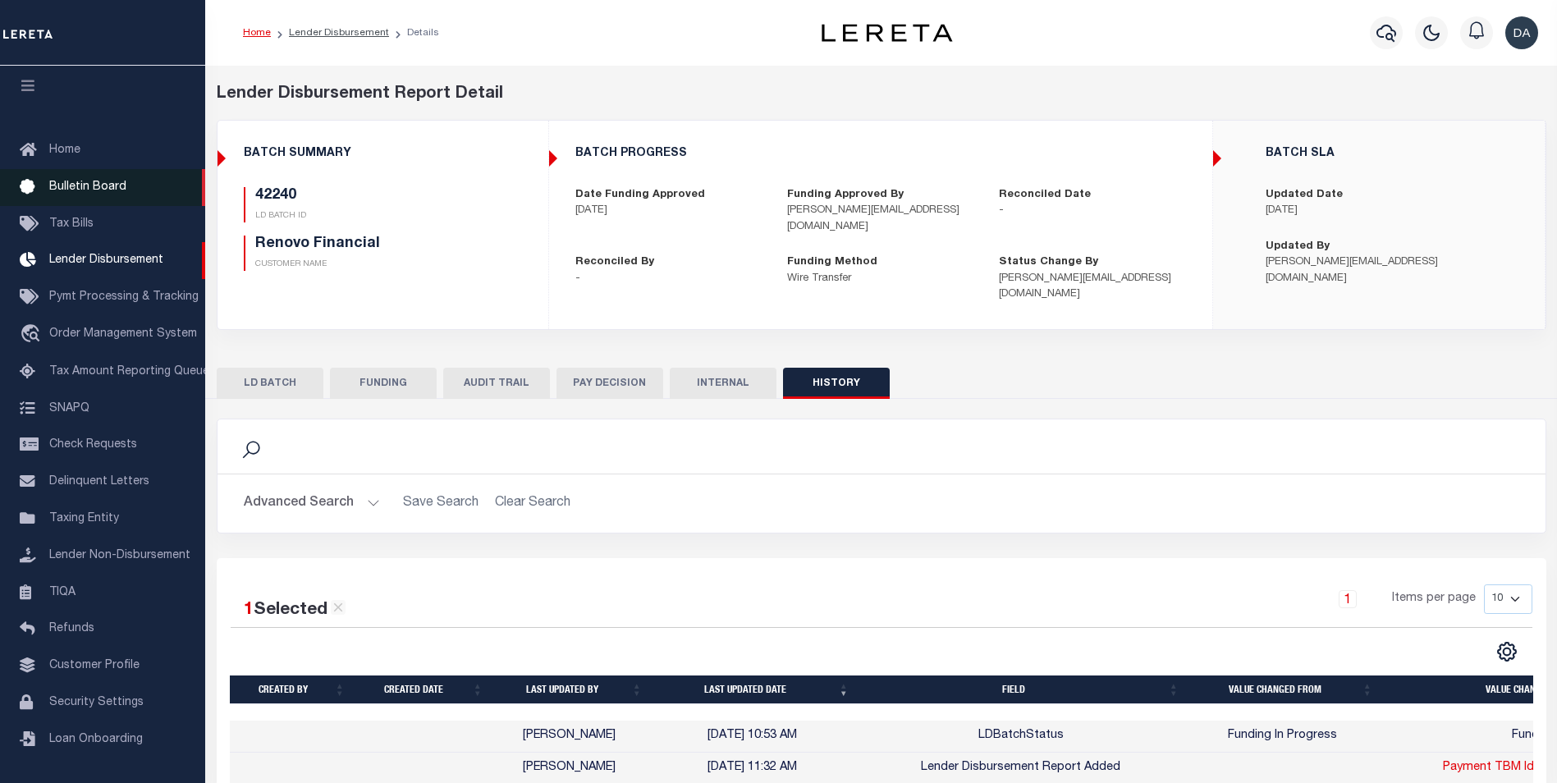
click at [91, 181] on span "Bulletin Board" at bounding box center [87, 186] width 77 height 11
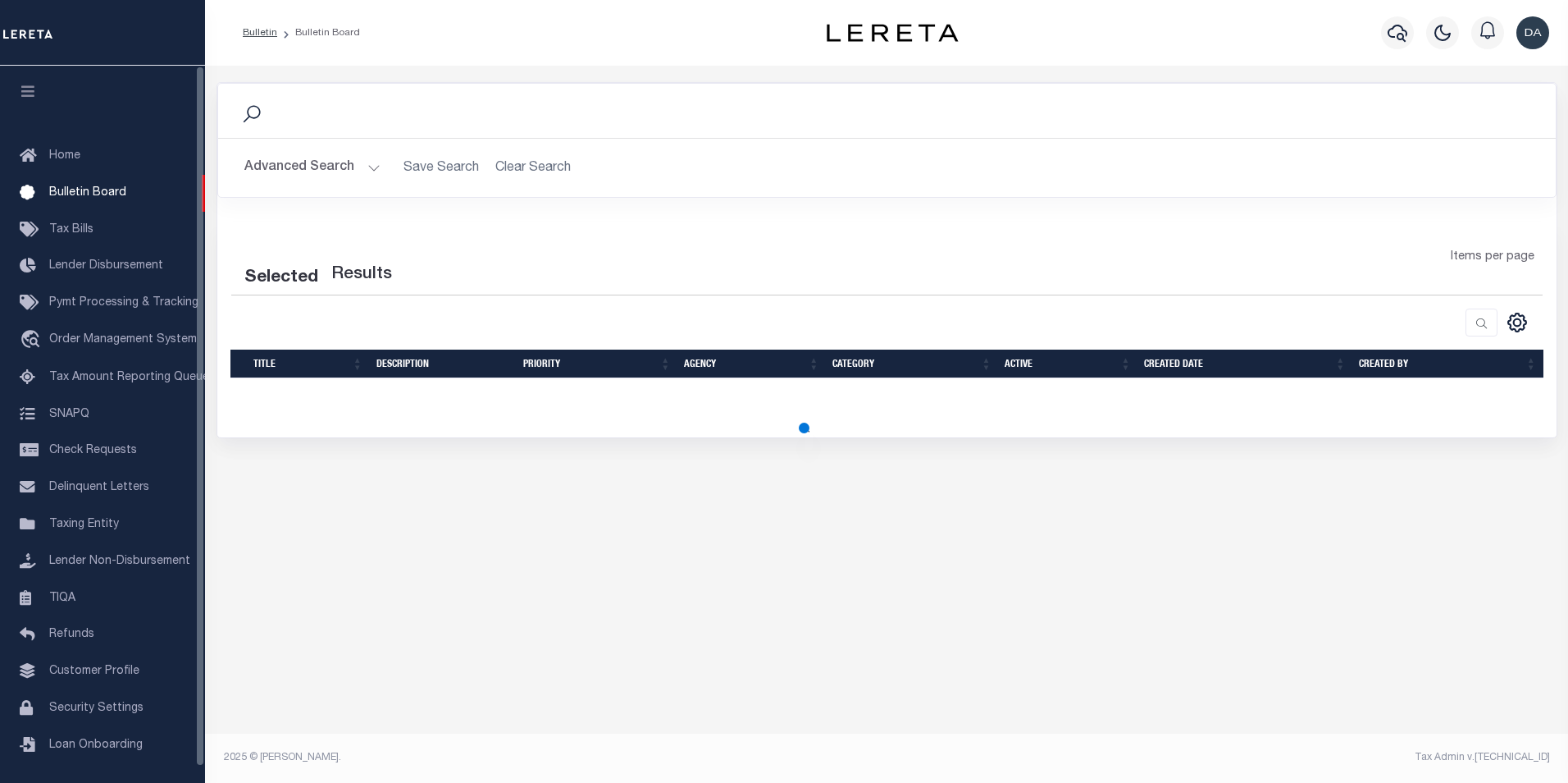
select select "50"
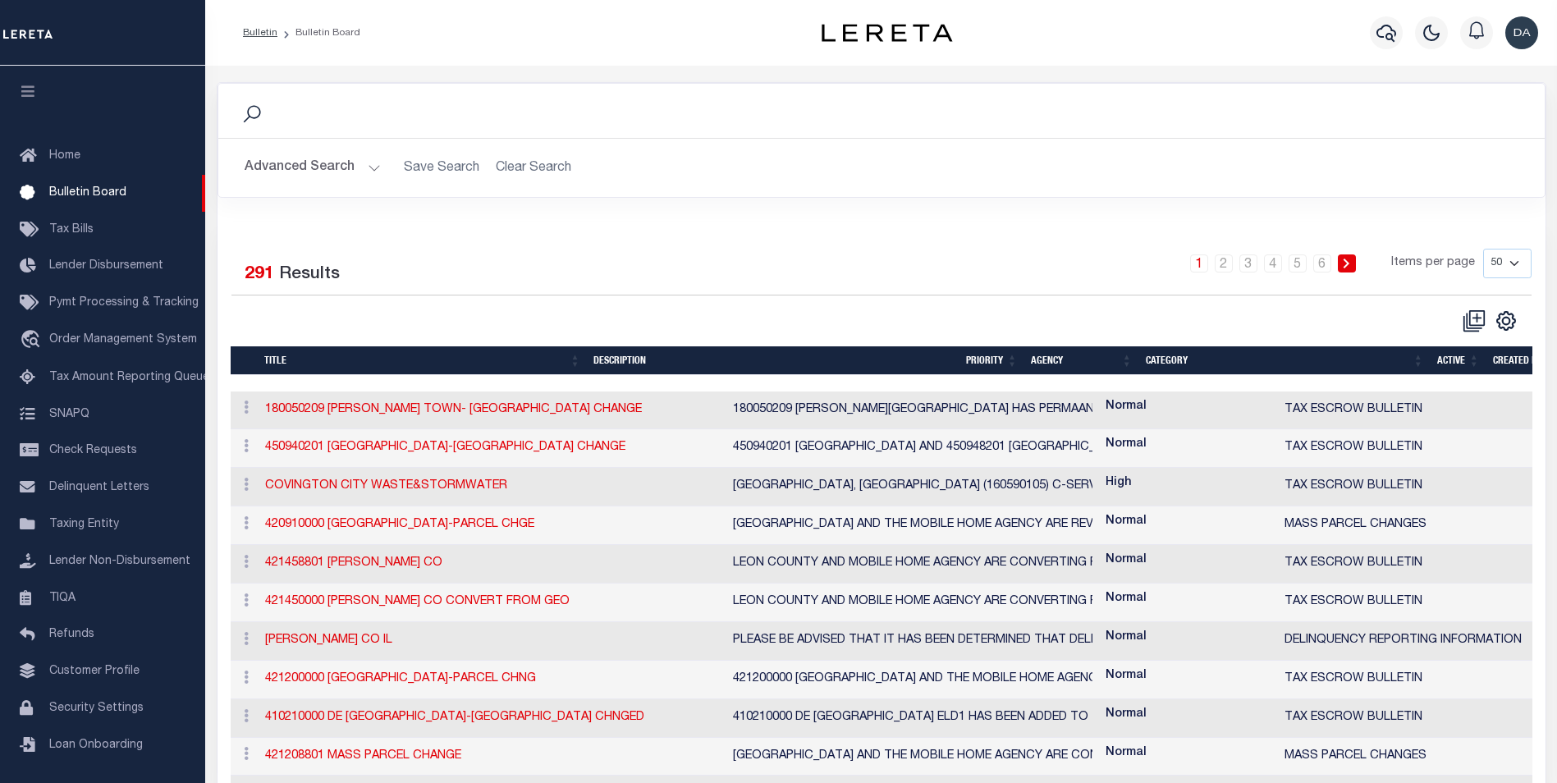
click at [319, 403] on td "180050209 [PERSON_NAME] TOWN- [GEOGRAPHIC_DATA] CHANGE" at bounding box center [492, 410] width 468 height 39
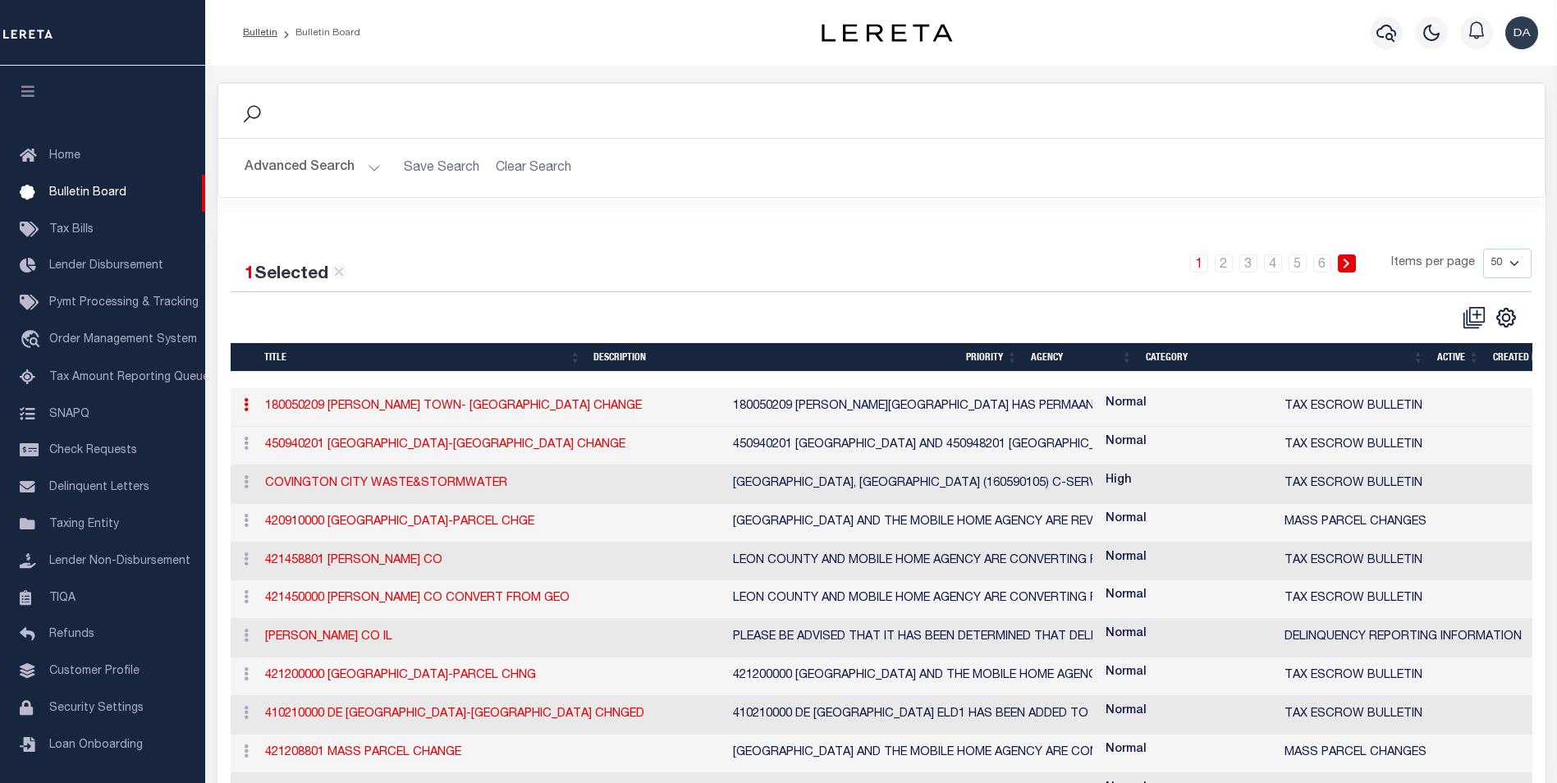
click at [319, 405] on link "180050209 [PERSON_NAME] TOWN- [GEOGRAPHIC_DATA] CHANGE" at bounding box center [453, 405] width 377 height 11
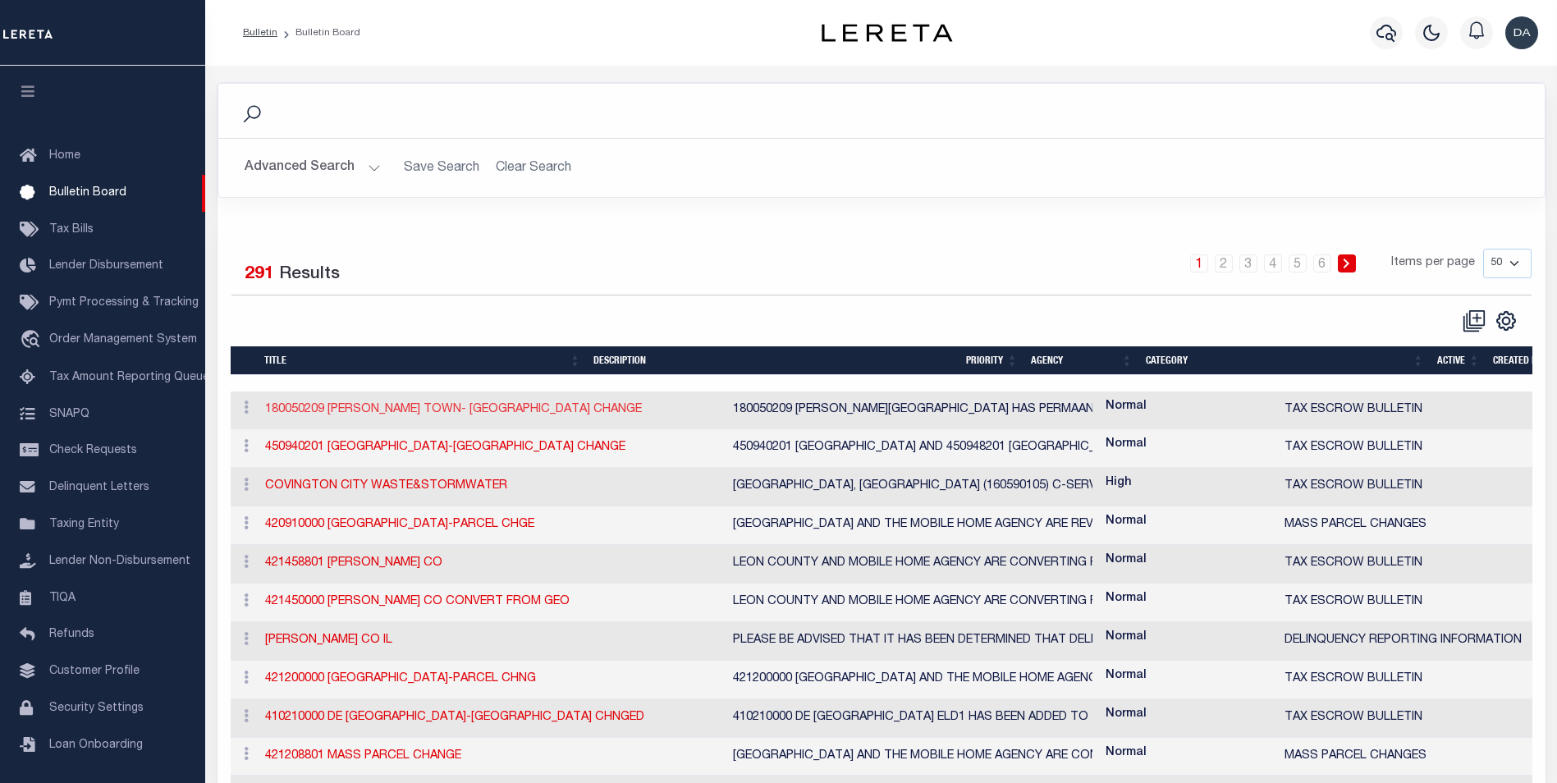
checkbox input "false"
checkbox input "true"
type input "180050209 [PERSON_NAME] TOWN- [GEOGRAPHIC_DATA] CHANGE"
type textarea "180050209 [PERSON_NAME][GEOGRAPHIC_DATA] HAS PERMAANENTLY CHANGED TO 2 INSTALLM…"
select select "ME"
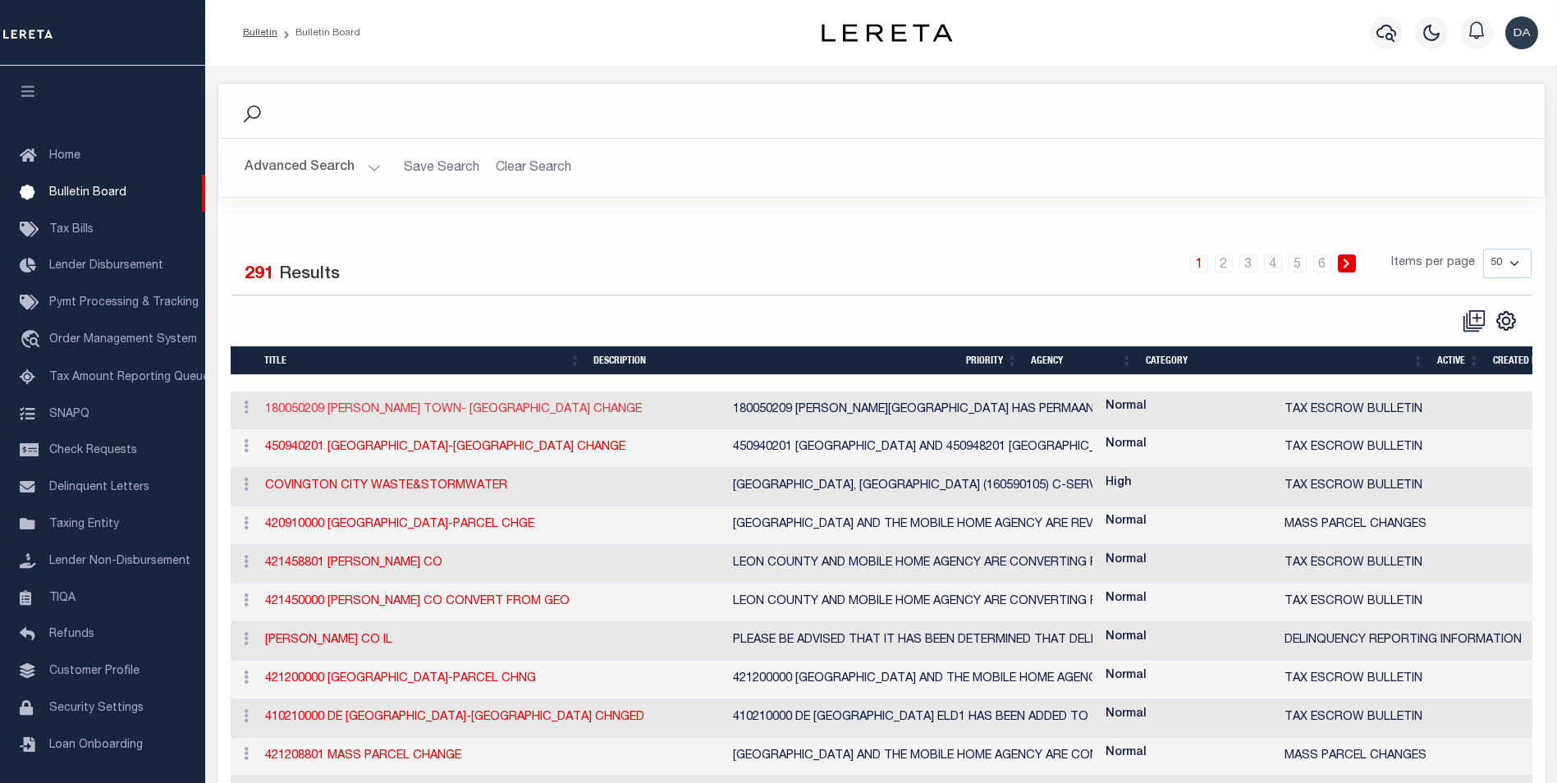
select select
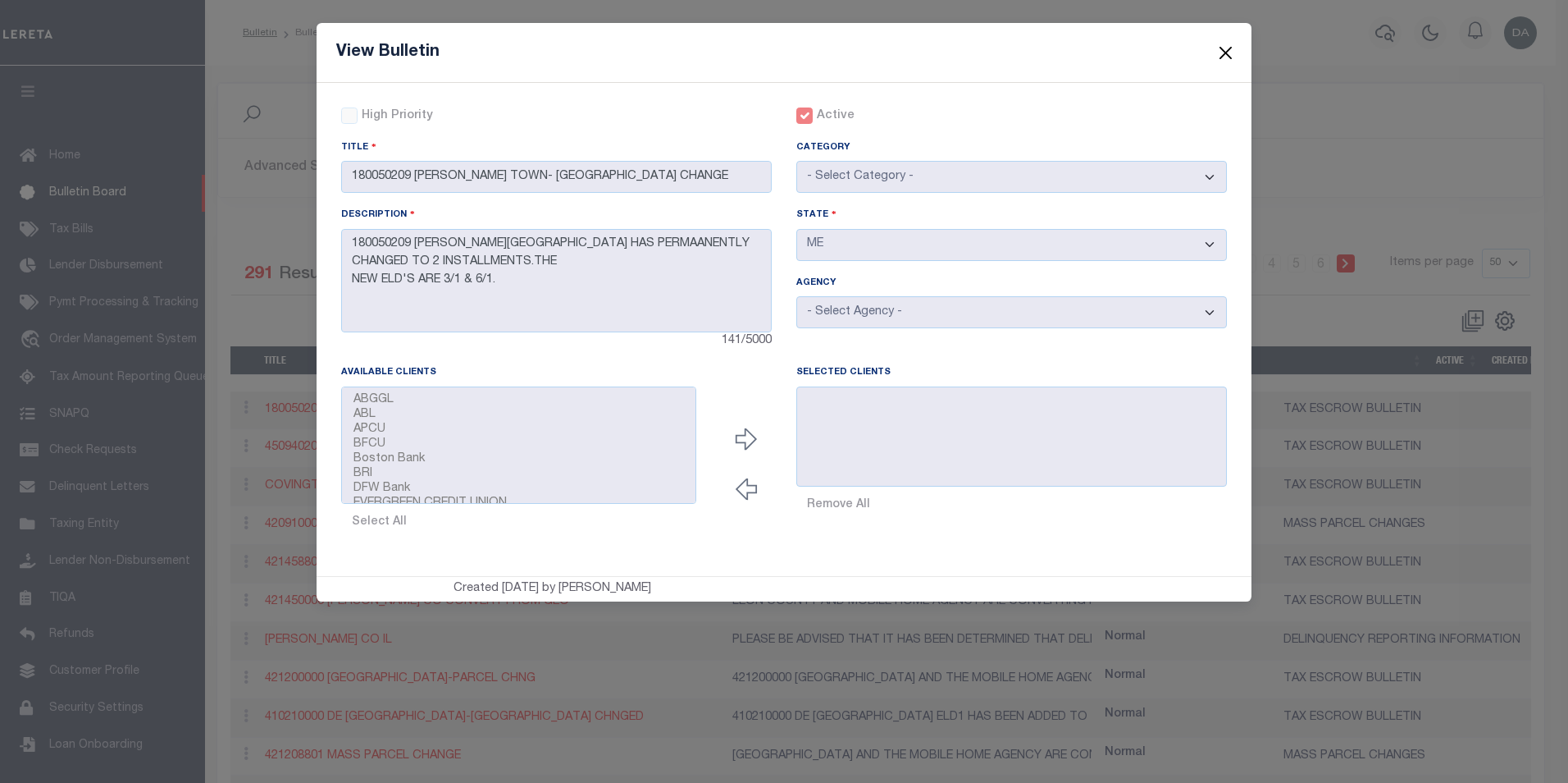
click at [1222, 48] on button "Close" at bounding box center [1225, 52] width 21 height 21
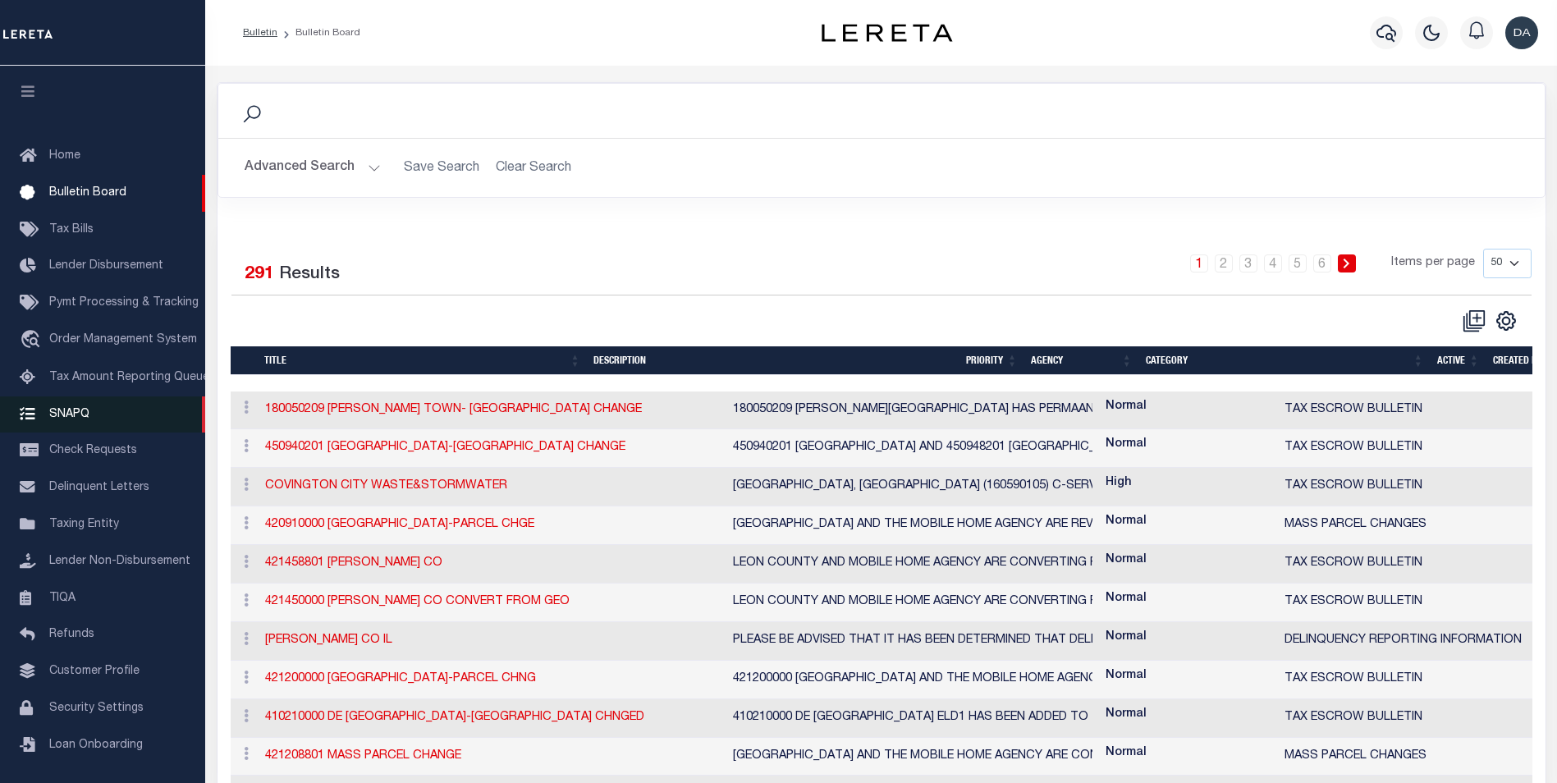
click at [65, 428] on link "SNAPQ" at bounding box center [102, 414] width 205 height 37
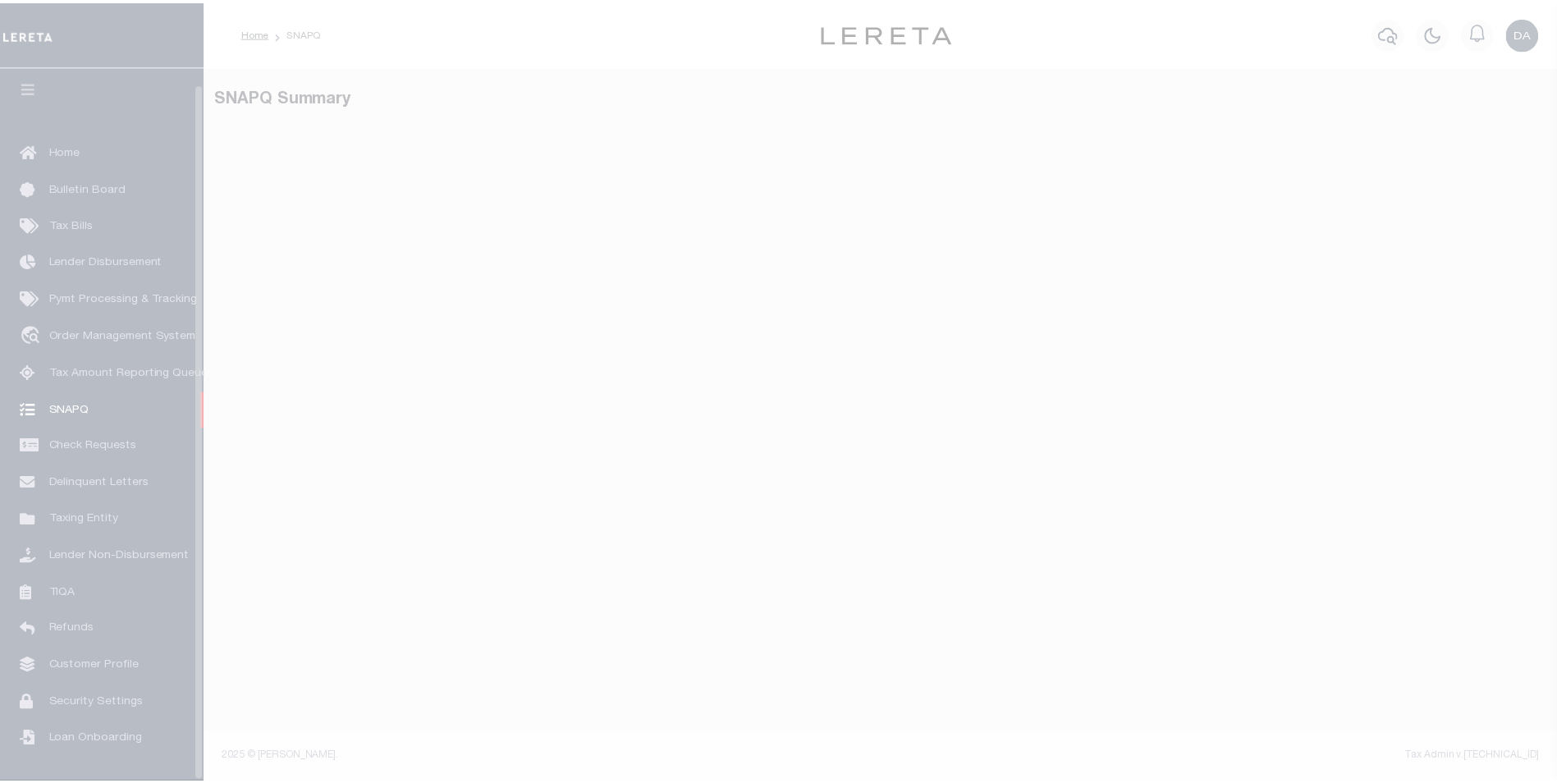
scroll to position [16, 0]
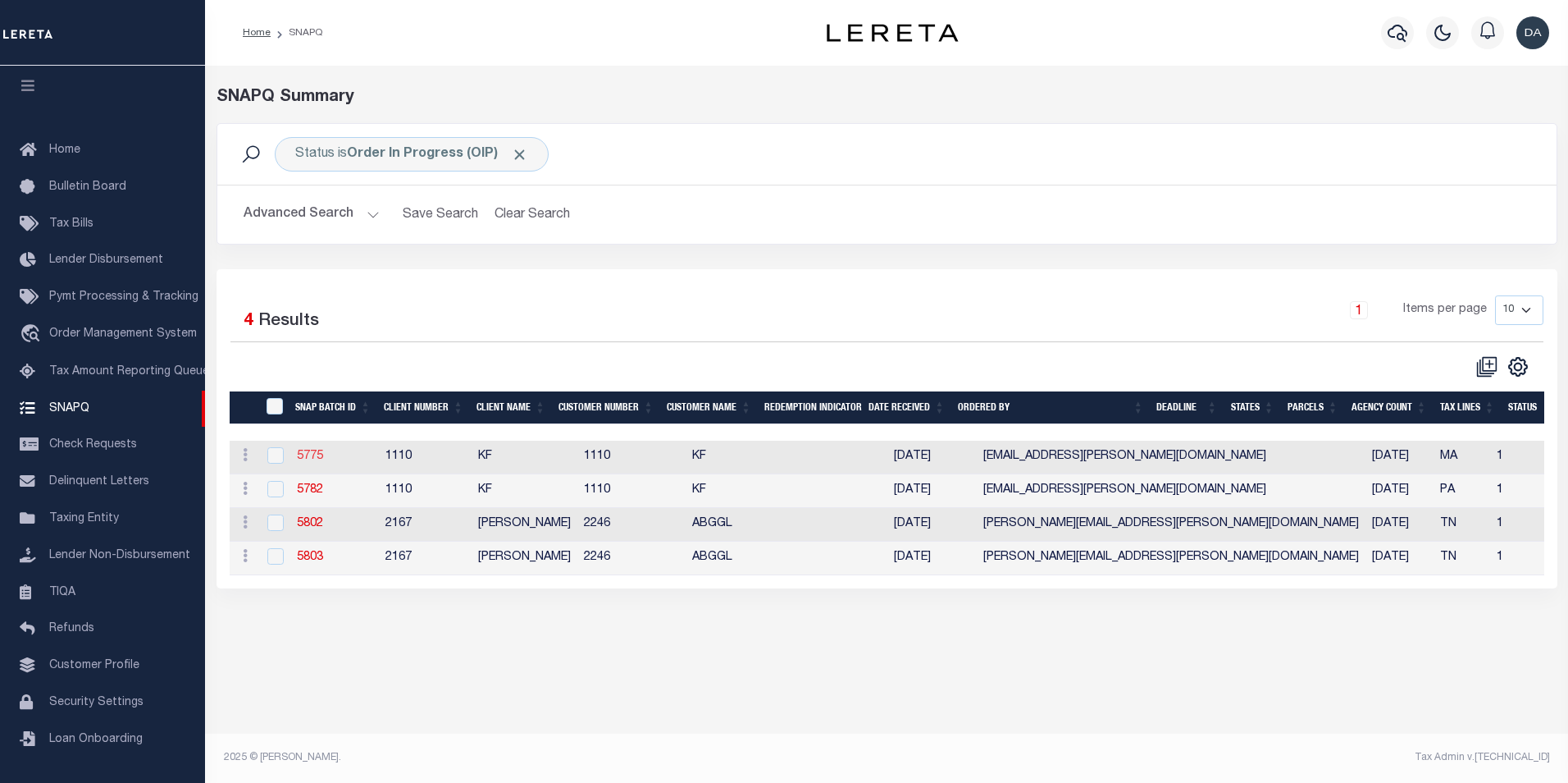
click at [300, 462] on link "5775" at bounding box center [310, 455] width 26 height 11
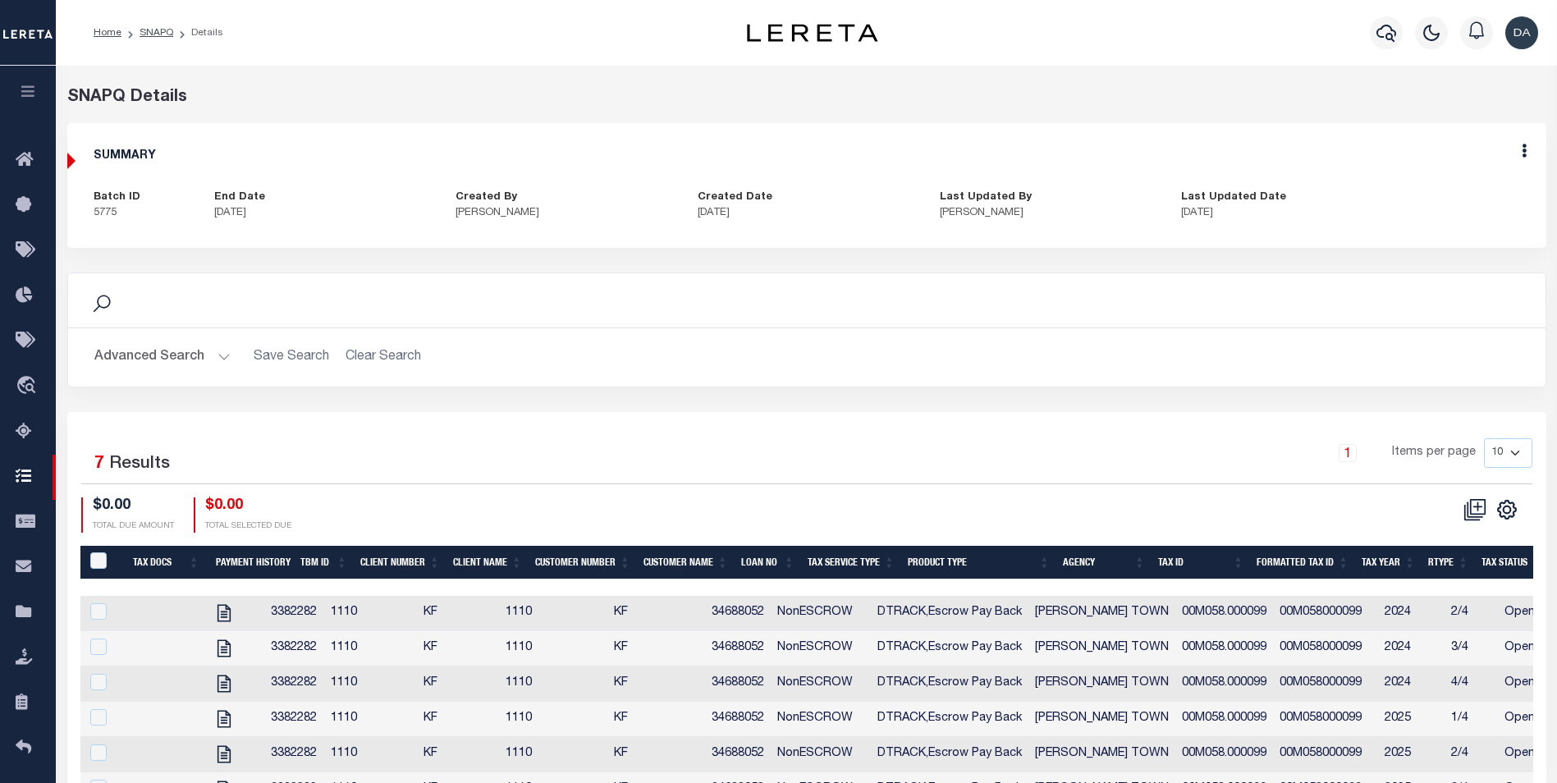
click at [313, 613] on td "3382282" at bounding box center [293, 613] width 59 height 35
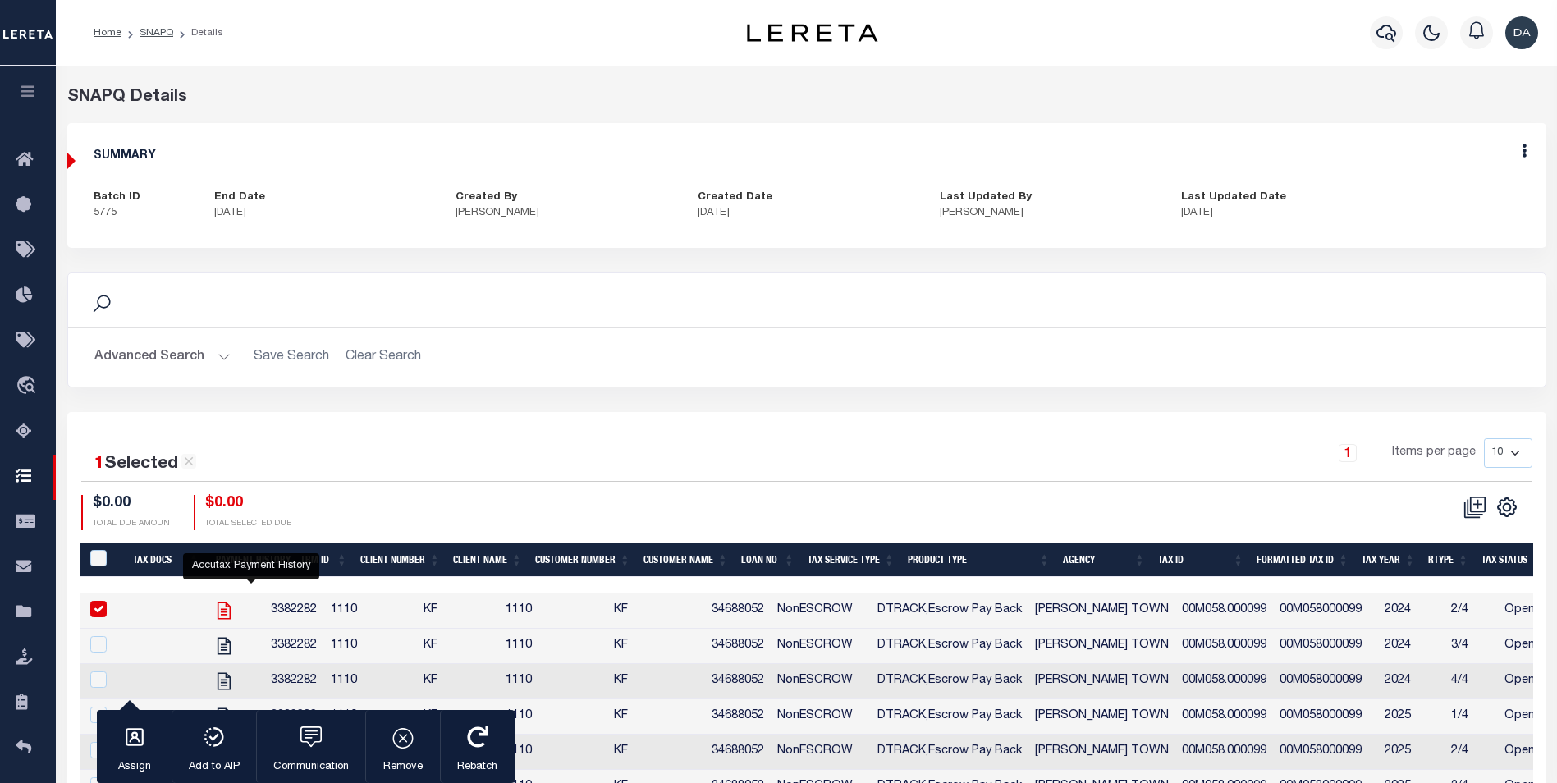
click at [235, 611] on icon "" at bounding box center [223, 610] width 21 height 21
checkbox input "false"
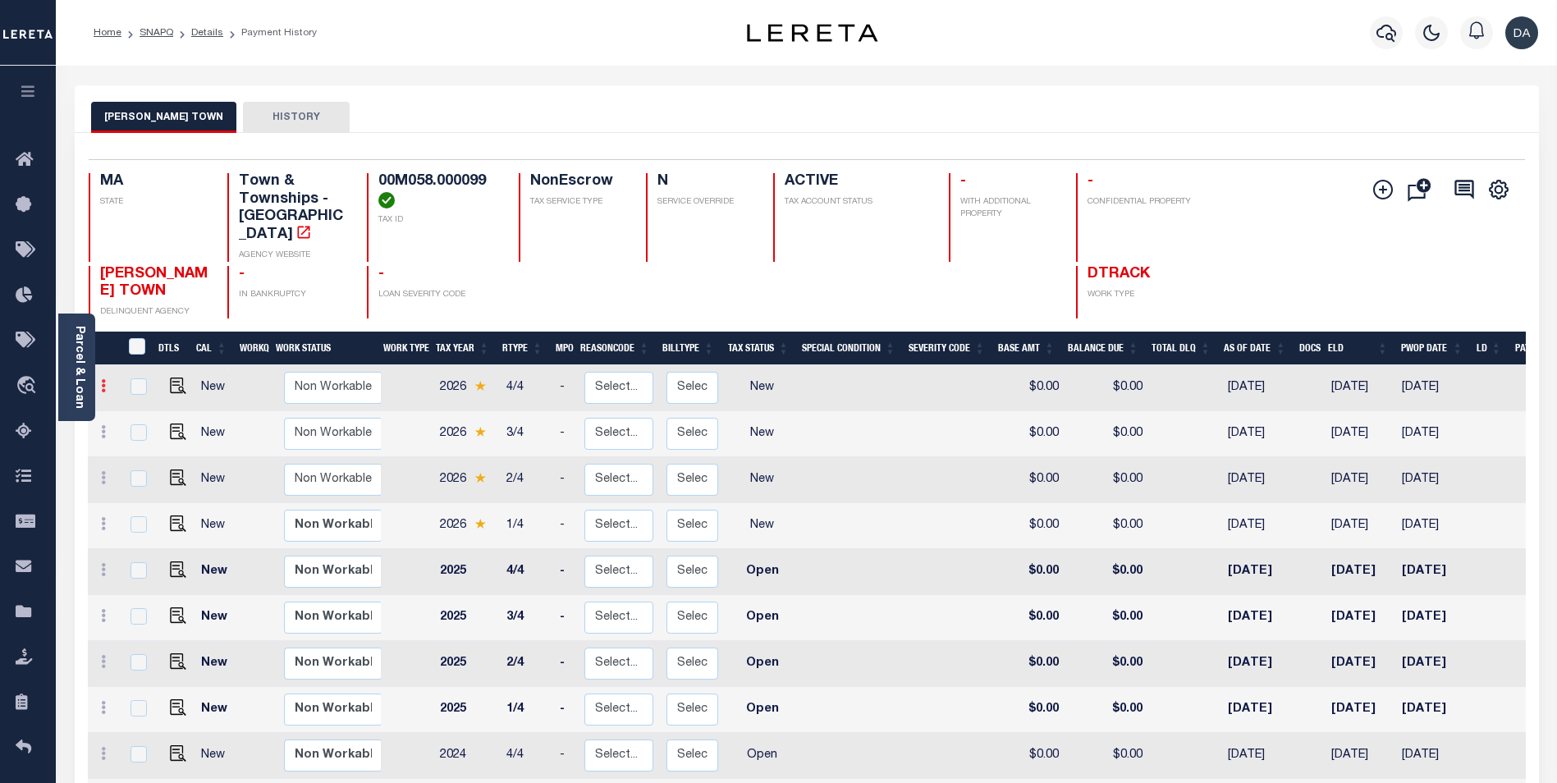
click at [101, 379] on icon at bounding box center [103, 385] width 5 height 13
click at [249, 118] on button "HISTORY" at bounding box center [296, 117] width 107 height 31
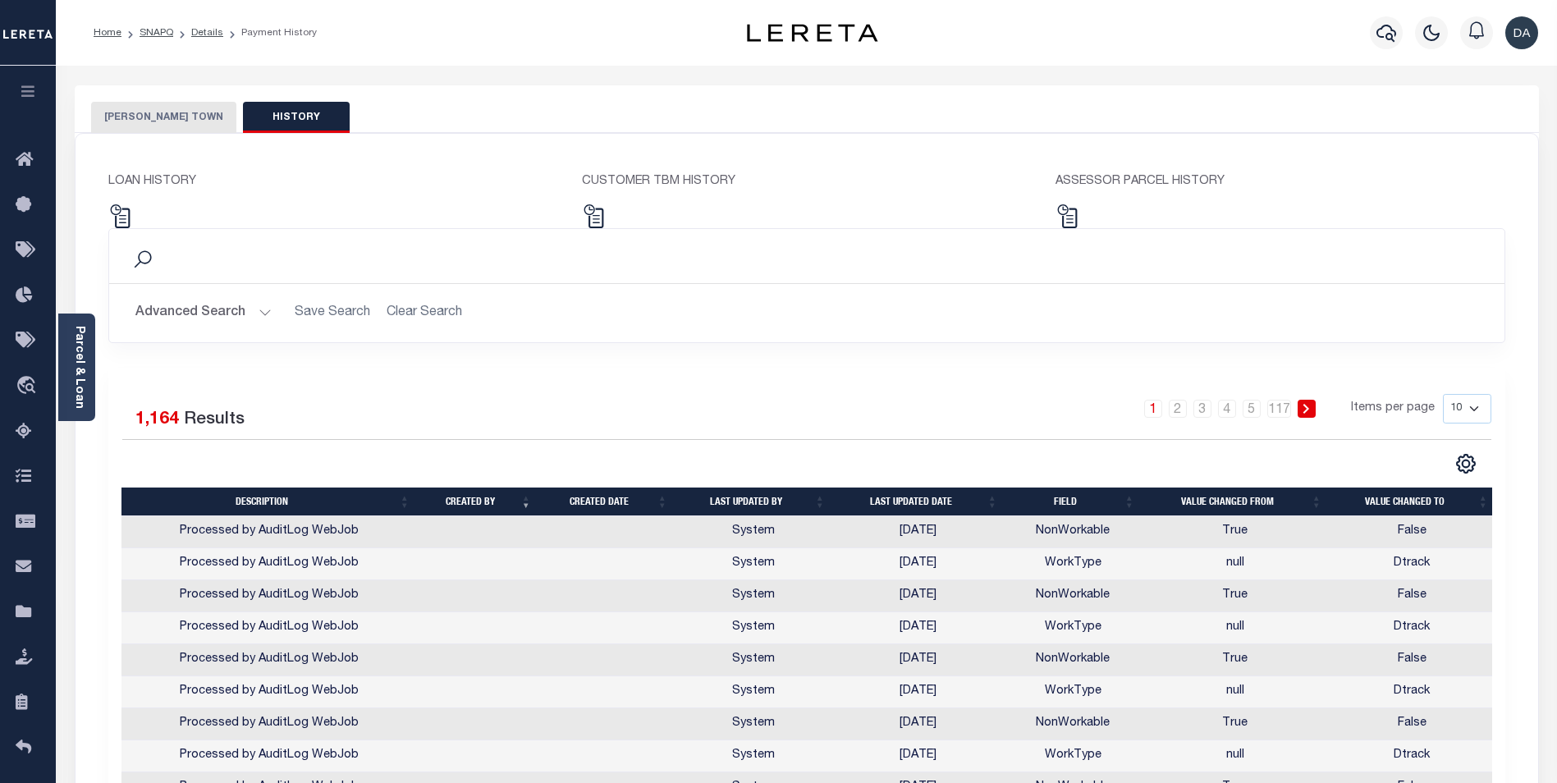
click at [161, 114] on button "[PERSON_NAME] TOWN" at bounding box center [163, 117] width 145 height 31
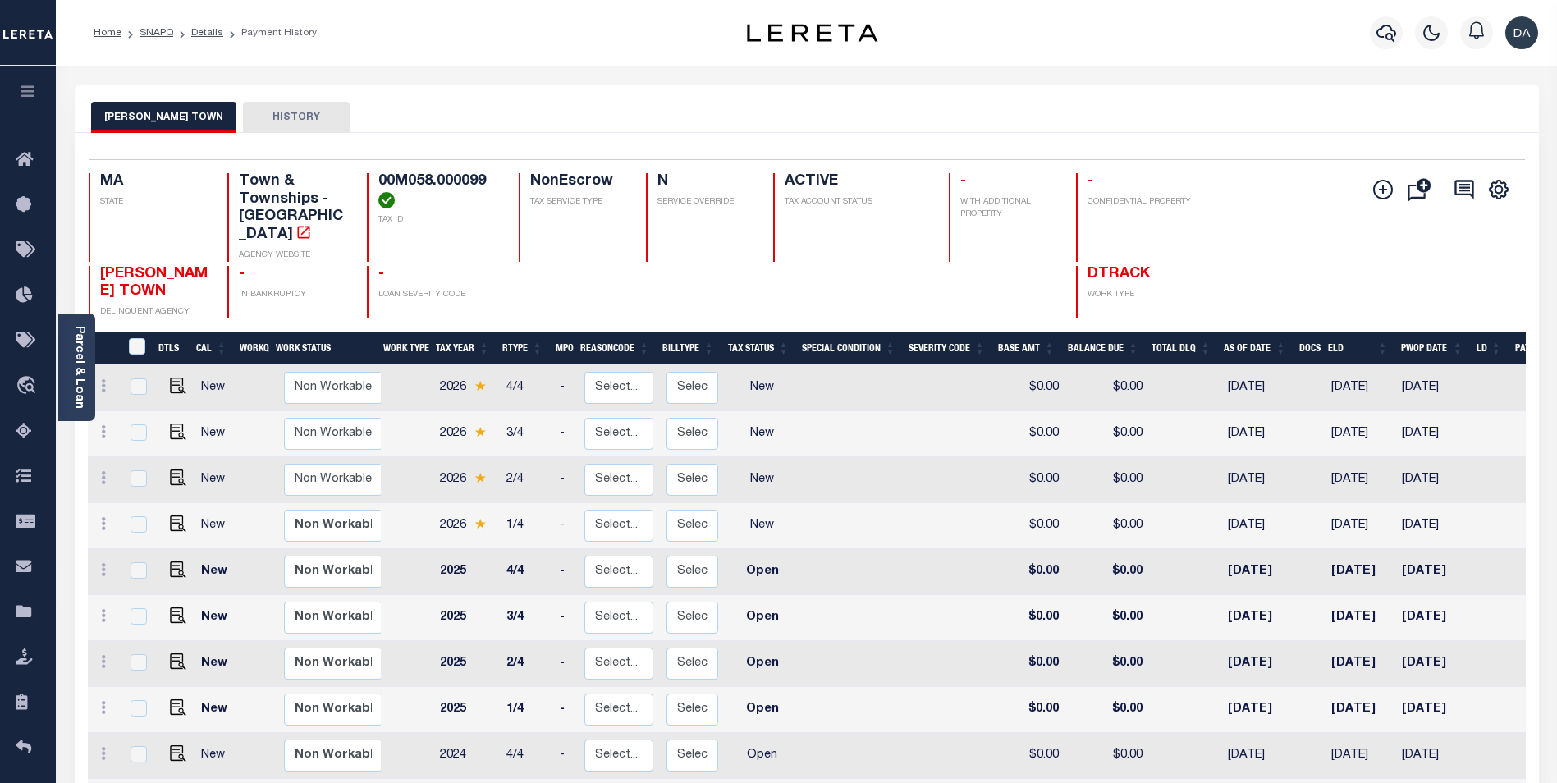
click at [201, 365] on td "New" at bounding box center [216, 388] width 45 height 46
checkbox input "true"
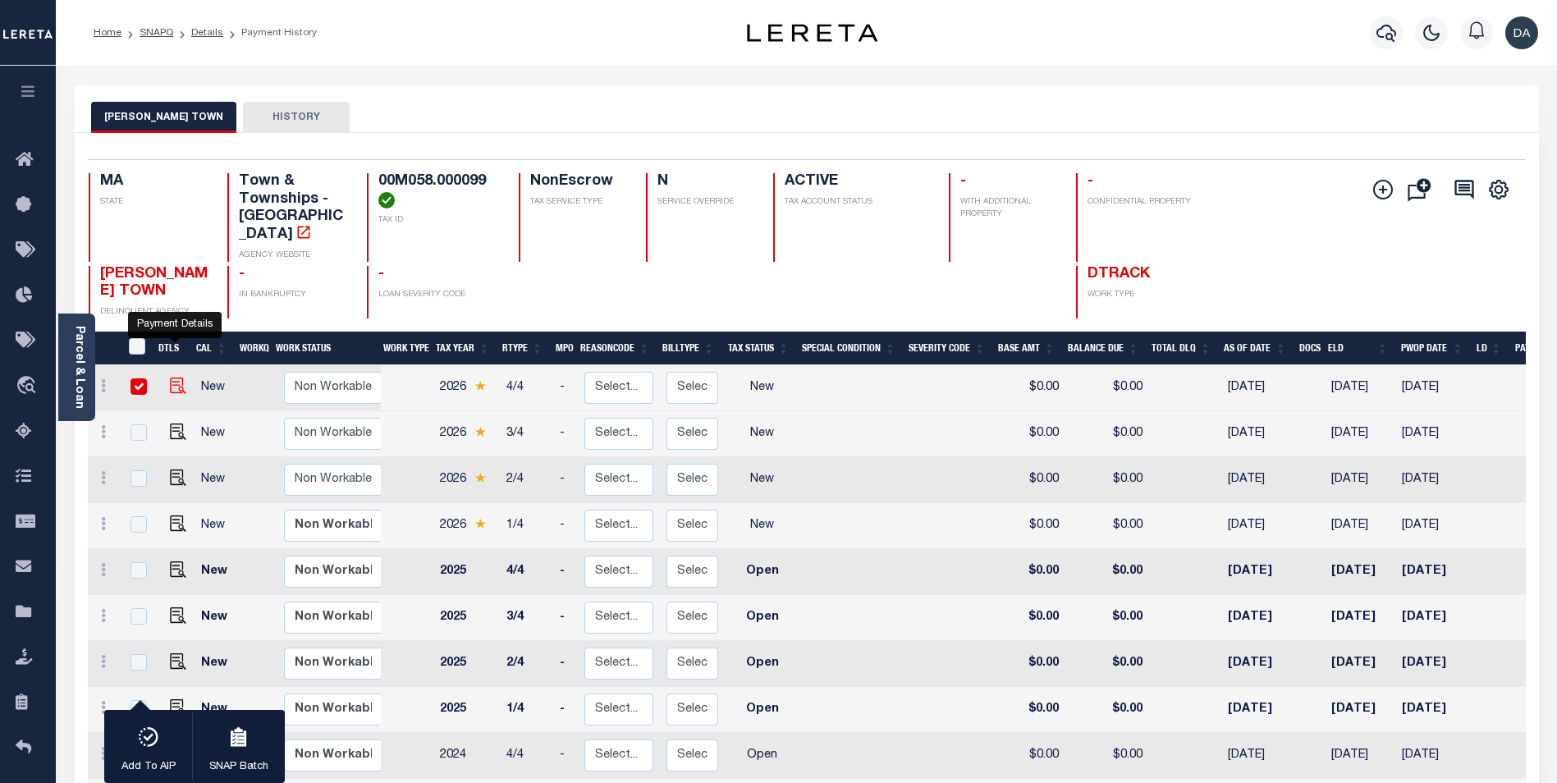
click at [174, 377] on img "" at bounding box center [178, 385] width 16 height 16
checkbox input "false"
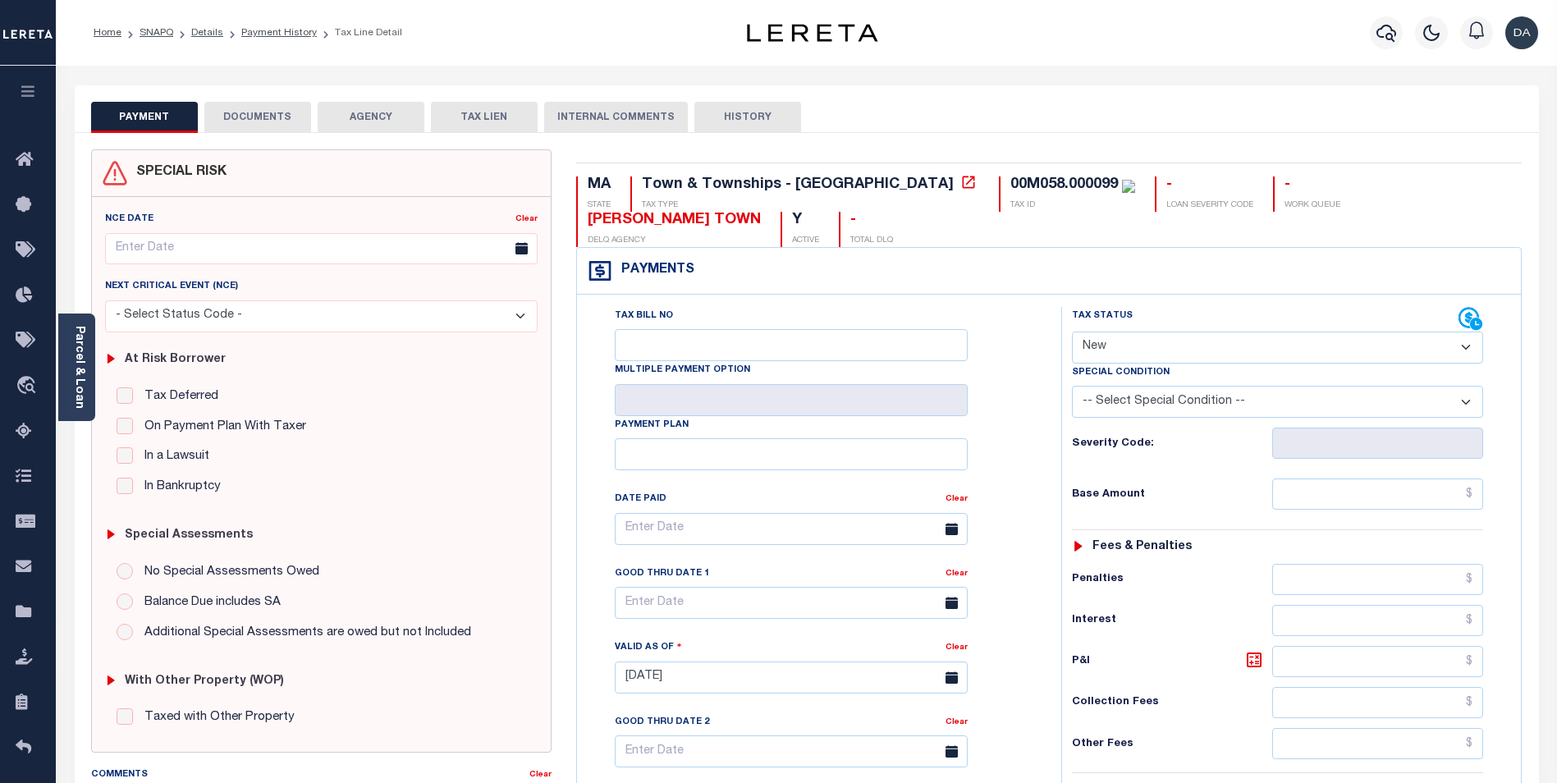
select select "NW2"
click at [272, 117] on button "DOCUMENTS" at bounding box center [257, 117] width 107 height 31
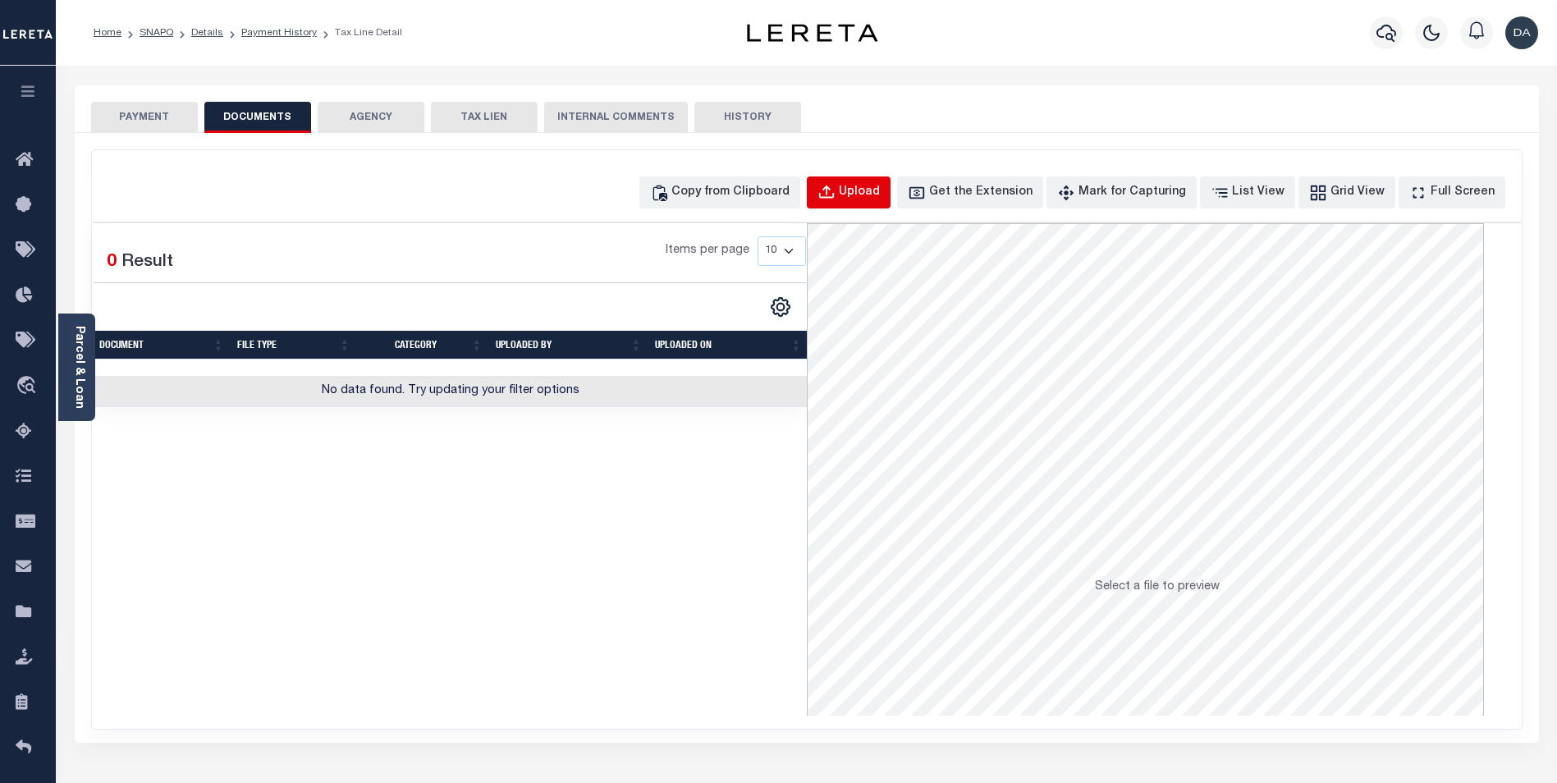
click at [880, 194] on div "Upload" at bounding box center [859, 193] width 41 height 18
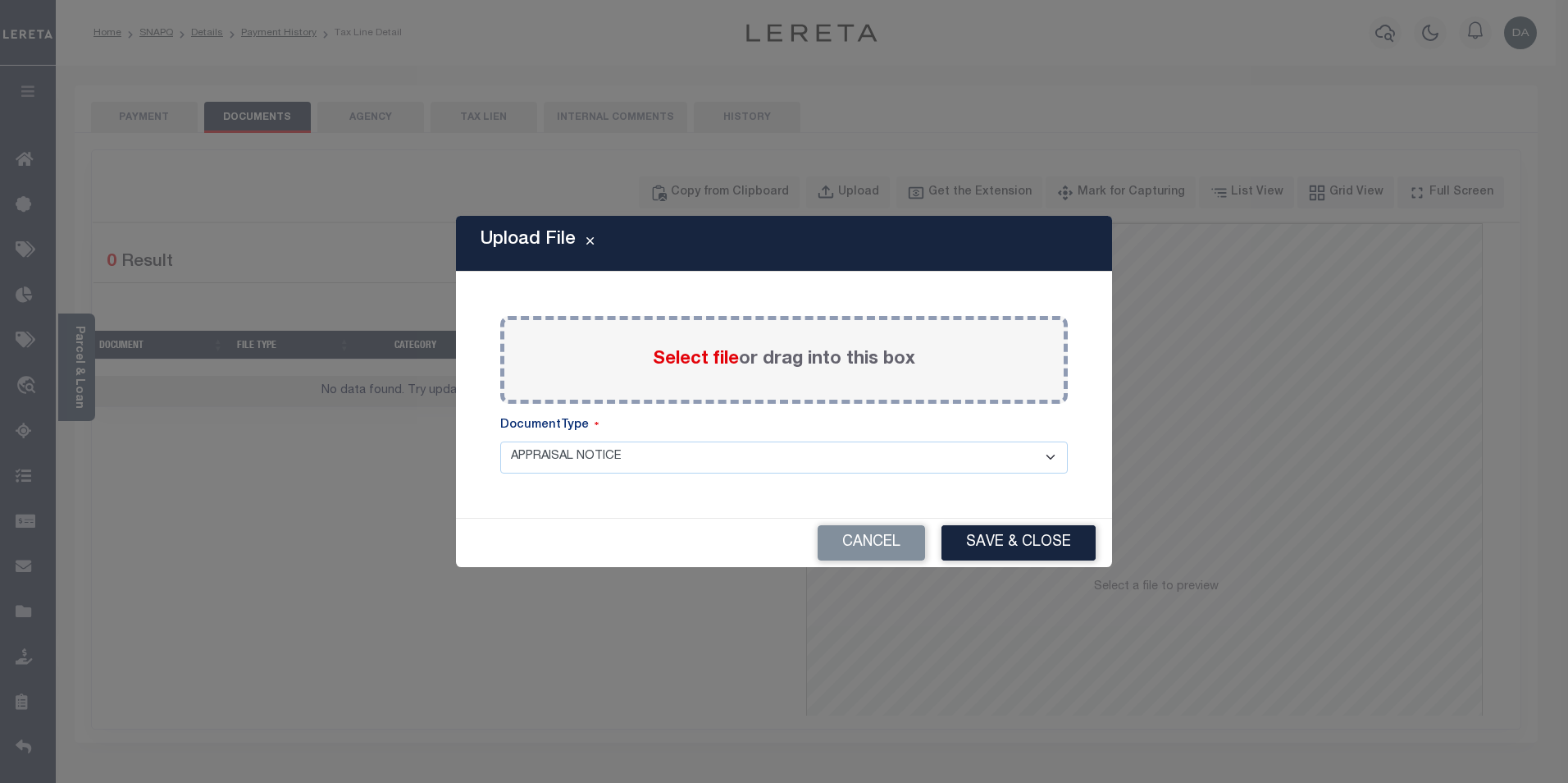
click at [666, 367] on span "Select file" at bounding box center [696, 359] width 86 height 18
click at [0, 0] on input "Select file or drag into this box" at bounding box center [0, 0] width 0 height 0
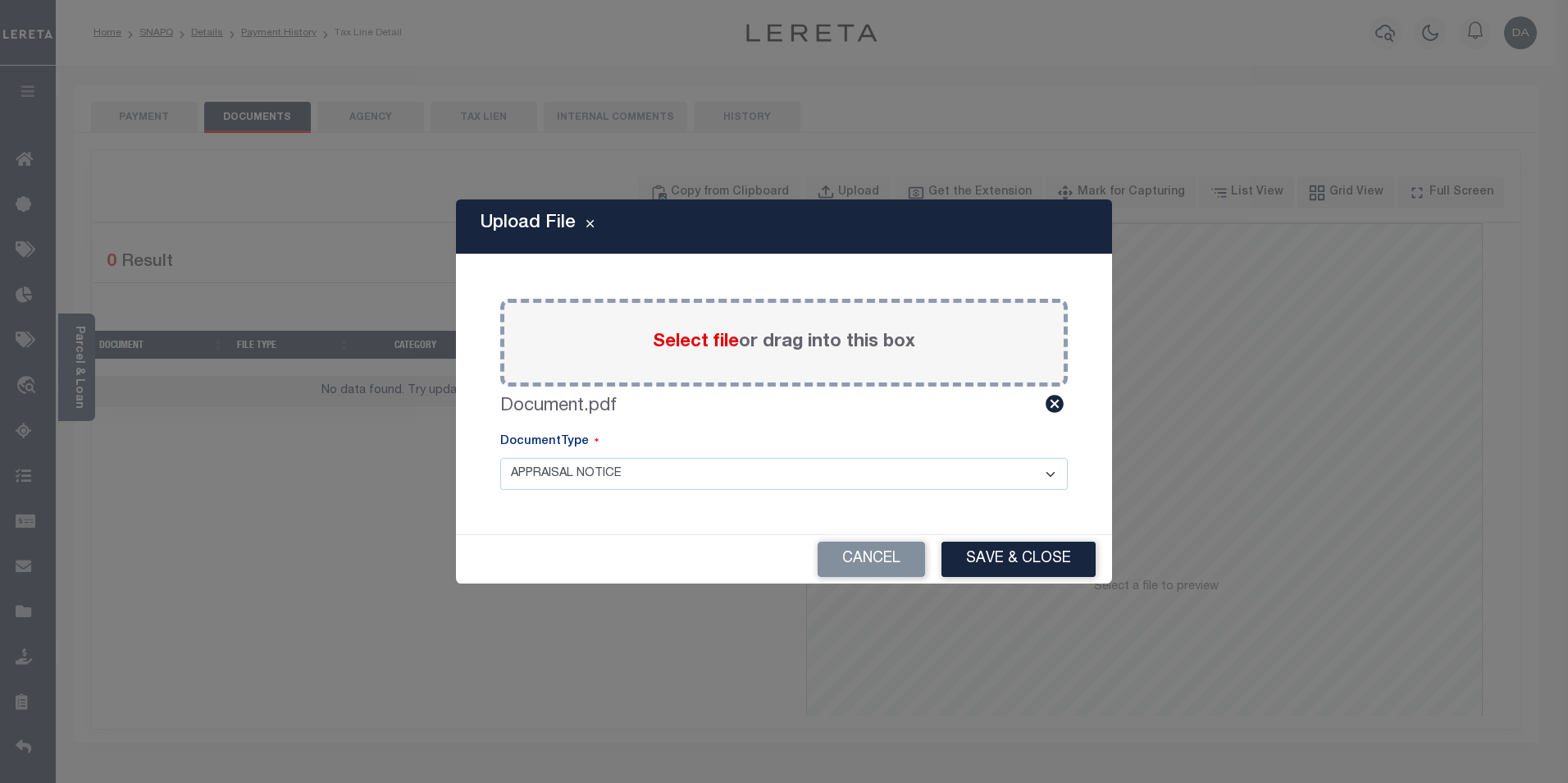
click at [593, 462] on select "APPRAISAL NOTICE ATTORNEY NOTICE CURRENT BILLS DELINQUENT BILLS FORFEITURE NOTI…" at bounding box center [784, 474] width 568 height 32
click at [496, 422] on div "Paste copied image or file into this box Select file or drag into this box Docu…" at bounding box center [784, 394] width 617 height 240
click at [1061, 565] on button "Save & Close" at bounding box center [1018, 559] width 154 height 35
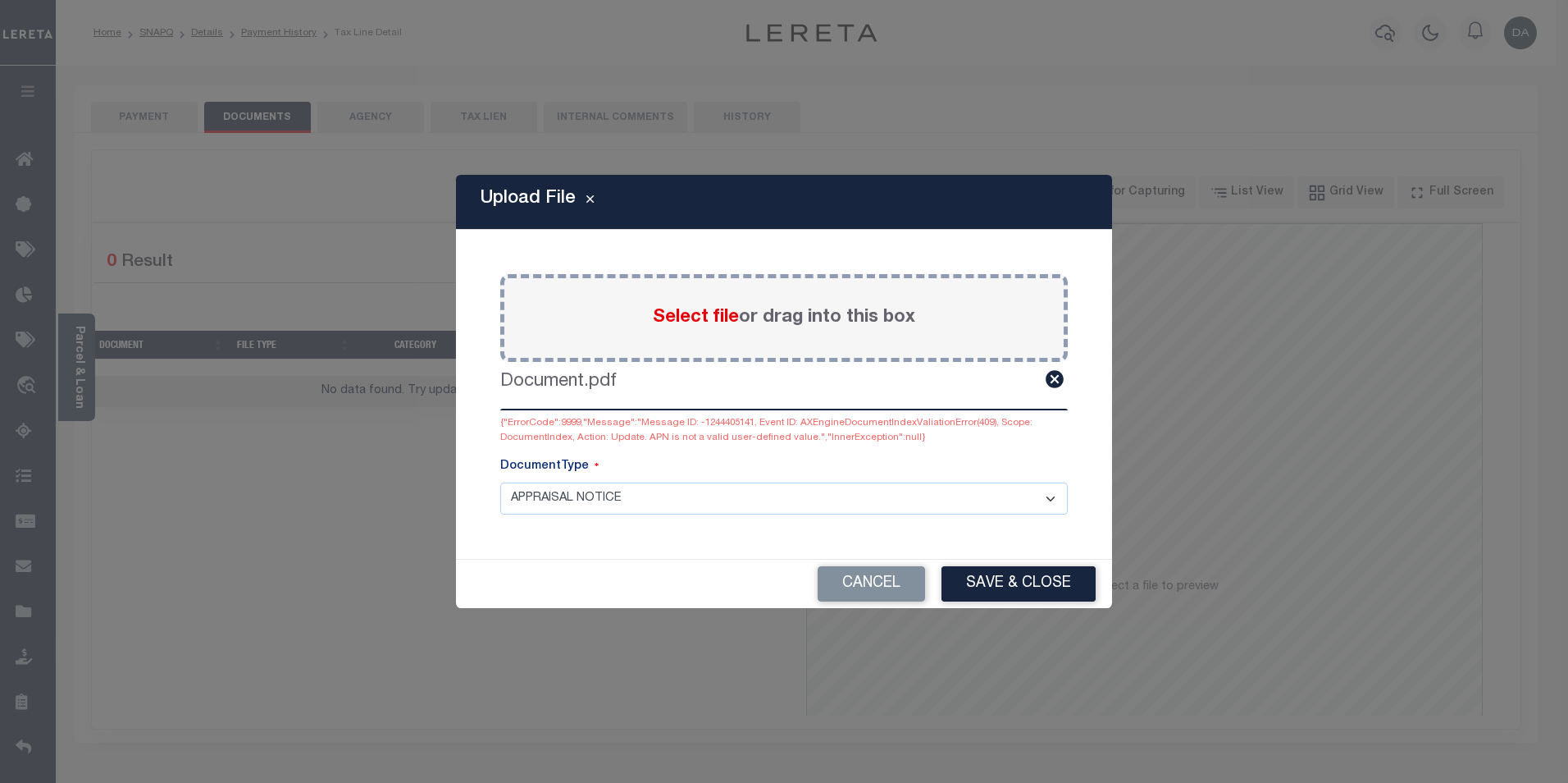
click at [662, 485] on select "APPRAISAL NOTICE ATTORNEY NOTICE CURRENT BILLS DELINQUENT BILLS FORFEITURE NOTI…" at bounding box center [784, 498] width 568 height 32
click at [501, 482] on select "APPRAISAL NOTICE ATTORNEY NOTICE CURRENT BILLS DELINQUENT BILLS FORFEITURE NOTI…" at bounding box center [784, 498] width 568 height 32
click at [1055, 589] on button "Save & Close" at bounding box center [1018, 583] width 154 height 35
click at [609, 489] on select "APPRAISAL NOTICE ATTORNEY NOTICE CURRENT BILLS DELINQUENT BILLS FORFEITURE NOTI…" at bounding box center [784, 498] width 568 height 32
click at [501, 482] on select "APPRAISAL NOTICE ATTORNEY NOTICE CURRENT BILLS DELINQUENT BILLS FORFEITURE NOTI…" at bounding box center [784, 498] width 568 height 32
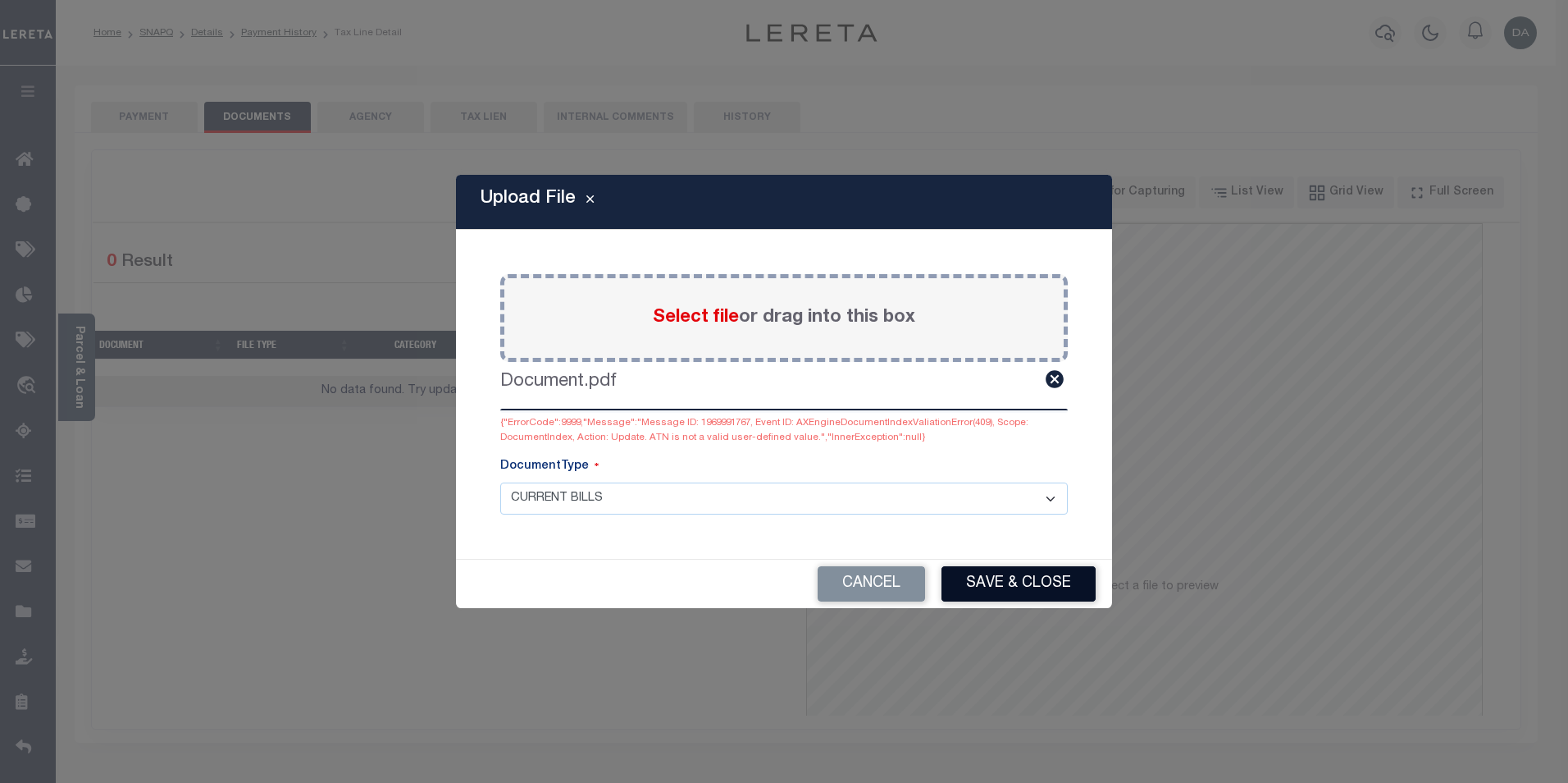
click at [1026, 583] on button "Save & Close" at bounding box center [1018, 583] width 154 height 35
click at [733, 500] on select "APPRAISAL NOTICE ATTORNEY NOTICE CURRENT BILLS DELINQUENT BILLS FORFEITURE NOTI…" at bounding box center [784, 498] width 568 height 32
select select "TAS"
click at [501, 482] on select "APPRAISAL NOTICE ATTORNEY NOTICE CURRENT BILLS DELINQUENT BILLS FORFEITURE NOTI…" at bounding box center [784, 498] width 568 height 32
click at [1006, 578] on button "Save & Close" at bounding box center [1018, 583] width 154 height 35
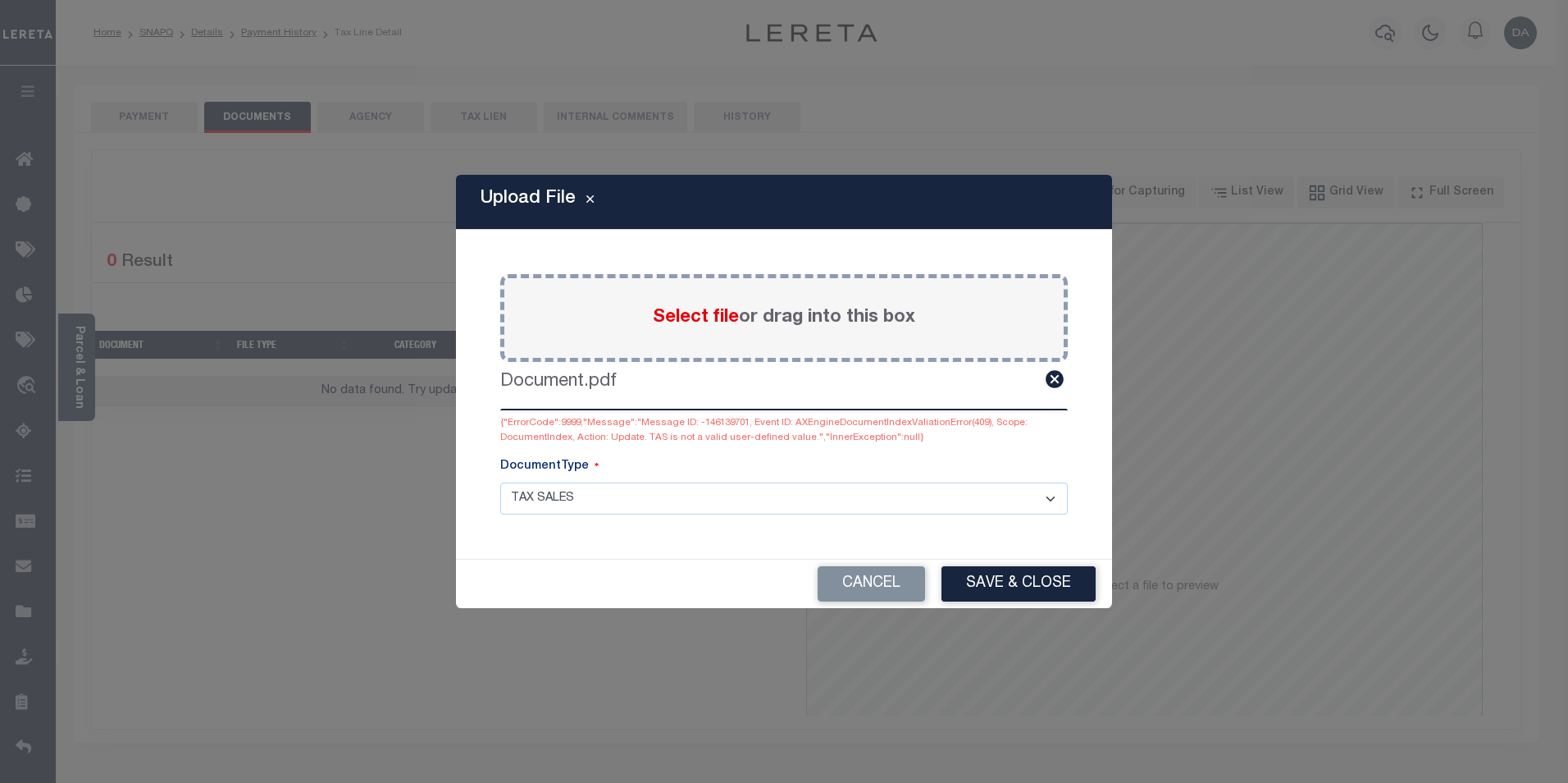
click at [680, 588] on div "Cancel Save & Close" at bounding box center [784, 584] width 656 height 48
click at [1063, 496] on select "APPRAISAL NOTICE ATTORNEY NOTICE CURRENT BILLS DELINQUENT BILLS FORFEITURE NOTI…" at bounding box center [784, 498] width 568 height 32
click at [1086, 478] on div "Paste copied image or file into this box Select file or drag into this box Docu…" at bounding box center [784, 394] width 617 height 290
